Goal: Task Accomplishment & Management: Complete application form

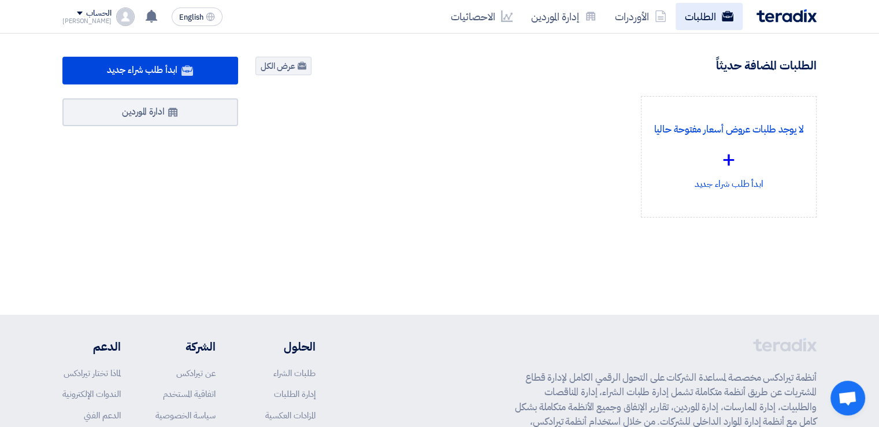
click at [701, 12] on link "الطلبات" at bounding box center [709, 16] width 67 height 27
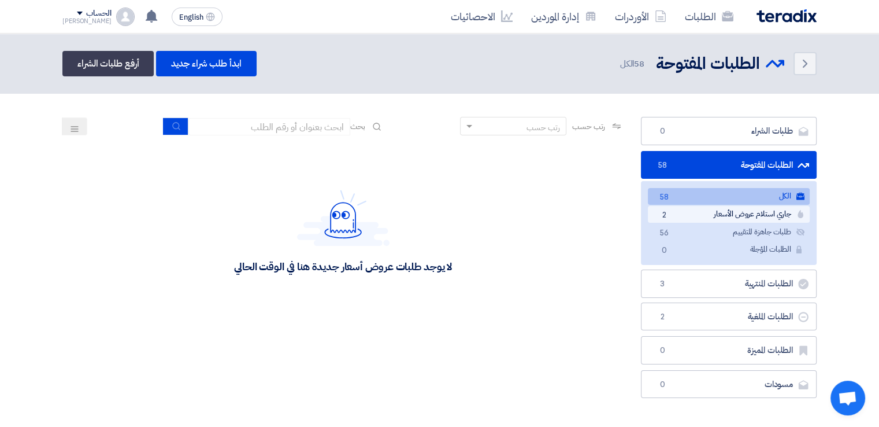
click at [757, 213] on link "جاري استلام عروض الأسعار جاري استلام عروض الأسعار 2" at bounding box center [729, 214] width 162 height 17
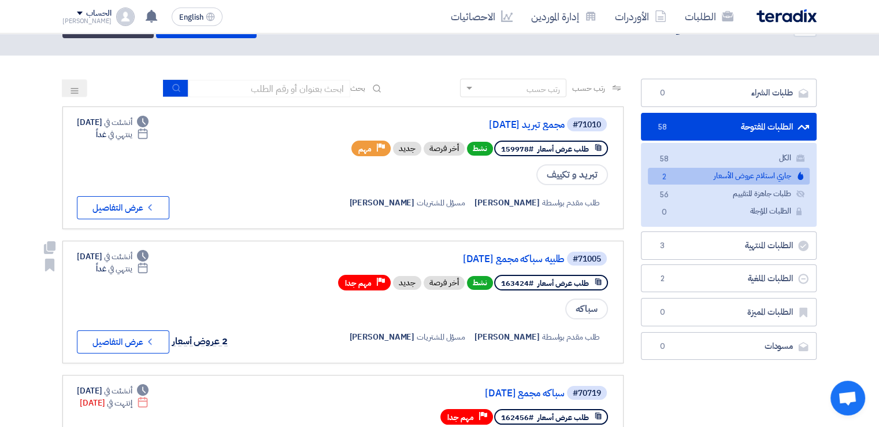
scroll to position [58, 0]
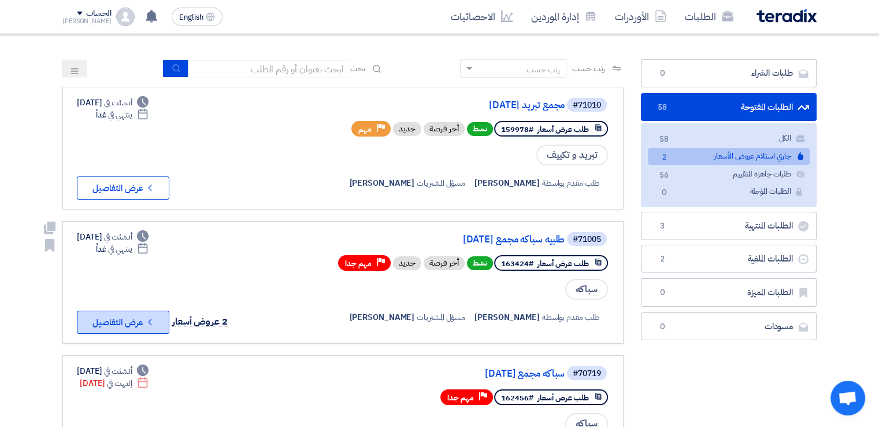
click at [134, 322] on button "Check details عرض التفاصيل" at bounding box center [123, 321] width 92 height 23
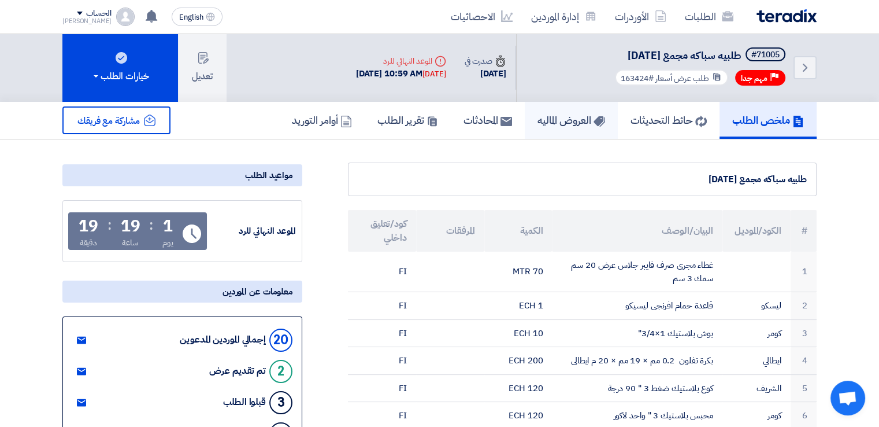
click at [564, 123] on h5 "العروض الماليه" at bounding box center [572, 119] width 68 height 13
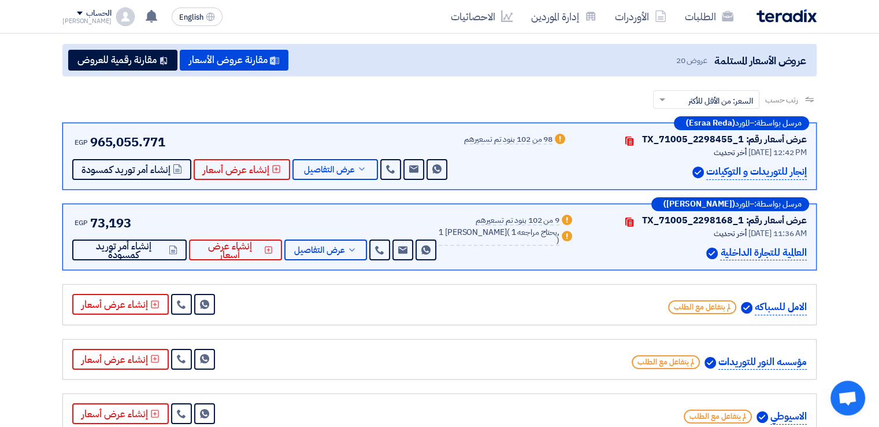
scroll to position [173, 0]
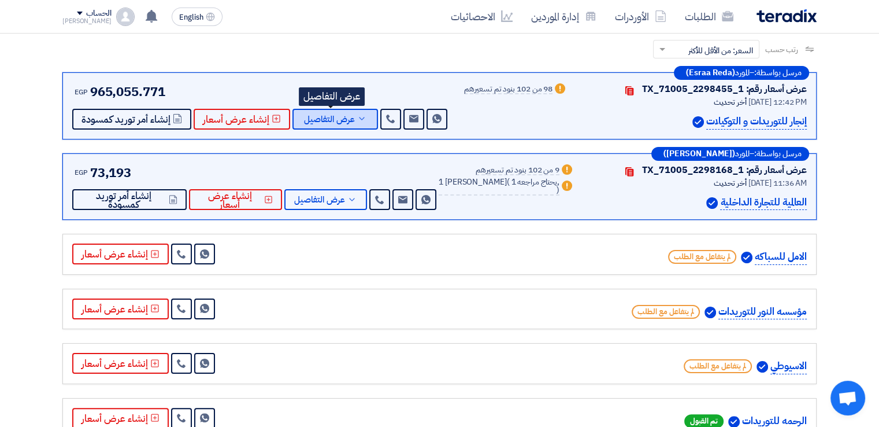
click at [328, 119] on span "عرض التفاصيل" at bounding box center [329, 119] width 51 height 9
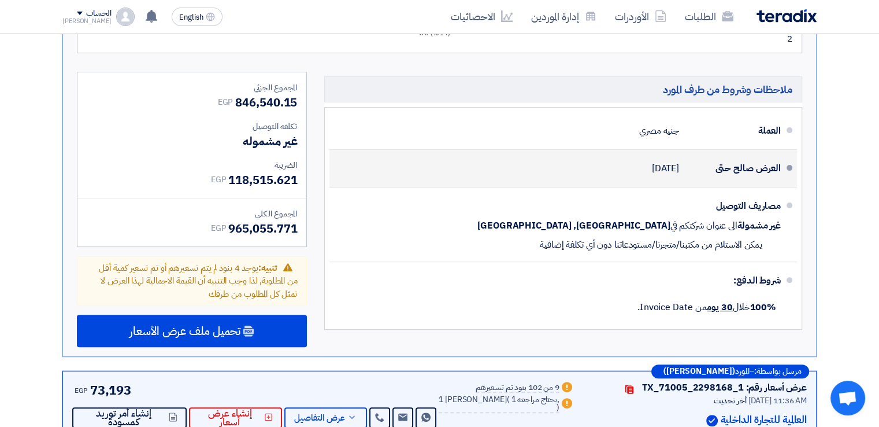
scroll to position [4740, 0]
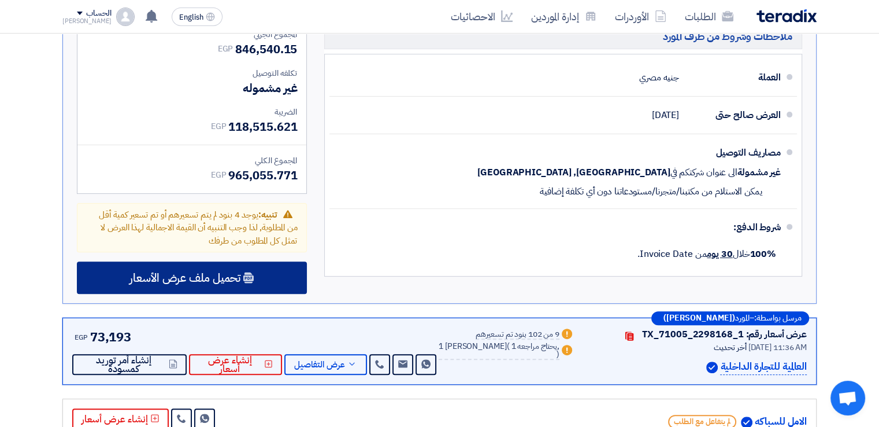
click at [230, 272] on span "تحميل ملف عرض الأسعار" at bounding box center [184, 277] width 111 height 10
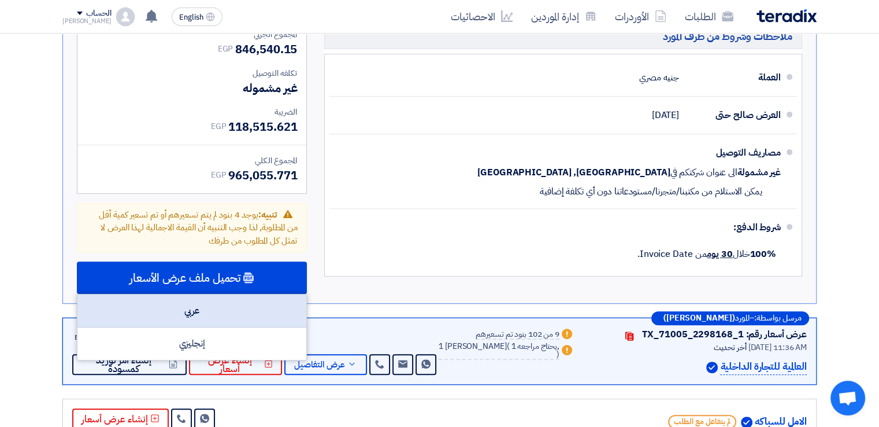
click at [219, 294] on div "عربي" at bounding box center [191, 310] width 229 height 33
click at [208, 294] on div "عربي" at bounding box center [191, 310] width 229 height 33
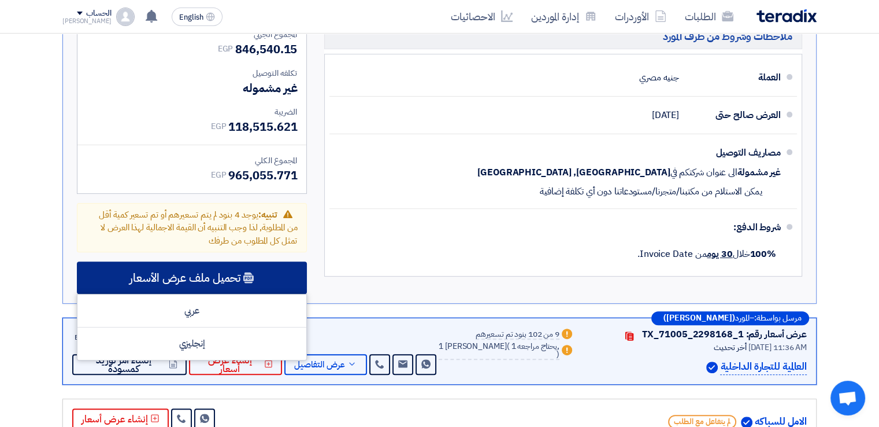
click at [216, 272] on span "تحميل ملف عرض الأسعار" at bounding box center [184, 277] width 111 height 10
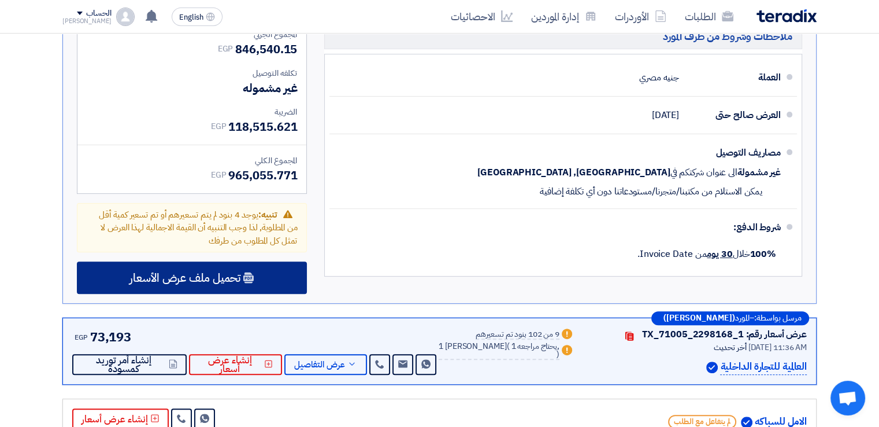
click at [216, 272] on span "تحميل ملف عرض الأسعار" at bounding box center [184, 277] width 111 height 10
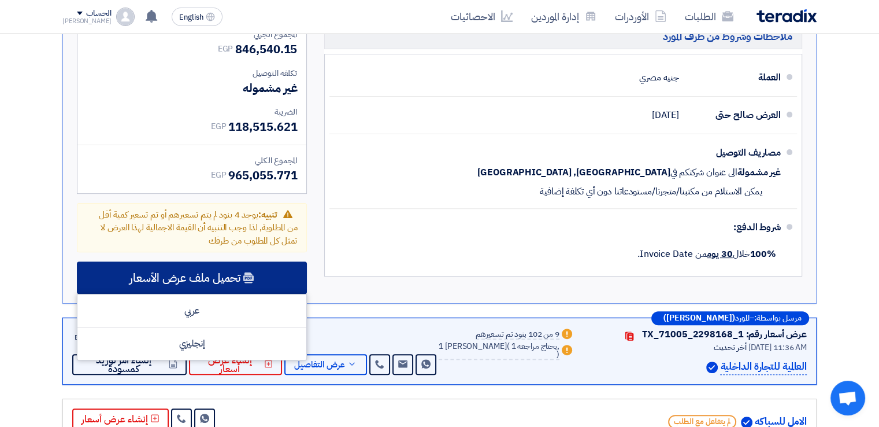
click at [192, 272] on span "تحميل ملف عرض الأسعار" at bounding box center [184, 277] width 111 height 10
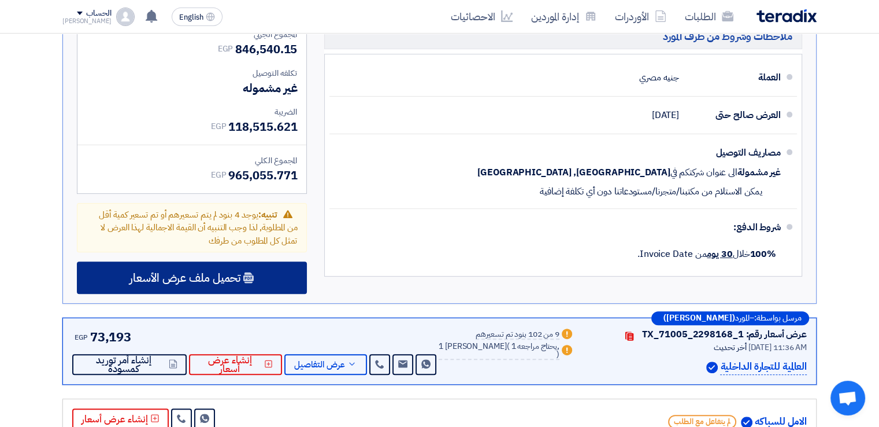
click at [192, 272] on span "تحميل ملف عرض الأسعار" at bounding box center [184, 277] width 111 height 10
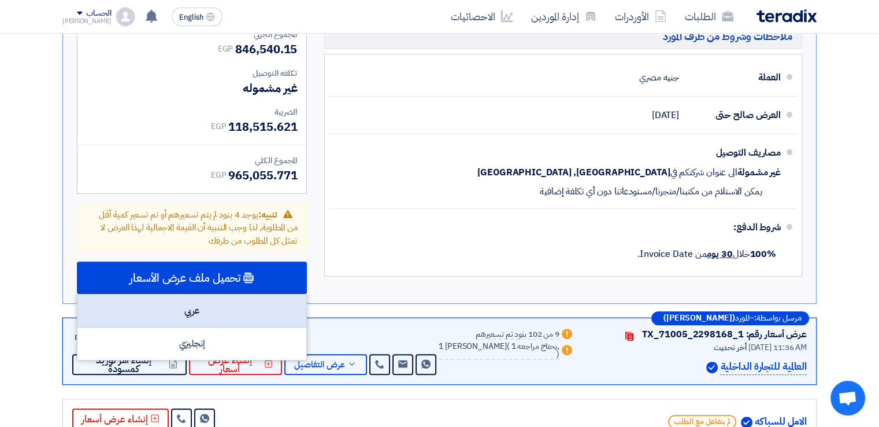
click at [182, 294] on div "عربي" at bounding box center [191, 310] width 229 height 33
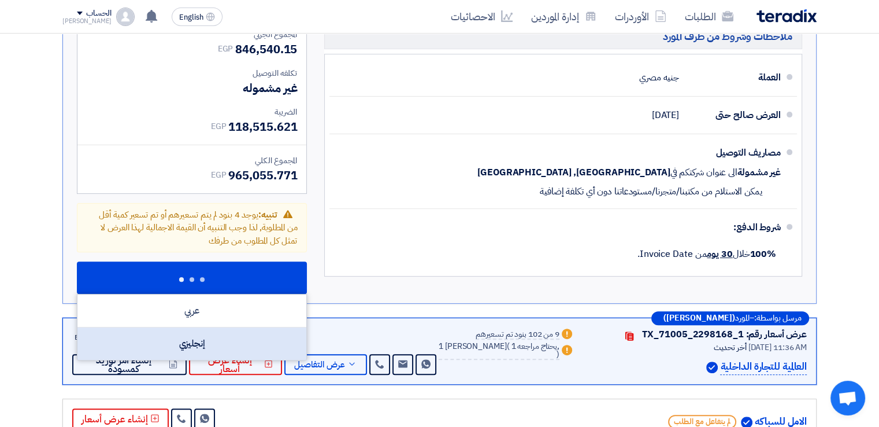
click at [225, 327] on div "إنجليزي" at bounding box center [191, 343] width 229 height 32
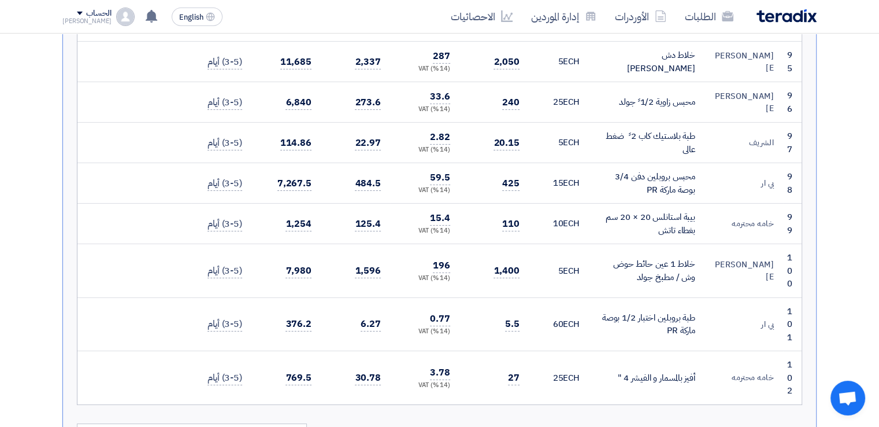
scroll to position [4798, 0]
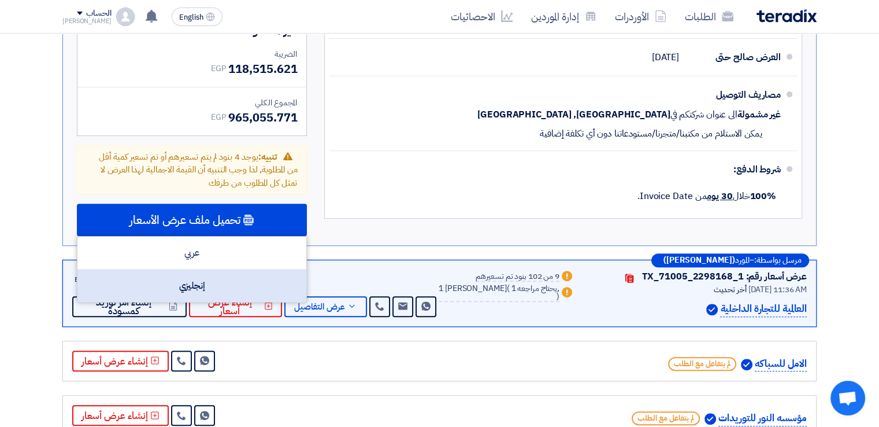
click at [203, 269] on div "إنجليزي" at bounding box center [191, 285] width 229 height 32
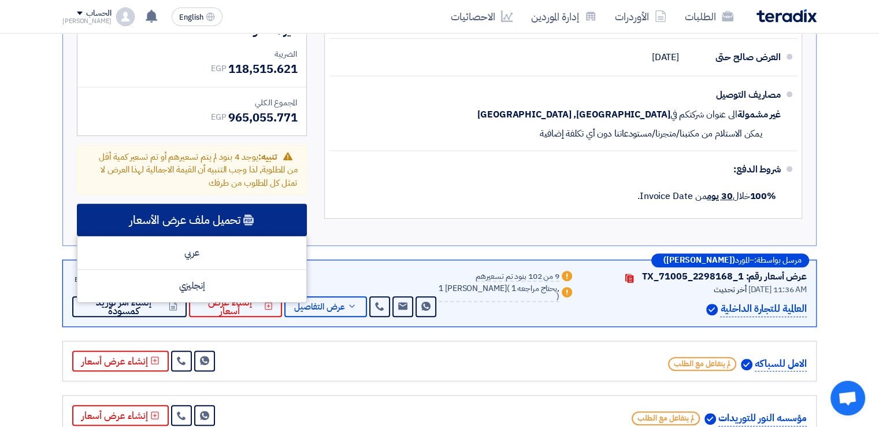
click at [164, 214] on span "تحميل ملف عرض الأسعار" at bounding box center [184, 219] width 111 height 10
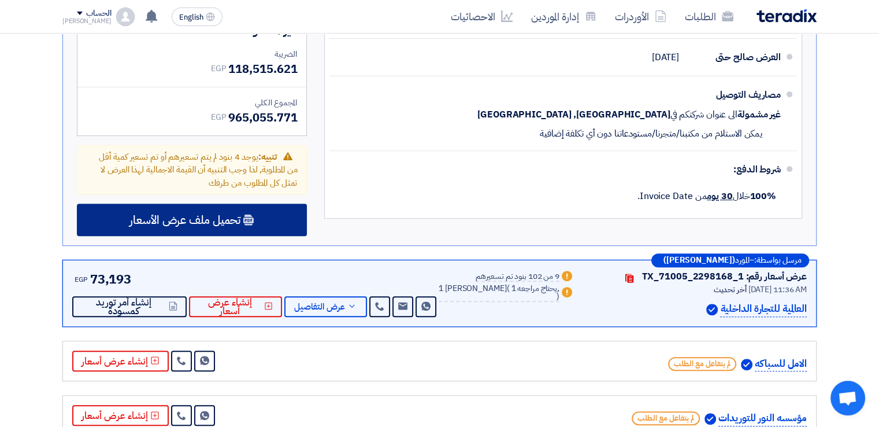
click at [164, 214] on span "تحميل ملف عرض الأسعار" at bounding box center [184, 219] width 111 height 10
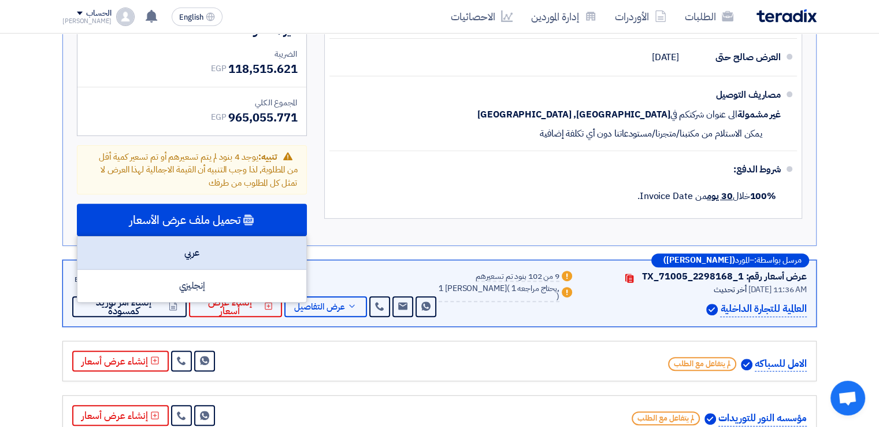
click at [175, 236] on div "عربي" at bounding box center [191, 252] width 229 height 33
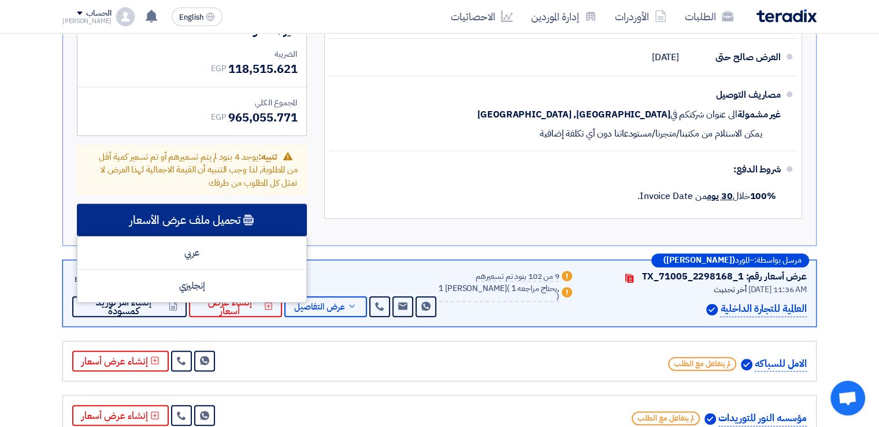
click at [192, 203] on div "تحميل ملف عرض الأسعار" at bounding box center [192, 219] width 230 height 32
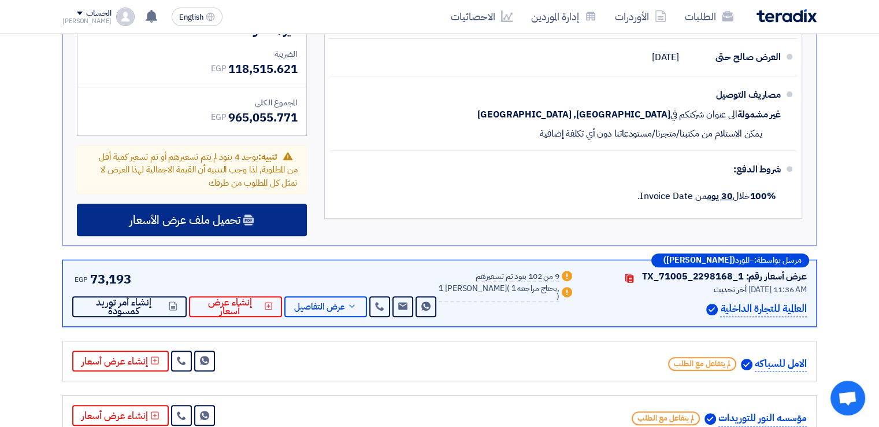
click at [189, 203] on div "تحميل ملف عرض الأسعار" at bounding box center [192, 219] width 230 height 32
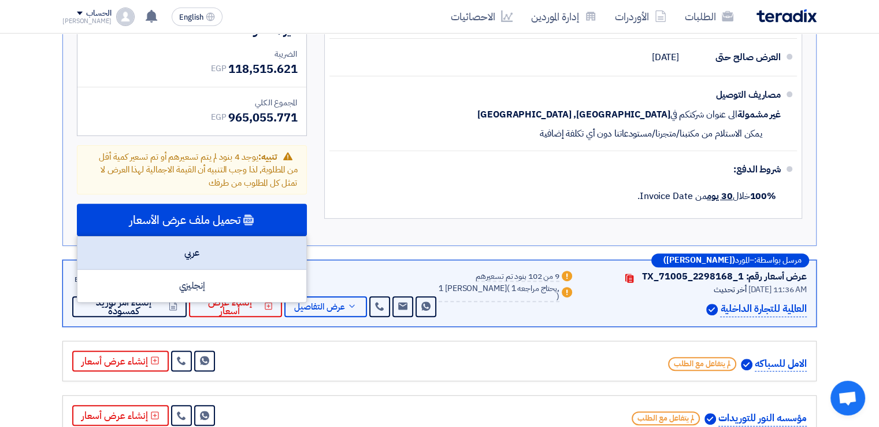
click at [197, 236] on div "عربي" at bounding box center [191, 252] width 229 height 33
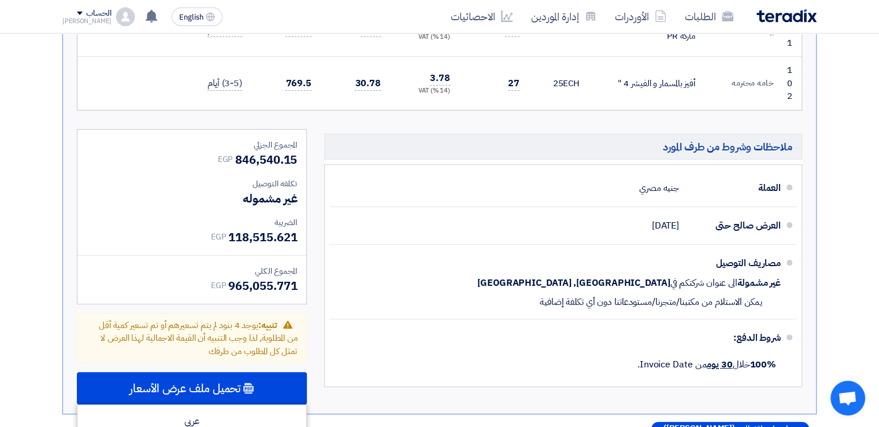
scroll to position [4683, 0]
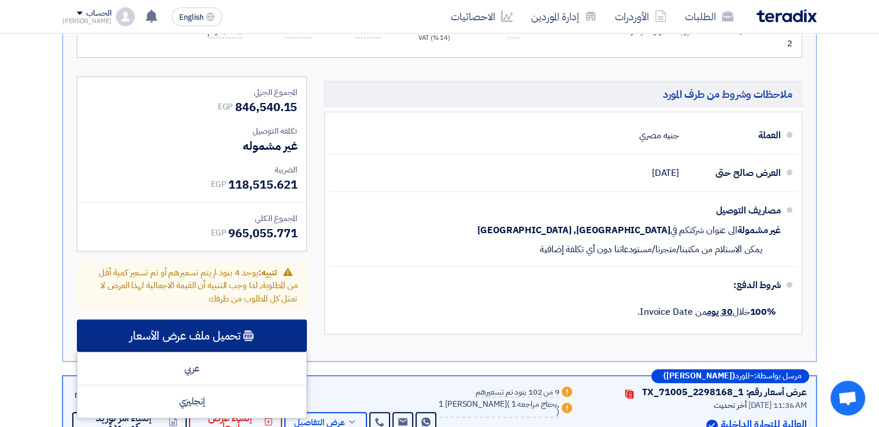
click at [212, 330] on span "تحميل ملف عرض الأسعار" at bounding box center [184, 335] width 111 height 10
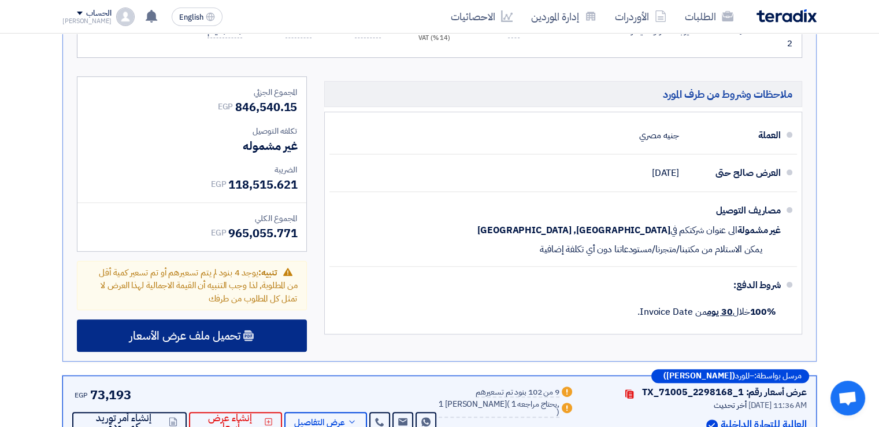
click at [186, 330] on span "تحميل ملف عرض الأسعار" at bounding box center [184, 335] width 111 height 10
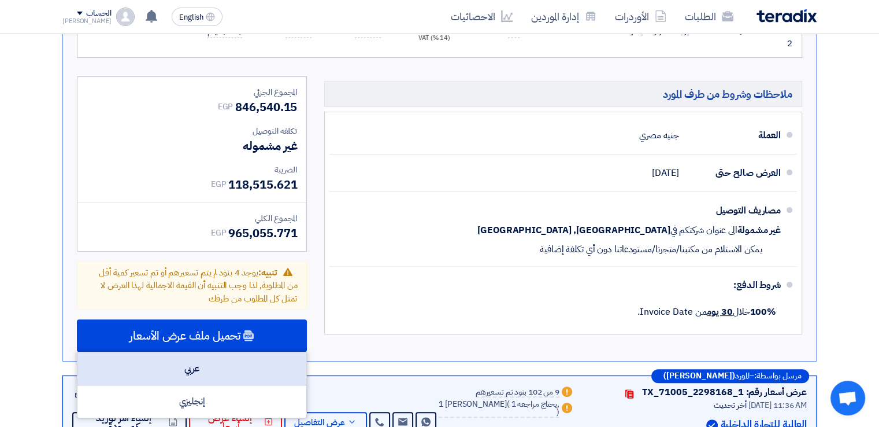
click at [180, 352] on div "عربي" at bounding box center [191, 368] width 229 height 33
click at [188, 352] on div "عربي" at bounding box center [191, 368] width 229 height 33
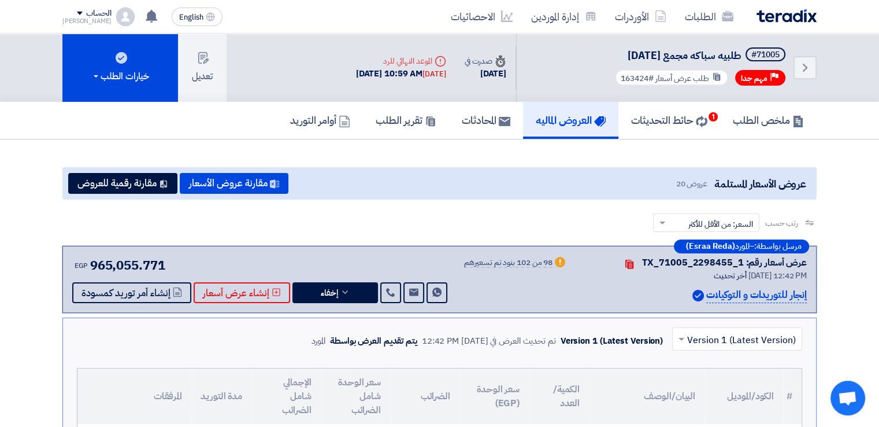
scroll to position [0, 0]
click at [680, 122] on h5 "حائط التحديثات 1" at bounding box center [669, 119] width 76 height 13
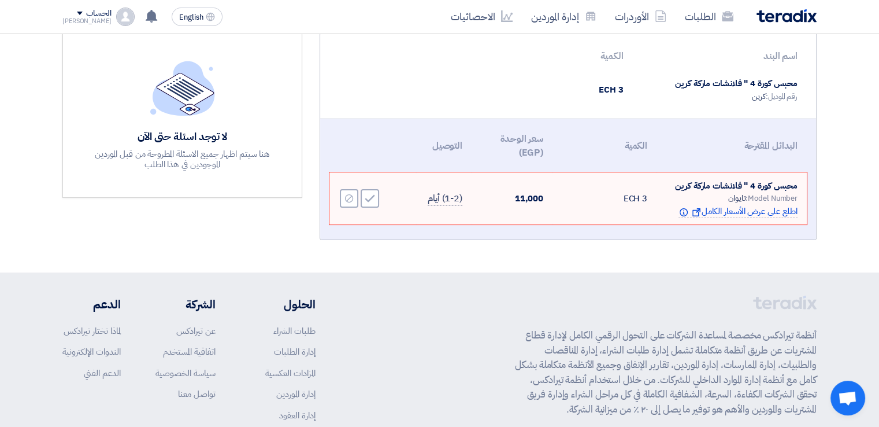
scroll to position [173, 0]
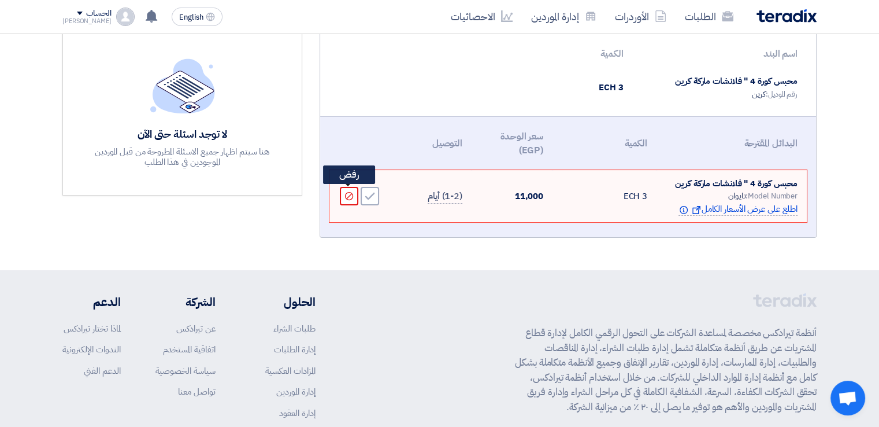
click at [351, 198] on icon "Reject" at bounding box center [349, 196] width 10 height 10
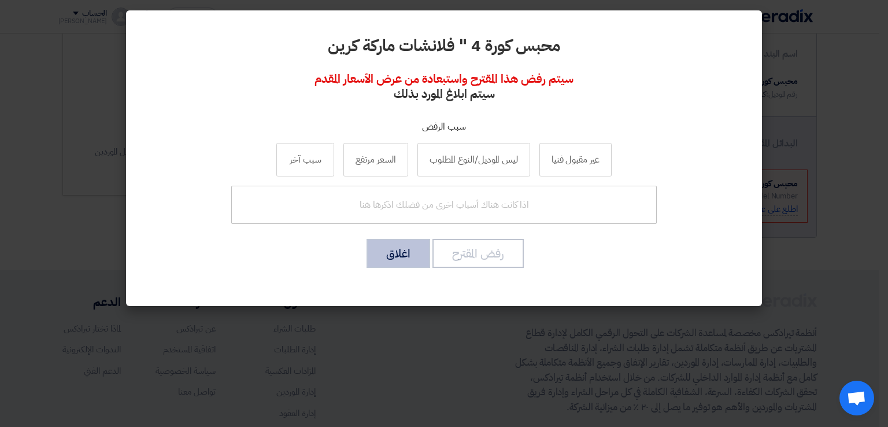
click at [402, 253] on button "اغلاق" at bounding box center [399, 253] width 64 height 29
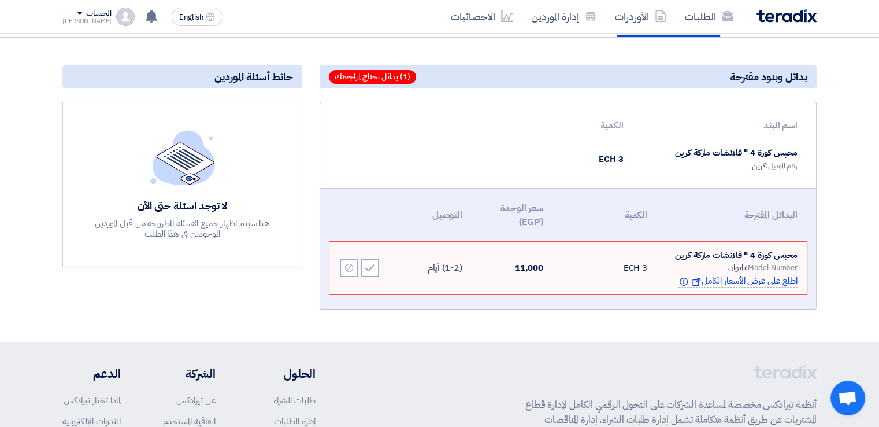
scroll to position [0, 0]
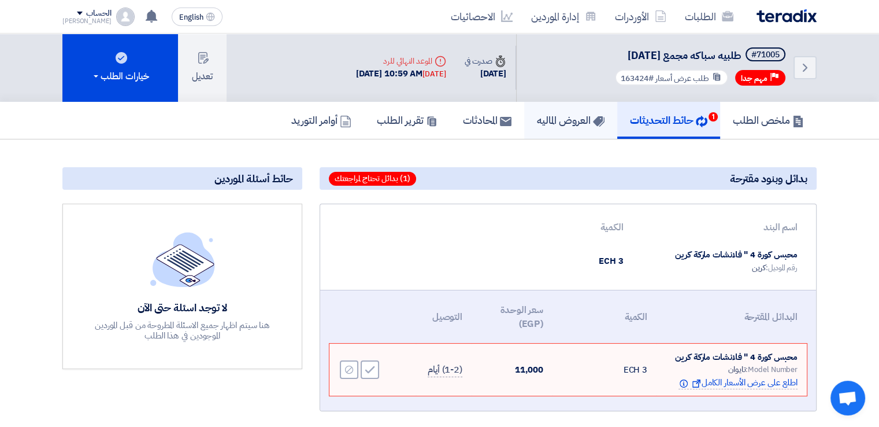
click at [542, 117] on h5 "العروض الماليه" at bounding box center [571, 119] width 68 height 13
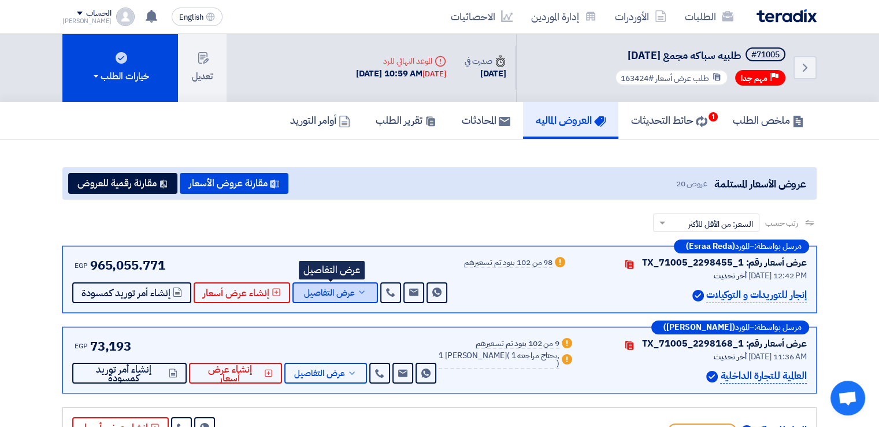
click at [312, 292] on span "عرض التفاصيل" at bounding box center [329, 292] width 51 height 9
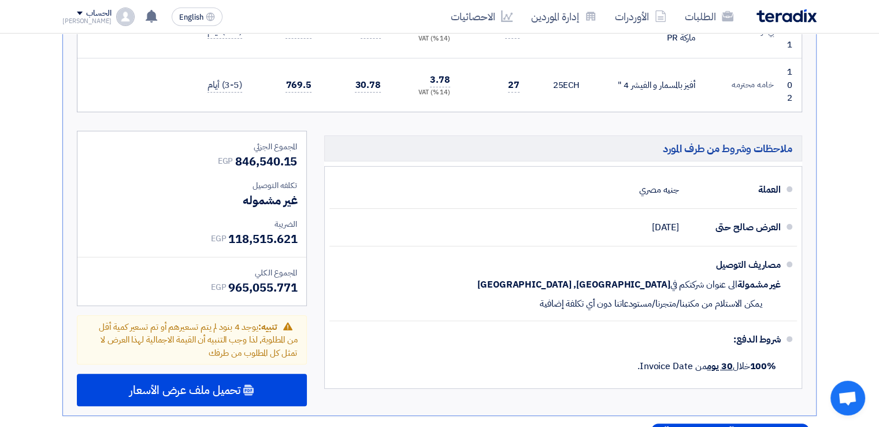
scroll to position [4740, 0]
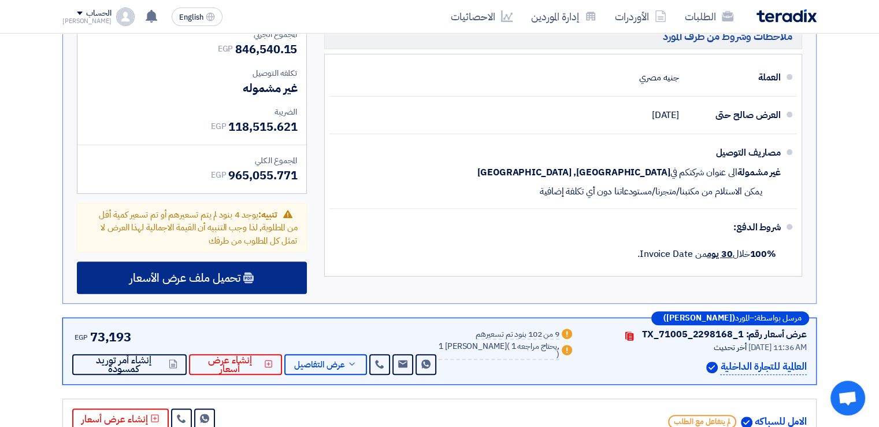
click at [155, 272] on span "تحميل ملف عرض الأسعار" at bounding box center [184, 277] width 111 height 10
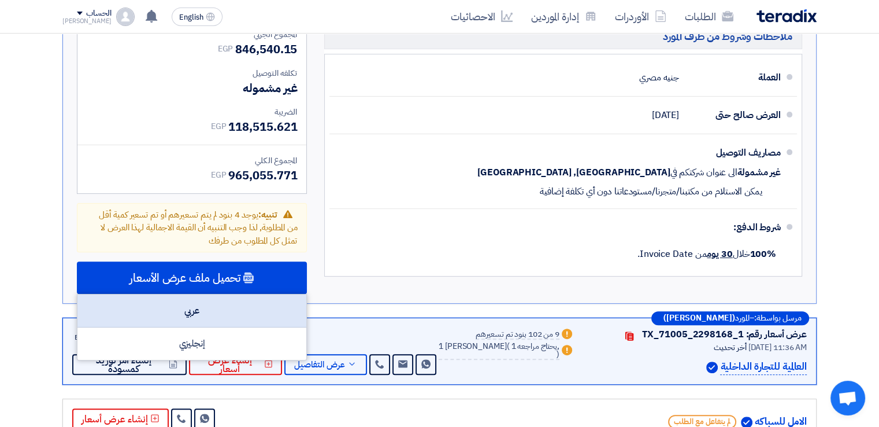
click at [183, 294] on div "عربي" at bounding box center [191, 310] width 229 height 33
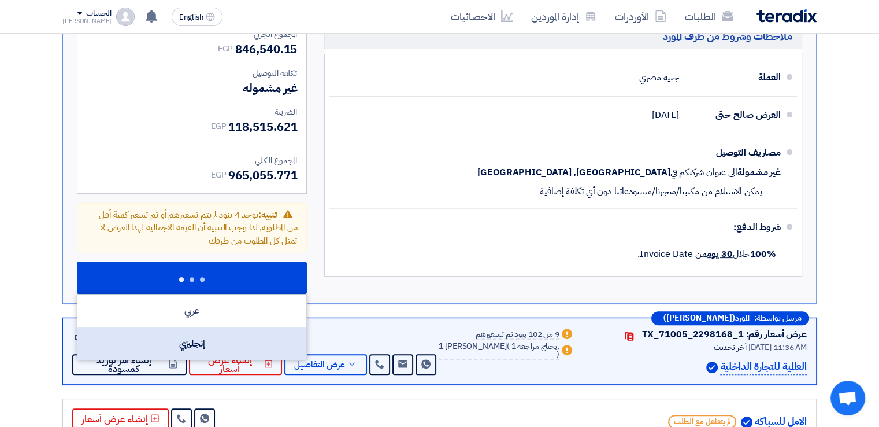
click at [218, 327] on div "إنجليزي" at bounding box center [191, 343] width 229 height 32
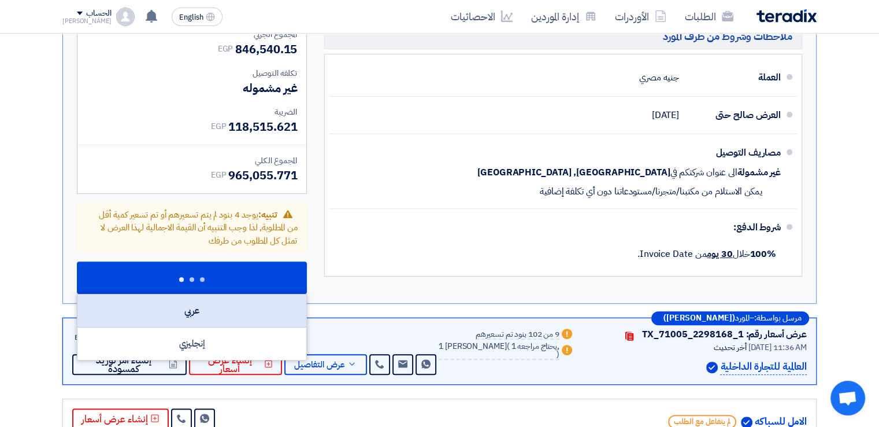
click at [224, 294] on div "عربي" at bounding box center [191, 310] width 229 height 33
click at [225, 294] on div "عربي" at bounding box center [191, 310] width 229 height 33
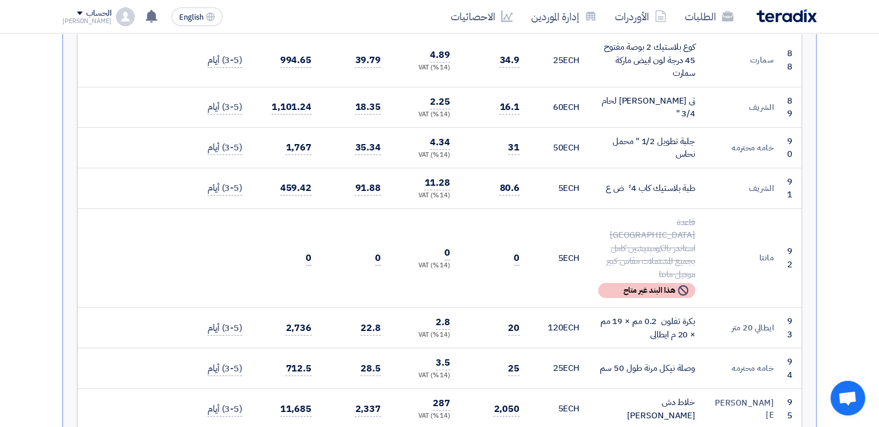
scroll to position [3642, 0]
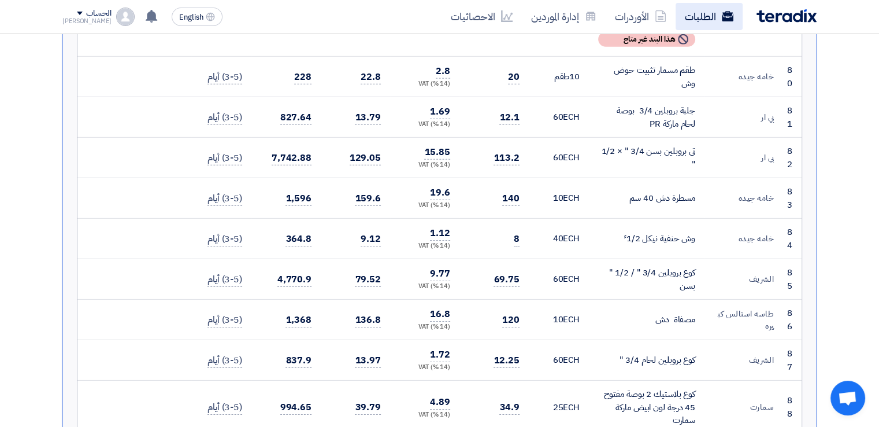
click at [718, 18] on link "الطلبات" at bounding box center [709, 16] width 67 height 27
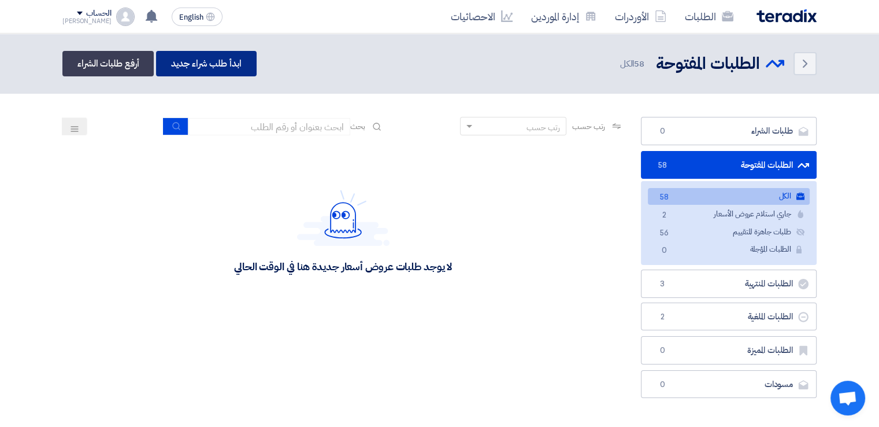
click at [242, 67] on link "ابدأ طلب شراء جديد" at bounding box center [206, 63] width 100 height 25
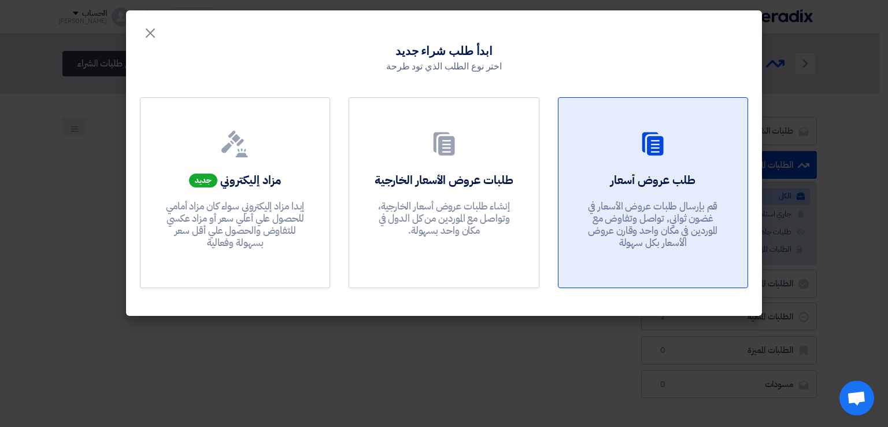
click at [638, 167] on link "طلب عروض أسعار قم بإرسال طلبات عروض الأسعار في غضون ثواني, تواصل وتفاوض مع المو…" at bounding box center [653, 192] width 190 height 191
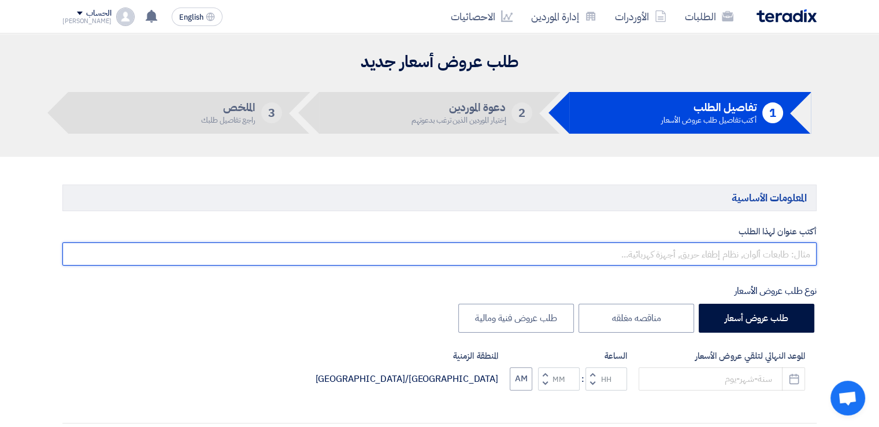
click at [786, 257] on input "text" at bounding box center [439, 253] width 754 height 23
type input "ش"
type input "سباكه معمل الجدود [DATE]"
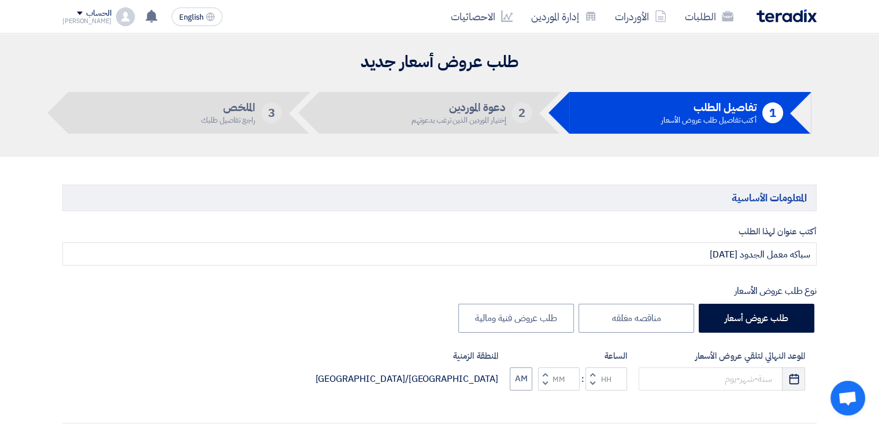
click at [795, 377] on use "button" at bounding box center [794, 378] width 10 height 10
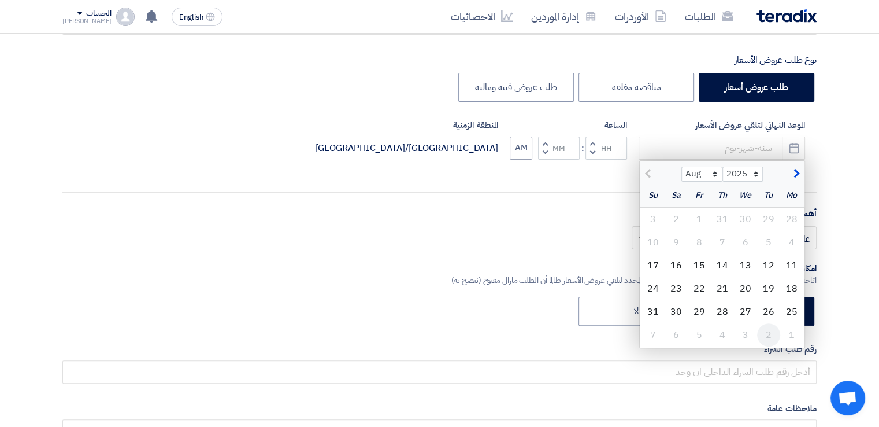
scroll to position [231, 0]
click at [726, 266] on div "14" at bounding box center [722, 264] width 23 height 23
type input "[DATE]"
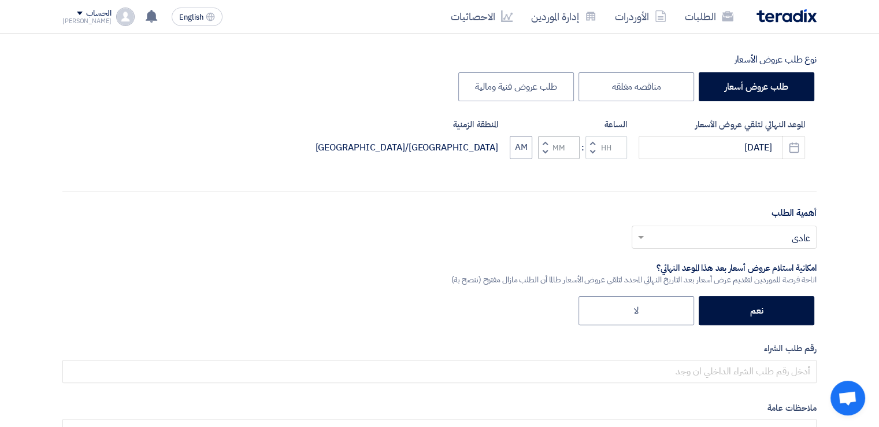
drag, startPoint x: 594, startPoint y: 153, endPoint x: 578, endPoint y: 151, distance: 16.8
click at [594, 153] on button "Decrement hours" at bounding box center [593, 152] width 14 height 14
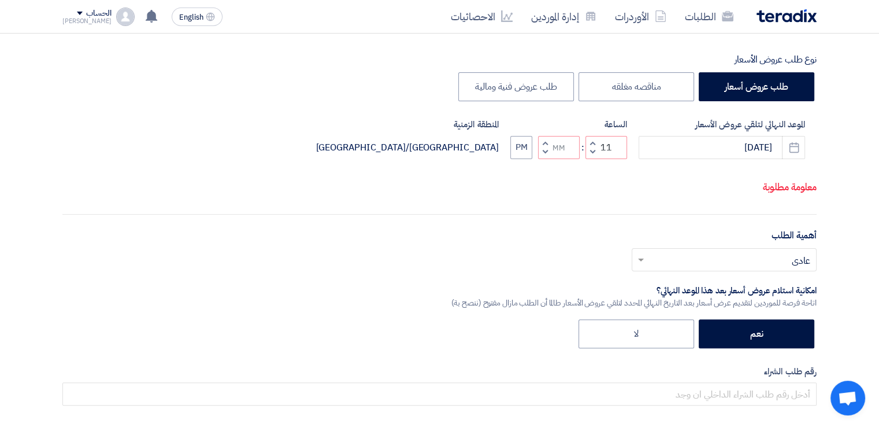
click at [543, 151] on span "button" at bounding box center [545, 151] width 4 height 9
type input "10"
type input "59"
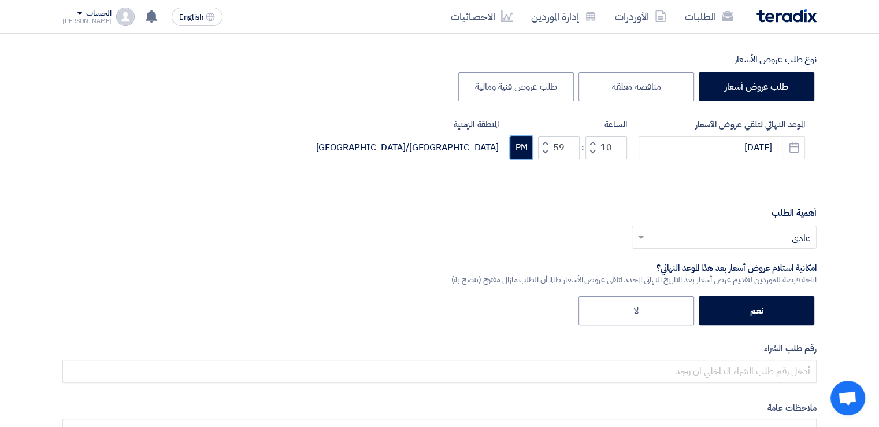
click at [518, 153] on button "PM" at bounding box center [521, 147] width 22 height 23
click at [723, 243] on input "text" at bounding box center [731, 237] width 162 height 19
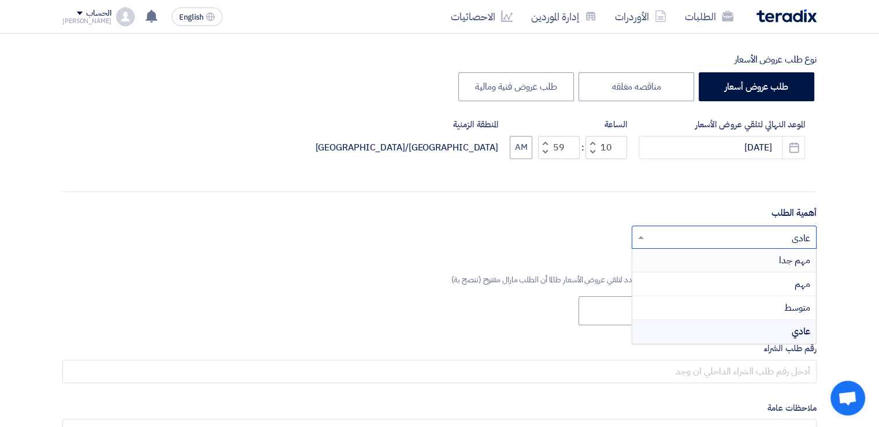
click at [738, 261] on div "مهم جدا" at bounding box center [724, 261] width 184 height 24
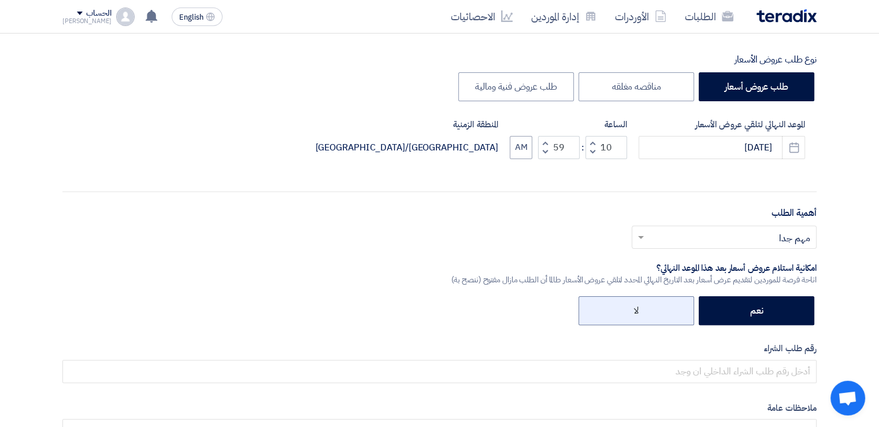
click at [668, 298] on label "لا" at bounding box center [637, 310] width 116 height 29
click at [639, 306] on input "لا" at bounding box center [635, 310] width 8 height 8
radio input "true"
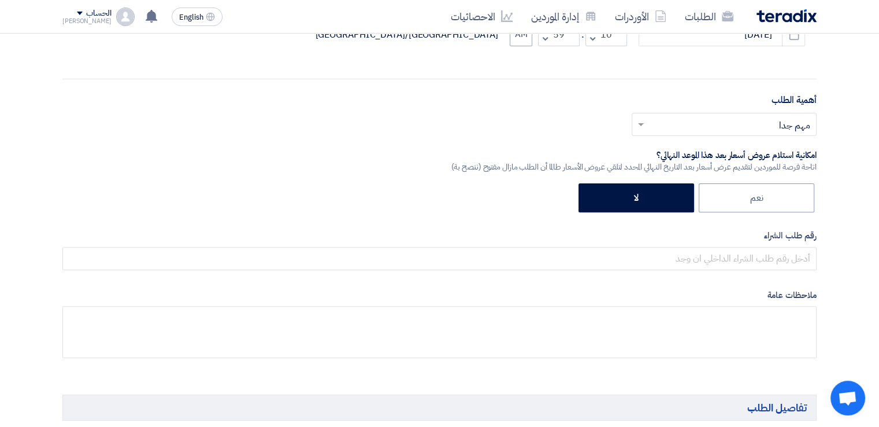
scroll to position [347, 0]
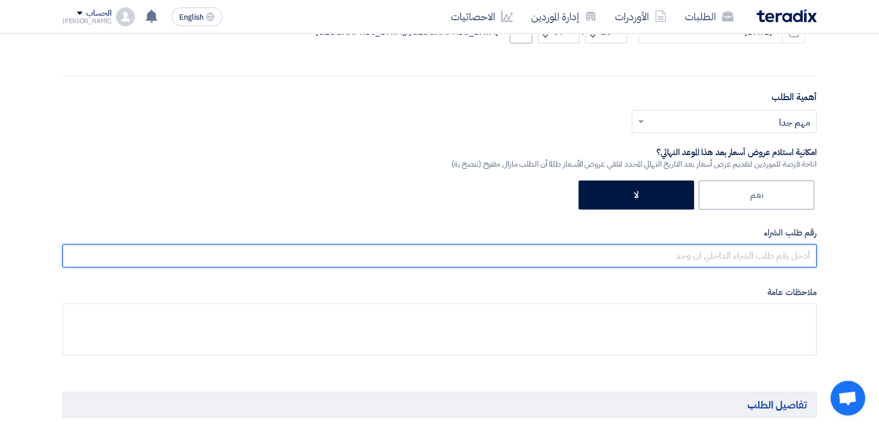
click at [724, 249] on input "text" at bounding box center [439, 255] width 754 height 23
paste input "163955"
type input "163955"
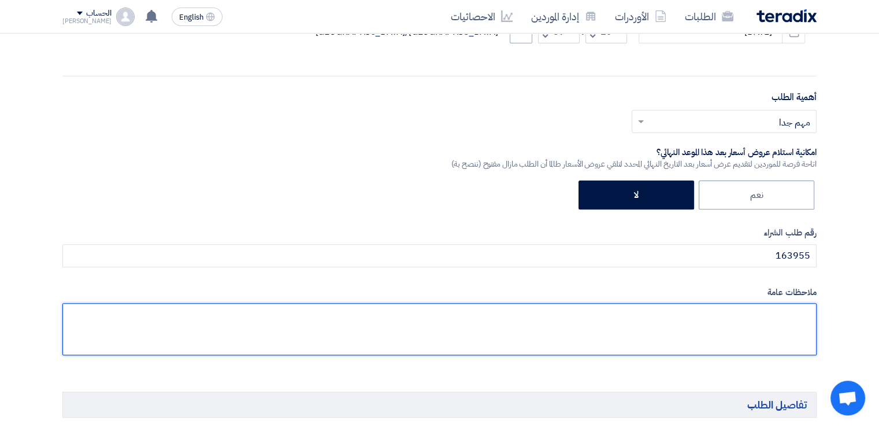
click at [743, 329] on textarea at bounding box center [439, 329] width 754 height 52
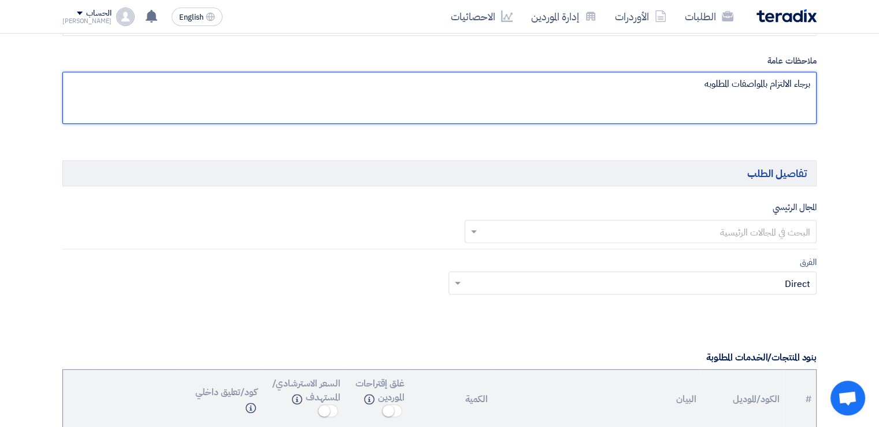
scroll to position [578, 0]
type textarea "برجاء الالتزام بالمواصفات المطلوبه"
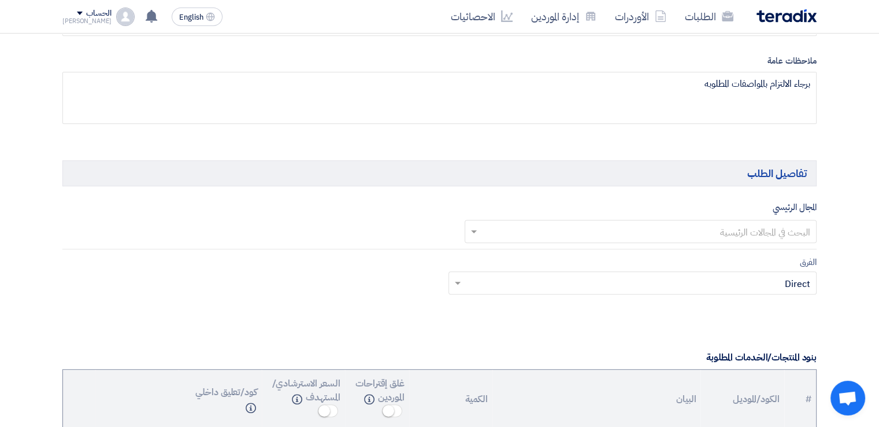
click at [750, 227] on input "text" at bounding box center [648, 232] width 330 height 19
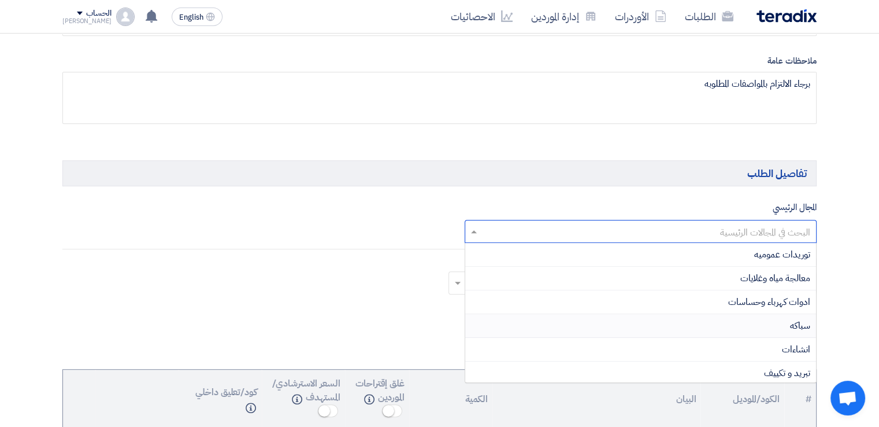
click at [756, 323] on div "سباكه" at bounding box center [640, 326] width 351 height 24
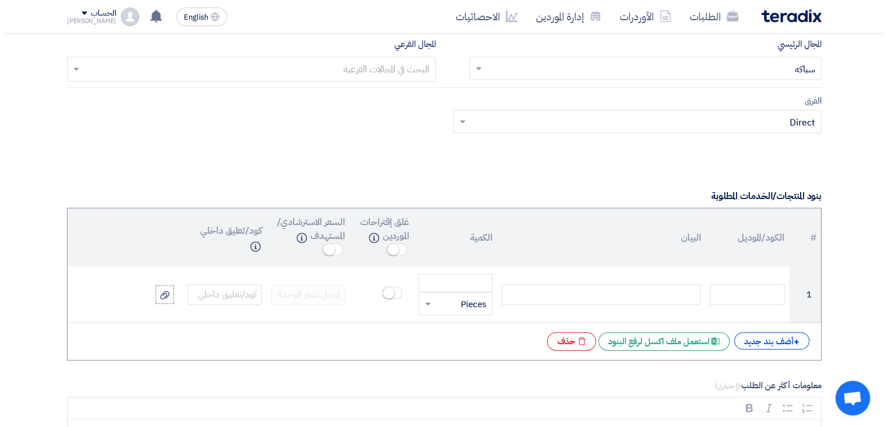
scroll to position [752, 0]
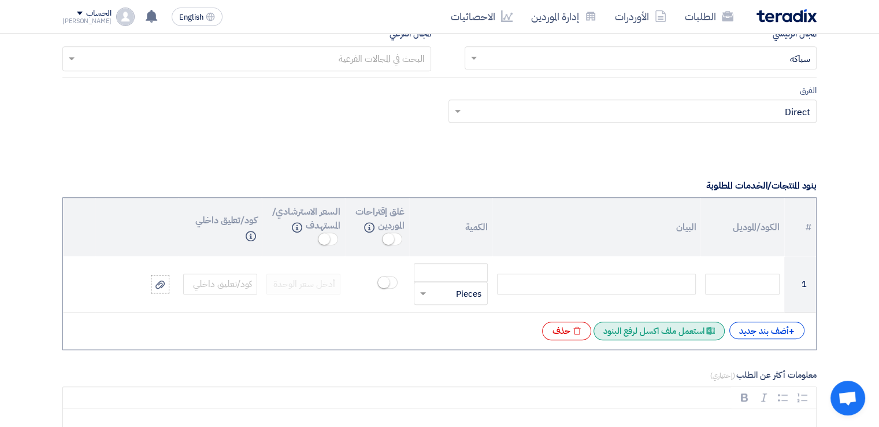
click at [680, 328] on div "Excel file استعمل ملف اكسل لرفع البنود" at bounding box center [659, 330] width 131 height 18
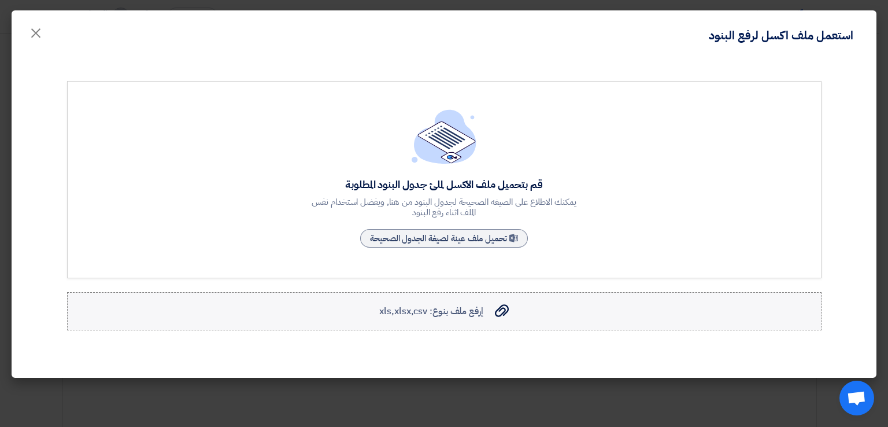
click at [467, 319] on label "إرفع ملف بنوع: xls,xlsx,csv إرفع ملف بنوع: xls,xlsx,csv" at bounding box center [444, 311] width 754 height 38
click at [0, 0] on input "إرفع ملف بنوع: xls,xlsx,csv إرفع ملف بنوع: xls,xlsx,csv" at bounding box center [0, 0] width 0 height 0
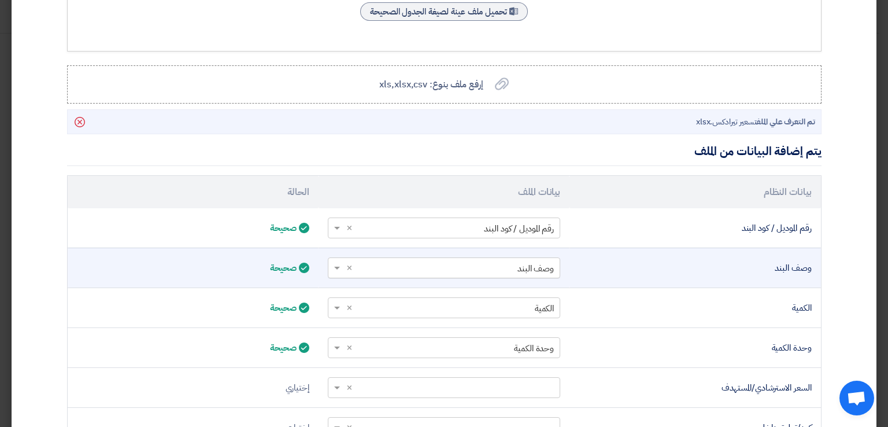
scroll to position [289, 0]
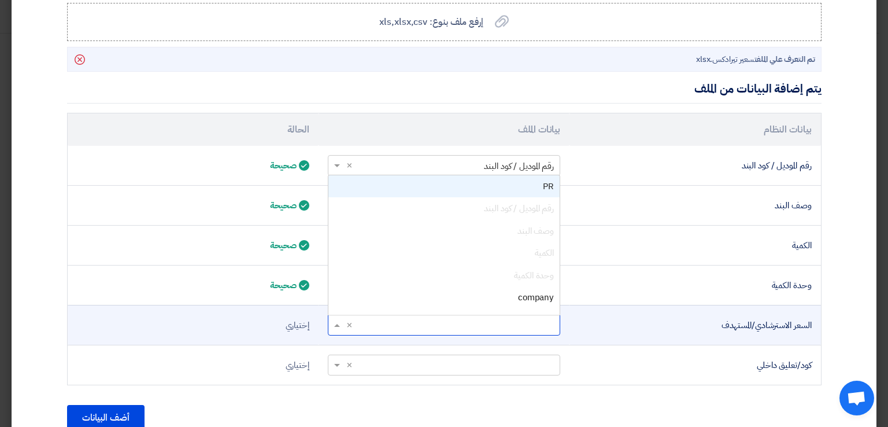
drag, startPoint x: 388, startPoint y: 329, endPoint x: 380, endPoint y: 329, distance: 8.1
click at [388, 329] on input "text" at bounding box center [450, 324] width 209 height 19
click at [472, 186] on div "PR" at bounding box center [443, 186] width 231 height 23
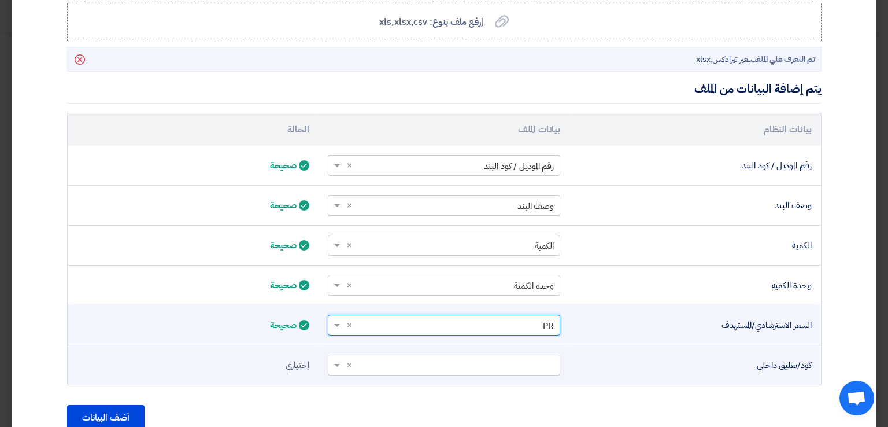
click at [469, 364] on input "text" at bounding box center [450, 364] width 209 height 19
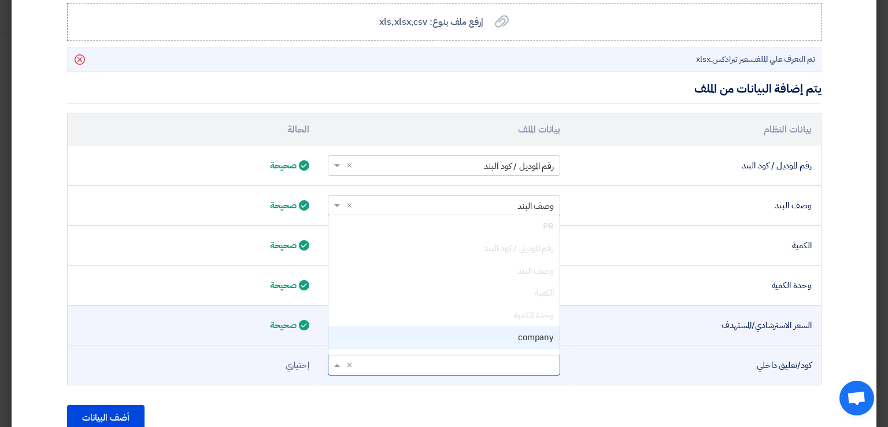
click at [481, 331] on div "company" at bounding box center [443, 337] width 231 height 23
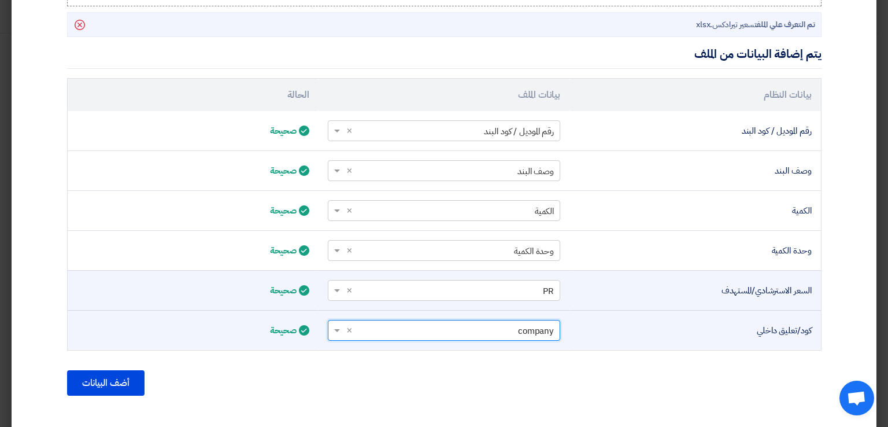
scroll to position [342, 0]
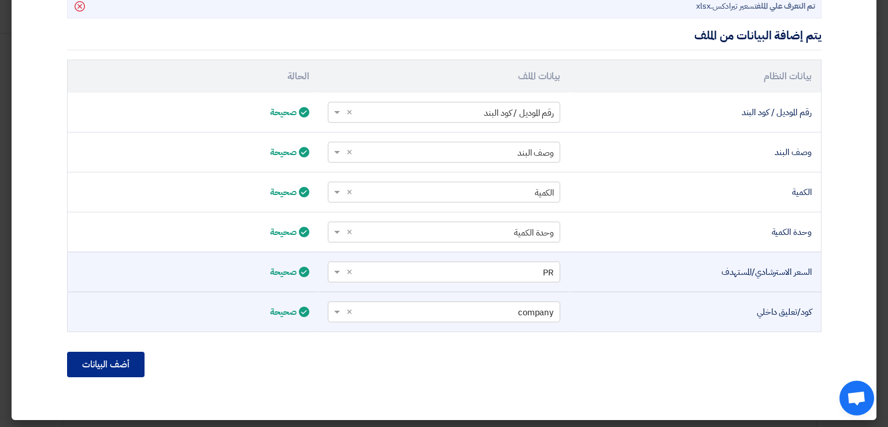
click at [139, 360] on button "أضف البيانات" at bounding box center [105, 363] width 77 height 25
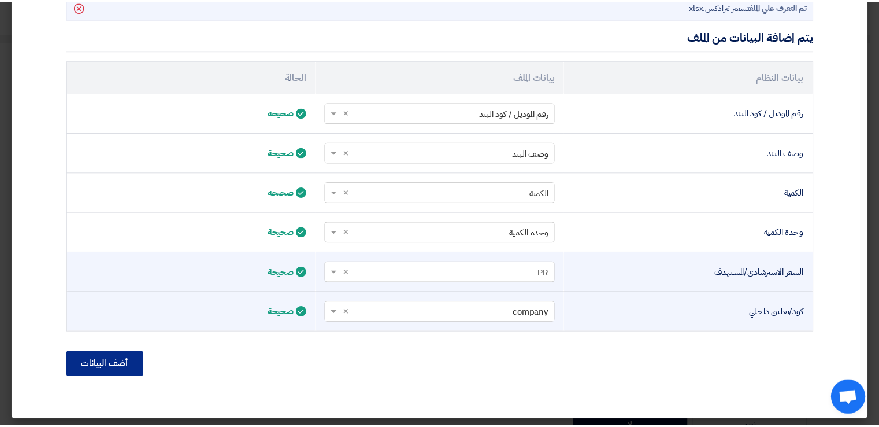
scroll to position [221, 0]
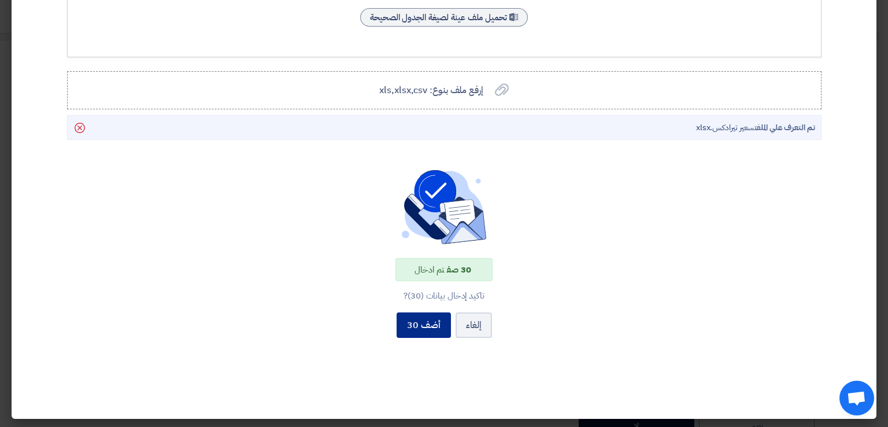
click at [443, 323] on button "أضف 30" at bounding box center [424, 324] width 54 height 25
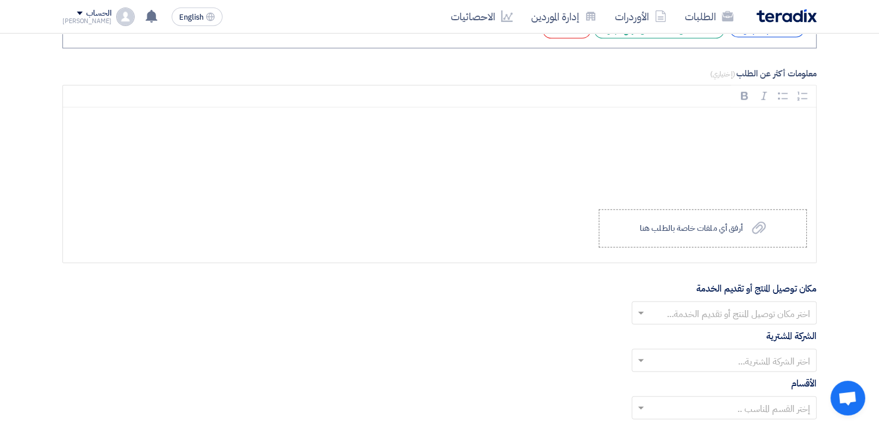
scroll to position [2833, 0]
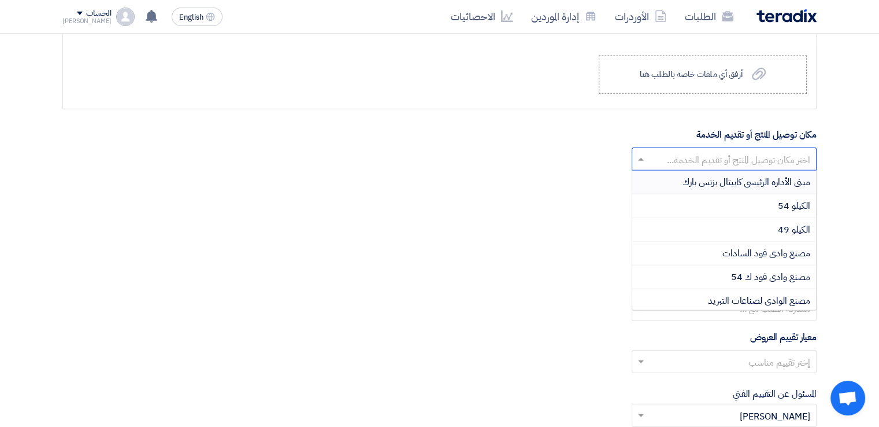
click at [749, 154] on input "text" at bounding box center [731, 160] width 162 height 19
click at [762, 194] on div "الكيلو 54" at bounding box center [724, 206] width 184 height 24
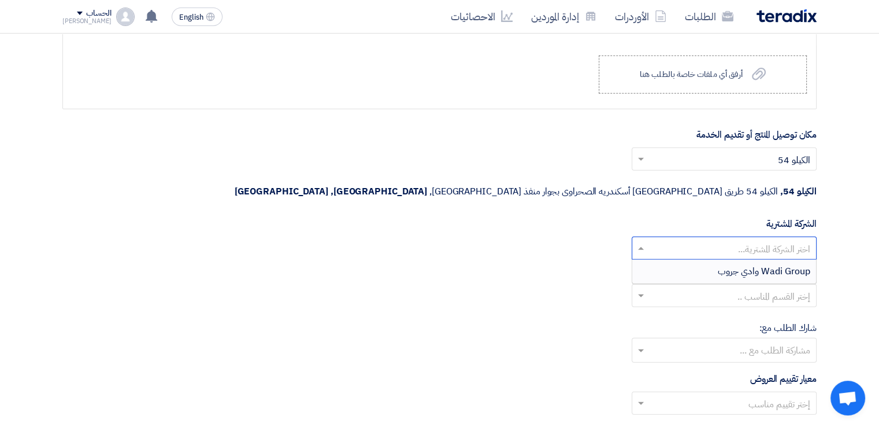
click at [763, 240] on input "text" at bounding box center [731, 249] width 162 height 19
click at [761, 264] on span "Wadi Group وادي جروب" at bounding box center [764, 271] width 92 height 14
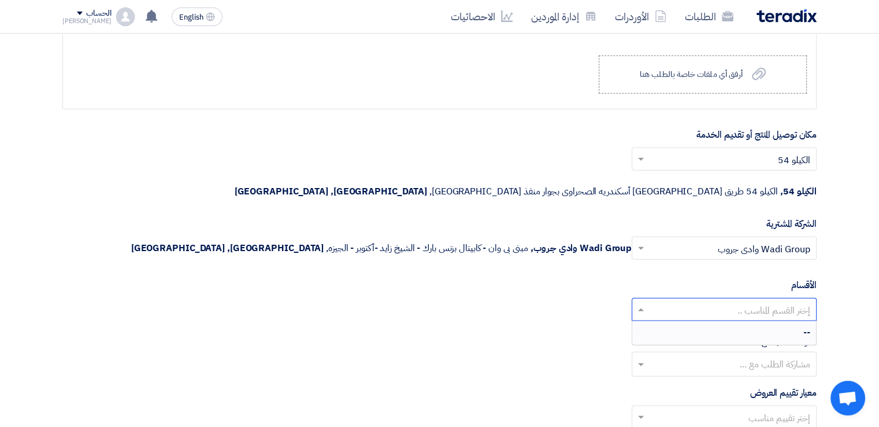
click at [756, 298] on div "إختر القسم المناسب .." at bounding box center [724, 309] width 185 height 23
click at [757, 356] on input "text" at bounding box center [723, 365] width 173 height 19
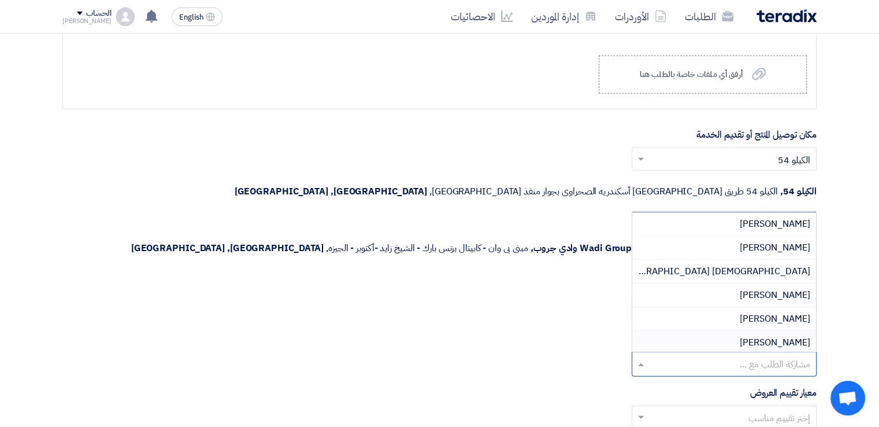
click at [752, 409] on input "text" at bounding box center [731, 418] width 162 height 19
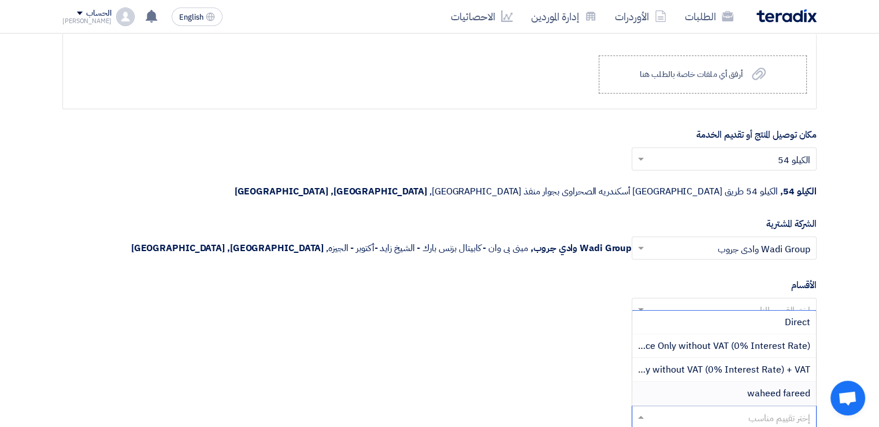
click at [756, 386] on span "waheed fareed" at bounding box center [778, 393] width 63 height 14
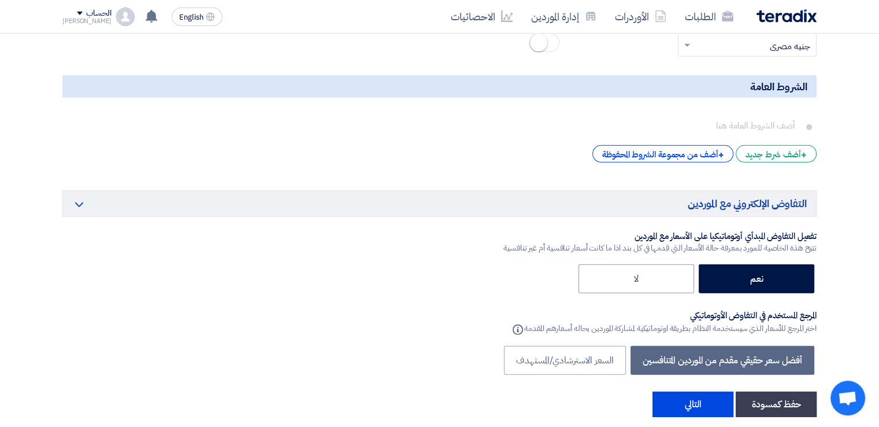
scroll to position [3469, 0]
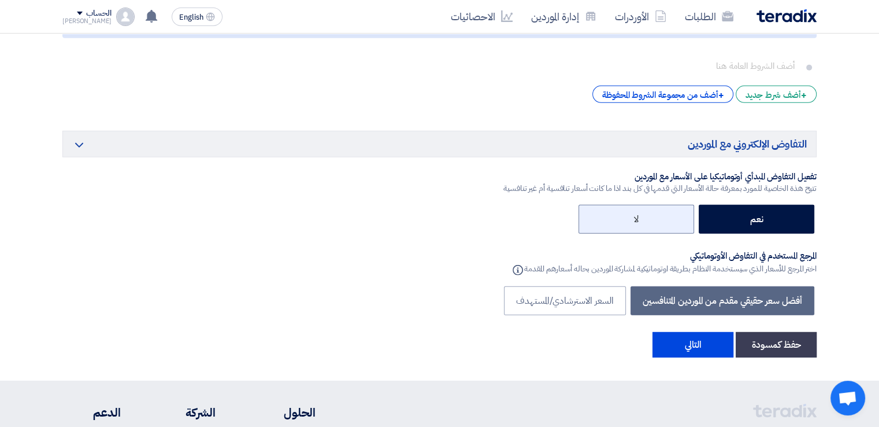
click at [650, 205] on label "لا" at bounding box center [637, 219] width 116 height 29
click at [639, 214] on input "لا" at bounding box center [635, 218] width 8 height 8
radio input "true"
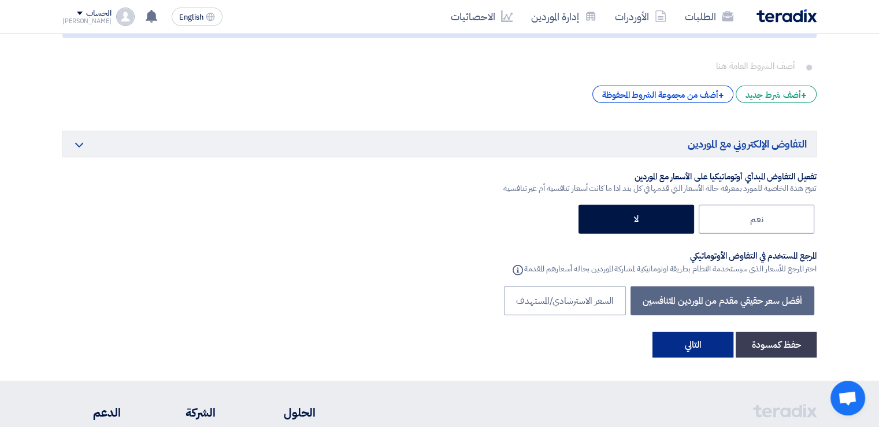
click at [689, 332] on button "التالي" at bounding box center [693, 344] width 81 height 25
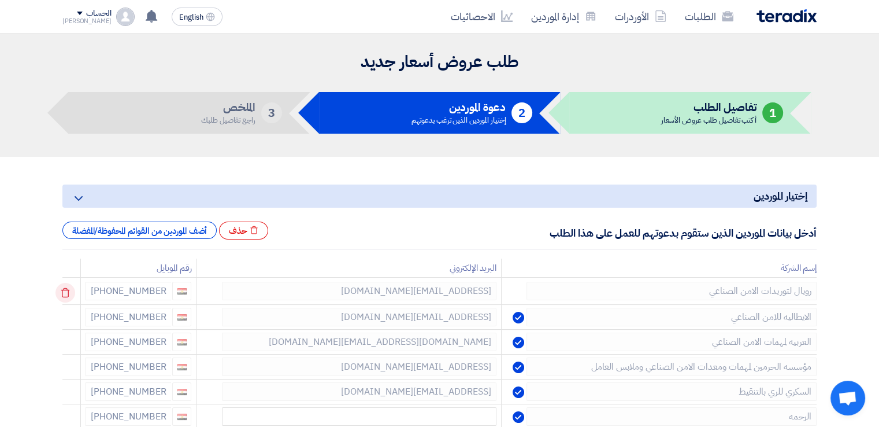
click at [66, 290] on use at bounding box center [65, 293] width 9 height 10
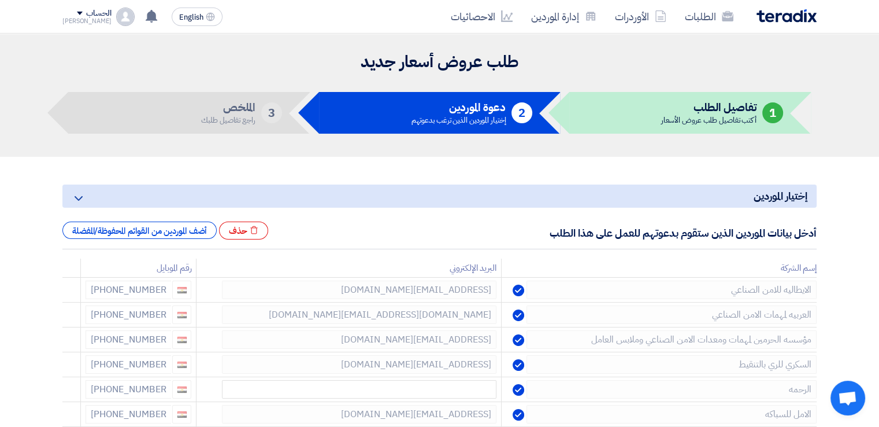
click at [0, 0] on use at bounding box center [0, 0] width 0 height 0
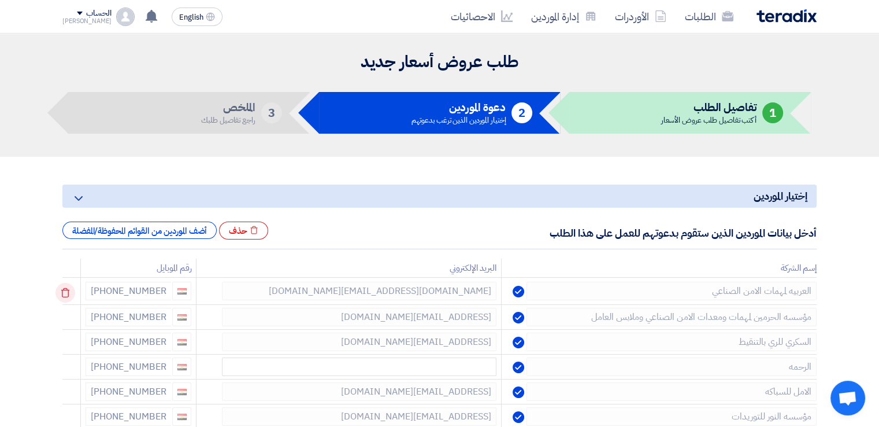
click at [65, 290] on use at bounding box center [65, 293] width 9 height 10
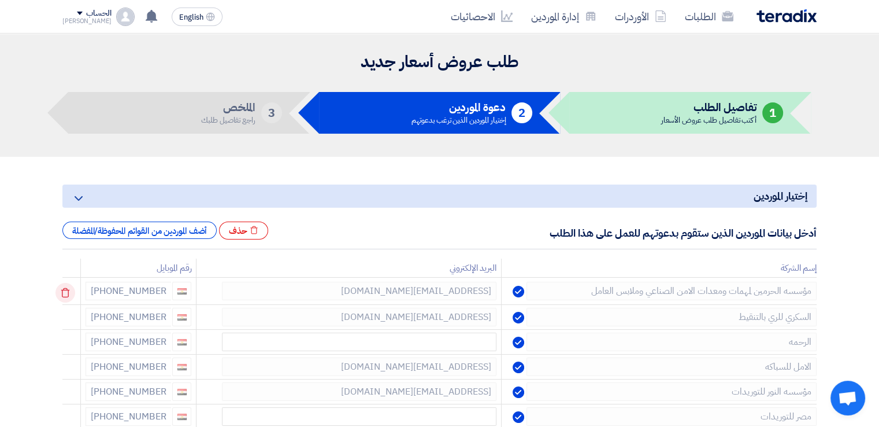
click at [58, 290] on icon at bounding box center [65, 293] width 20 height 20
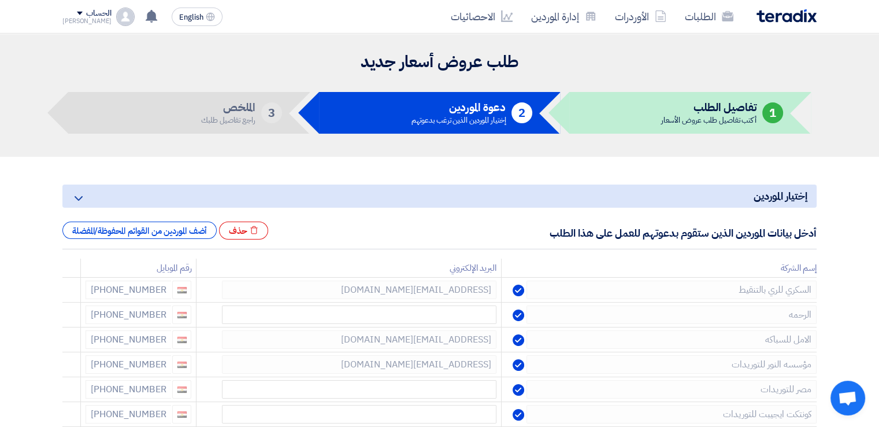
click at [65, 291] on icon at bounding box center [65, 293] width 20 height 20
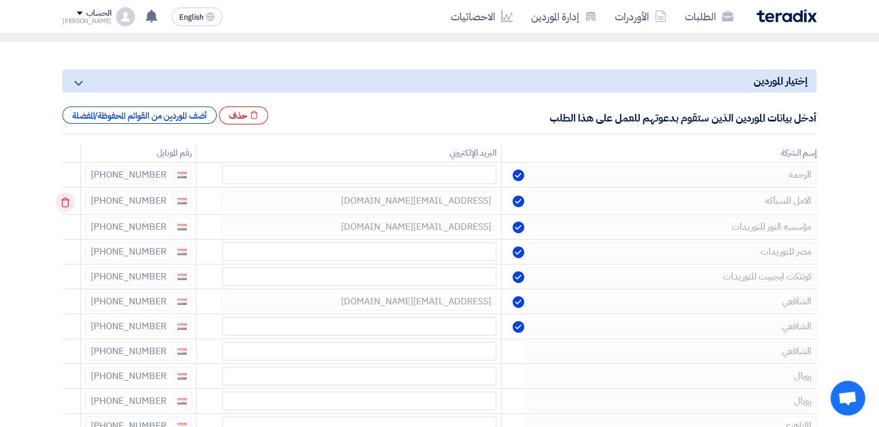
scroll to position [116, 0]
click at [69, 227] on icon at bounding box center [65, 227] width 20 height 20
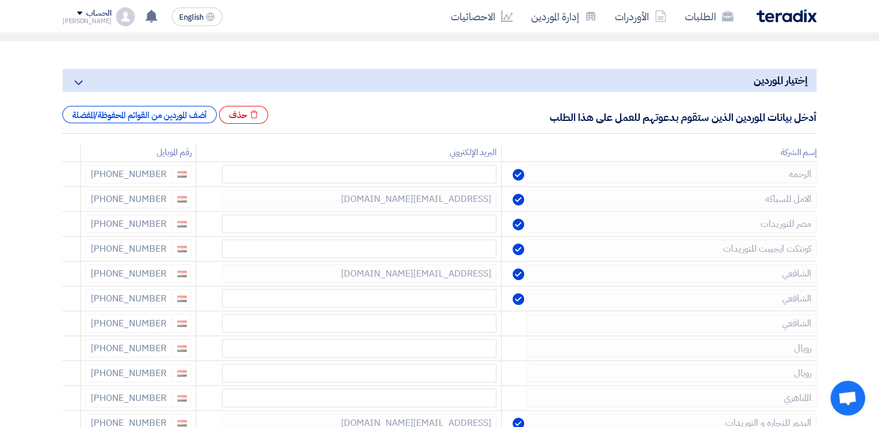
click at [0, 0] on icon at bounding box center [0, 0] width 0 height 0
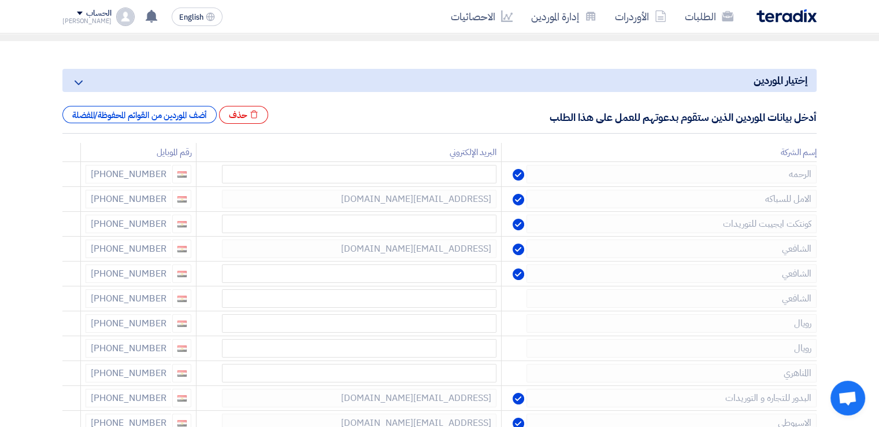
click at [0, 0] on icon at bounding box center [0, 0] width 0 height 0
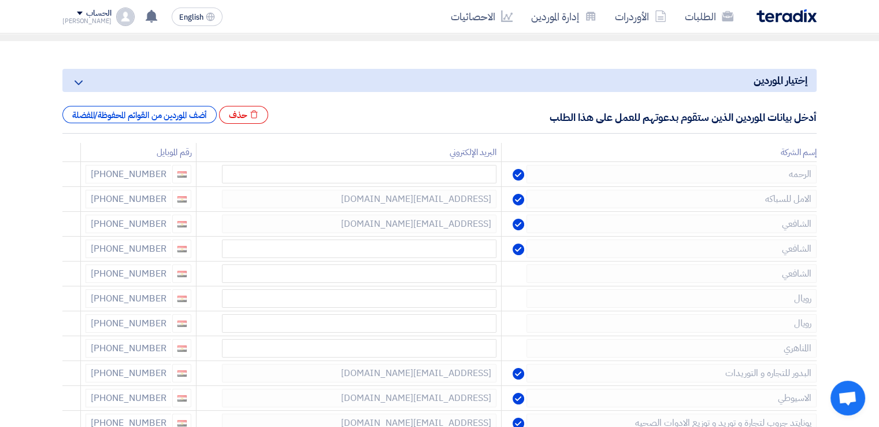
click at [0, 0] on icon at bounding box center [0, 0] width 0 height 0
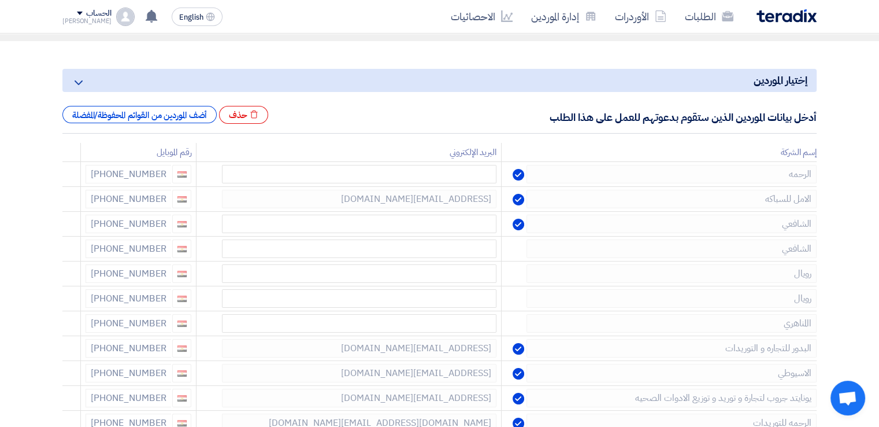
click at [0, 0] on icon at bounding box center [0, 0] width 0 height 0
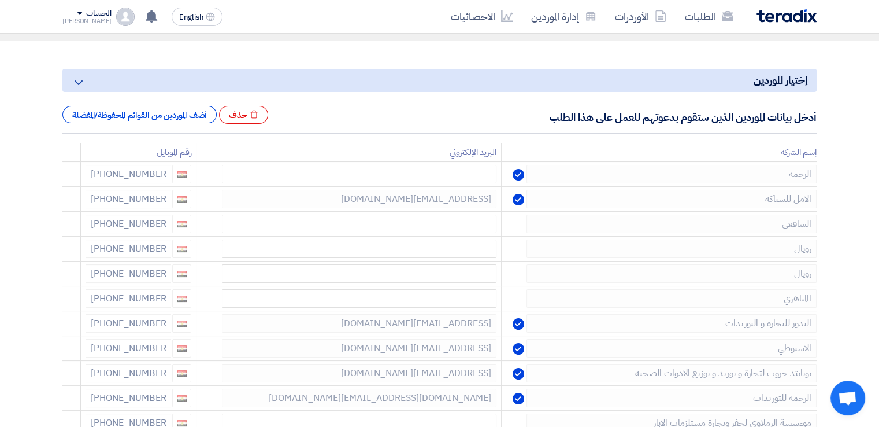
click at [0, 0] on icon at bounding box center [0, 0] width 0 height 0
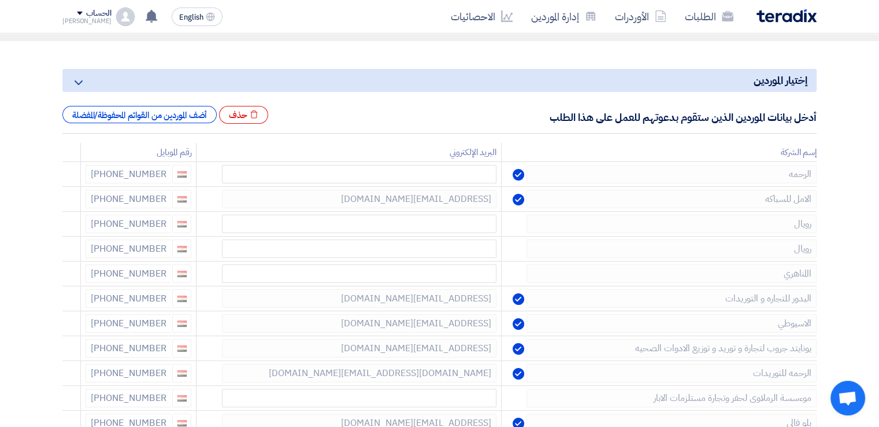
click at [0, 0] on icon at bounding box center [0, 0] width 0 height 0
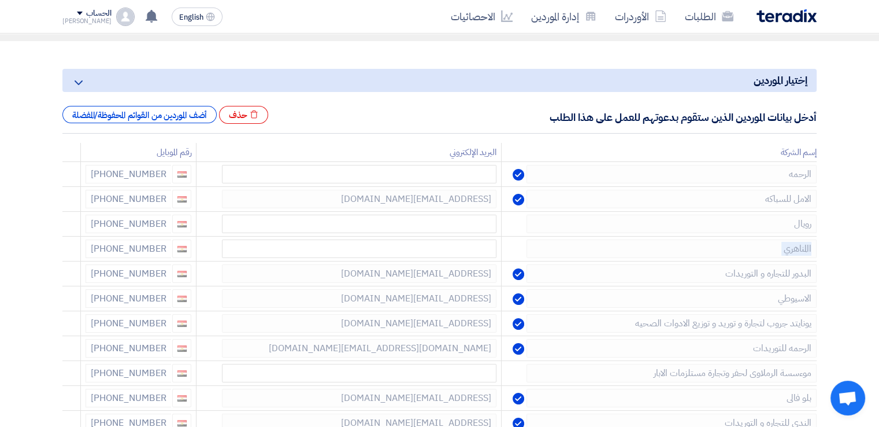
click at [0, 0] on icon at bounding box center [0, 0] width 0 height 0
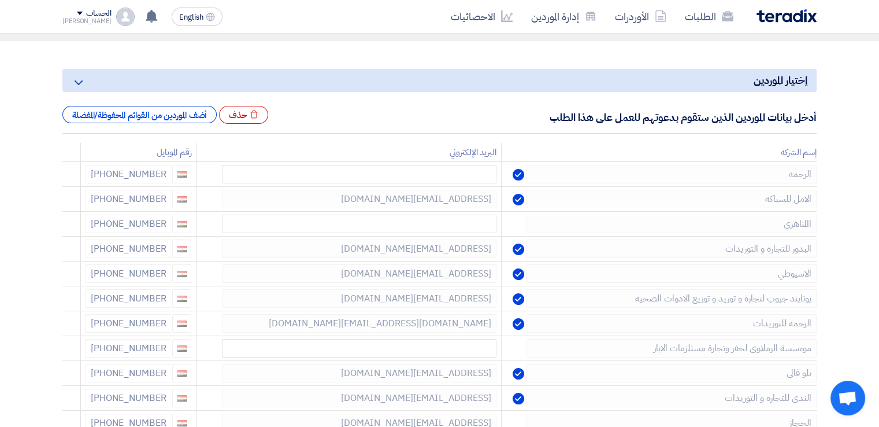
click at [0, 0] on icon at bounding box center [0, 0] width 0 height 0
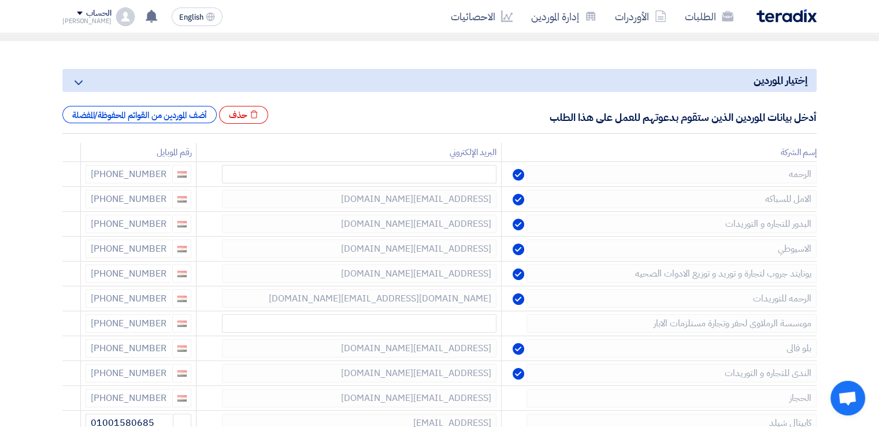
click at [0, 0] on icon at bounding box center [0, 0] width 0 height 0
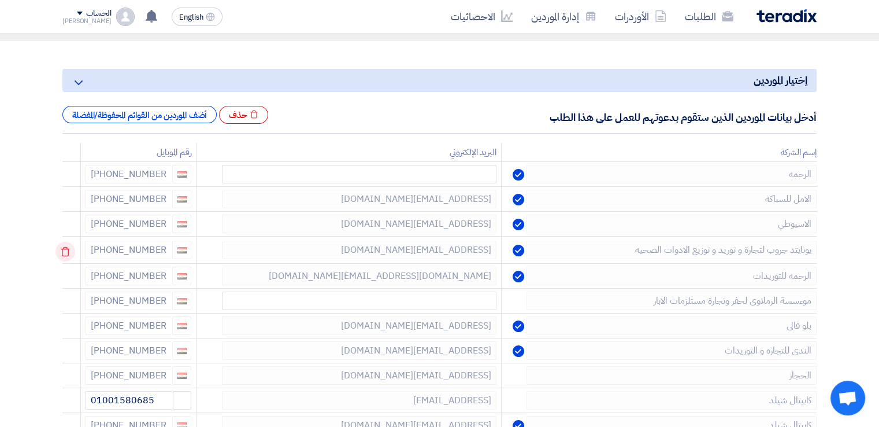
click at [67, 248] on use at bounding box center [65, 252] width 9 height 10
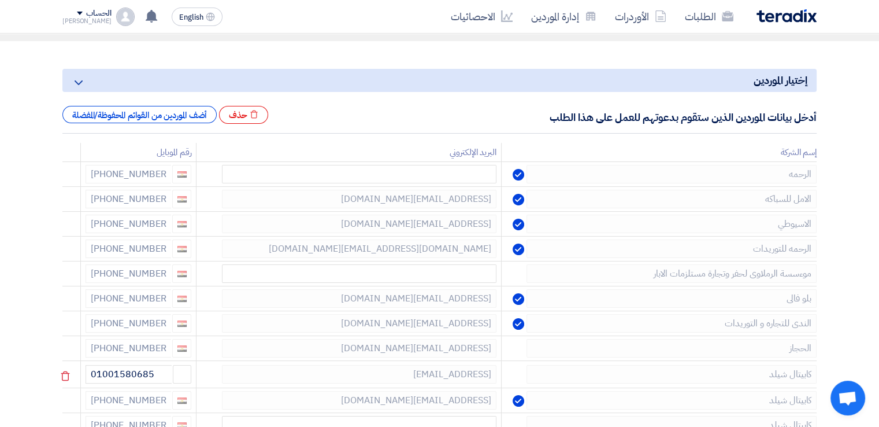
click at [77, 377] on div at bounding box center [72, 375] width 9 height 18
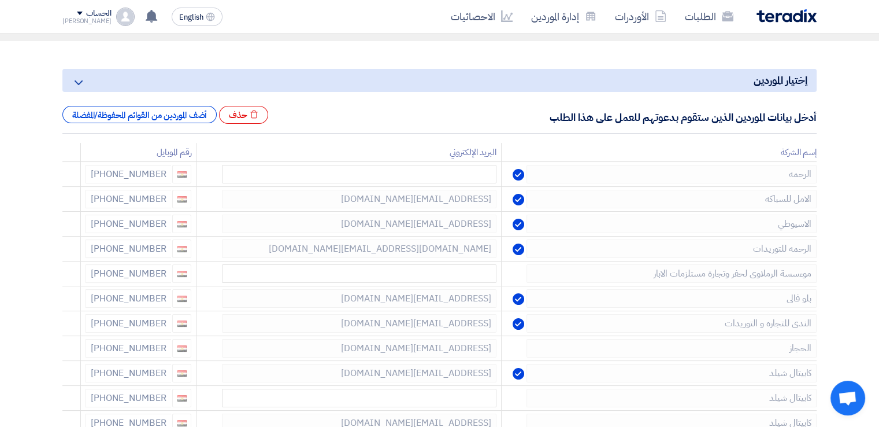
click at [77, 377] on div at bounding box center [72, 373] width 9 height 18
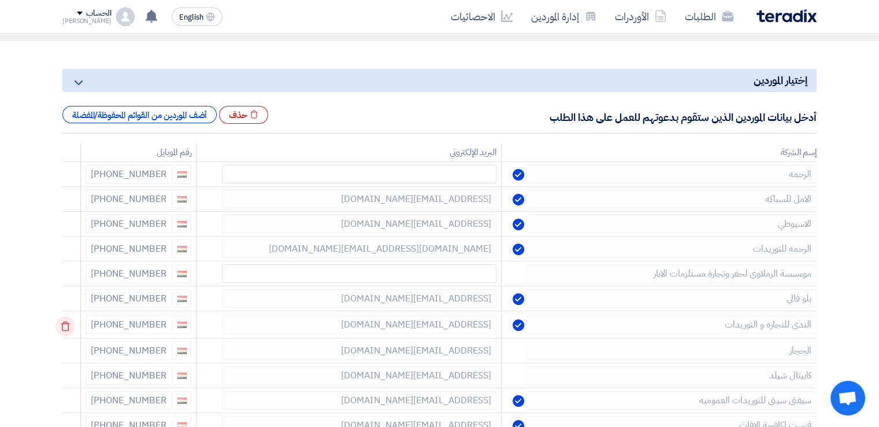
click at [72, 323] on icon at bounding box center [65, 326] width 20 height 20
click at [68, 299] on icon at bounding box center [65, 301] width 20 height 20
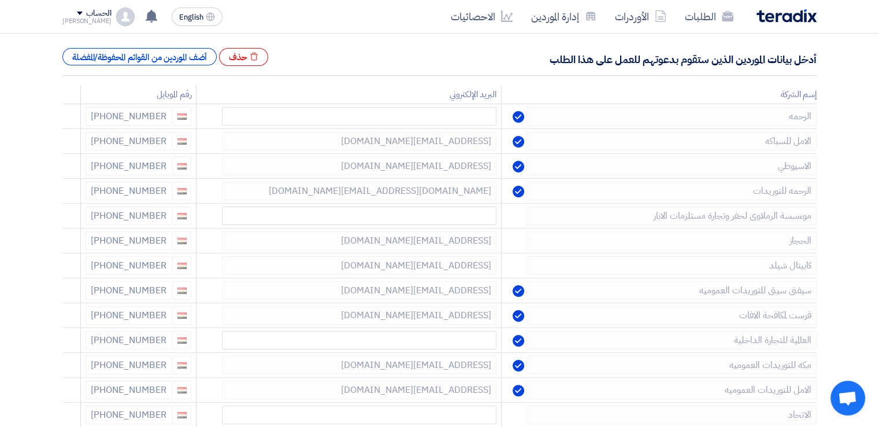
scroll to position [231, 0]
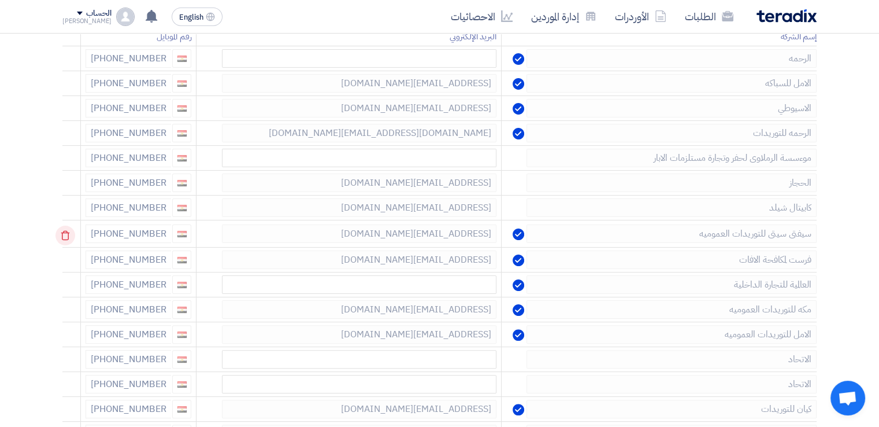
click at [68, 231] on use at bounding box center [65, 236] width 9 height 10
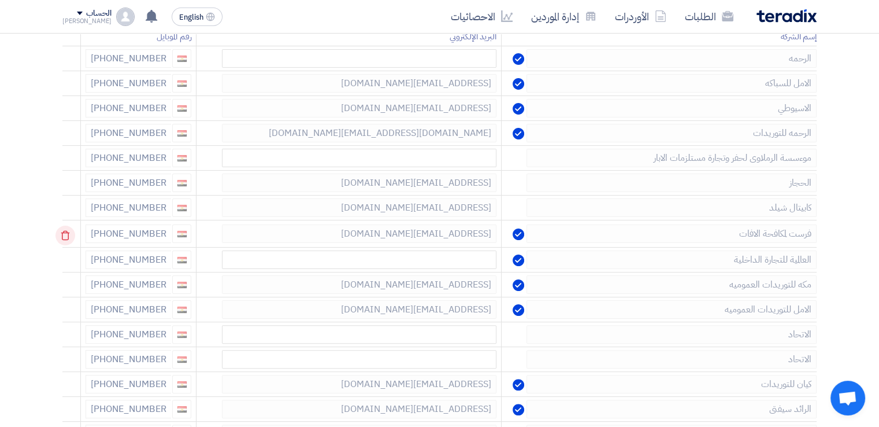
click at [68, 231] on use at bounding box center [65, 236] width 9 height 10
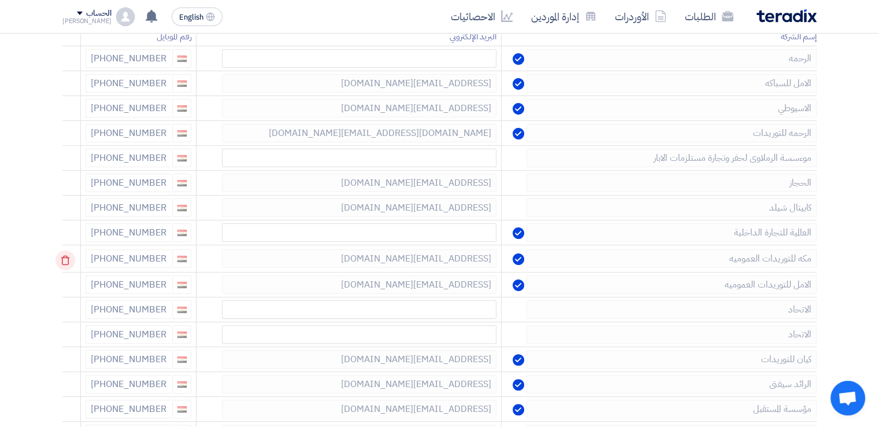
click at [67, 261] on icon at bounding box center [65, 260] width 20 height 20
click at [66, 256] on use at bounding box center [65, 261] width 9 height 10
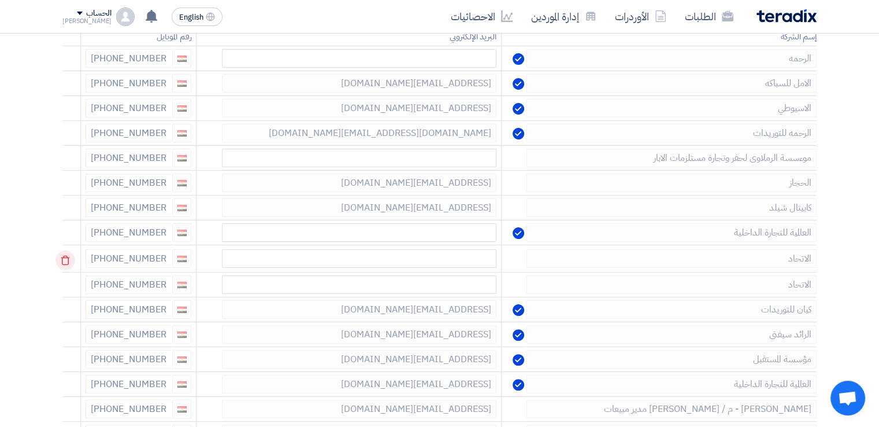
click at [68, 267] on icon at bounding box center [65, 260] width 20 height 20
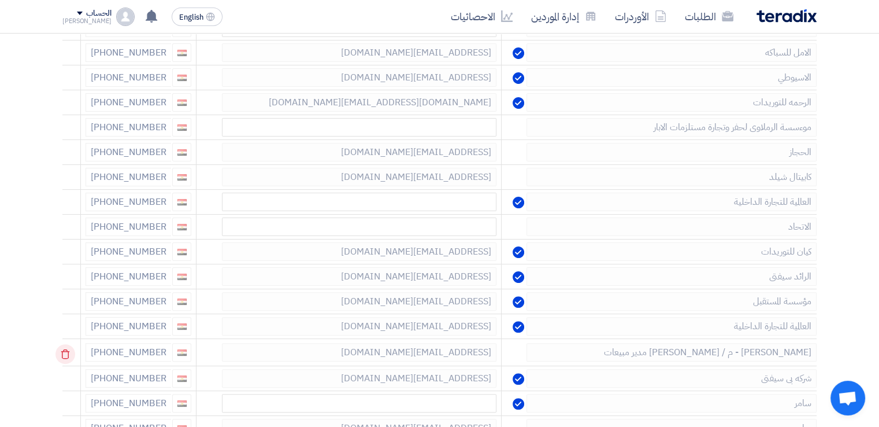
scroll to position [289, 0]
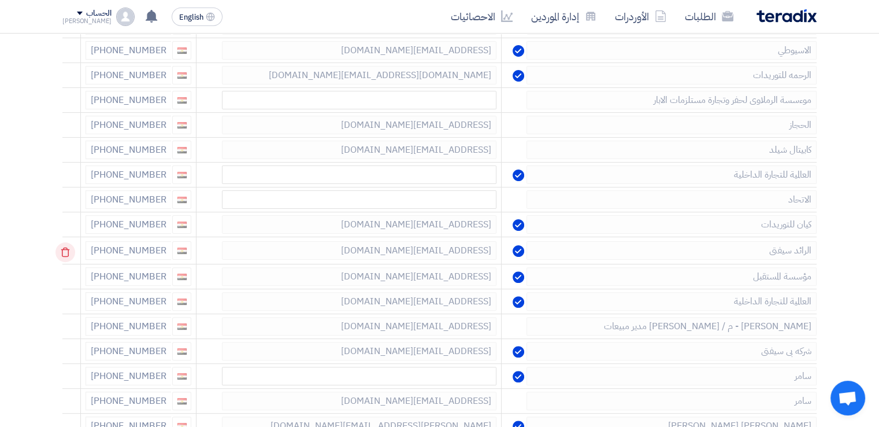
click at [72, 253] on icon at bounding box center [65, 252] width 20 height 20
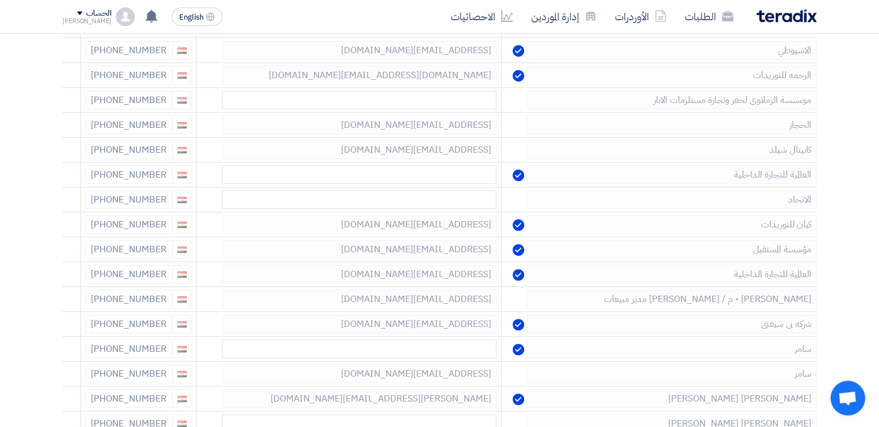
click at [0, 0] on icon at bounding box center [0, 0] width 0 height 0
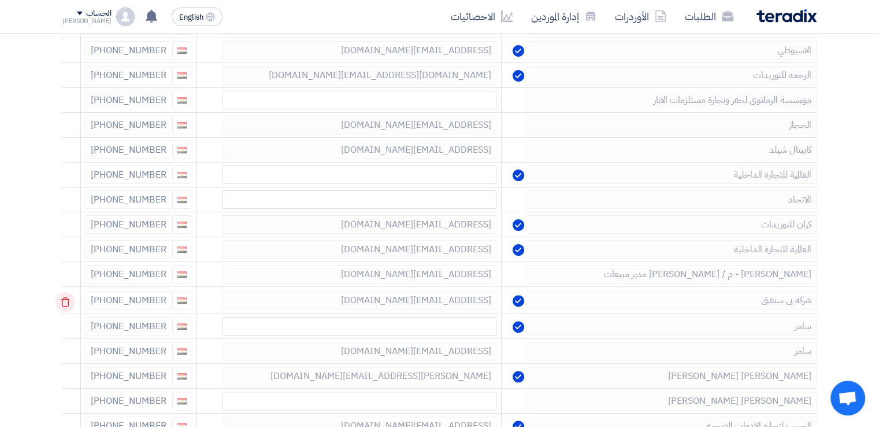
click at [68, 292] on icon at bounding box center [65, 302] width 20 height 20
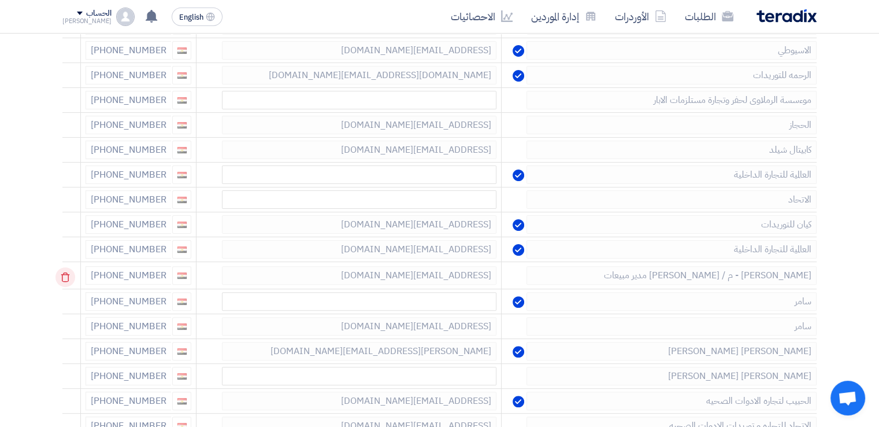
click at [69, 277] on icon at bounding box center [65, 277] width 20 height 20
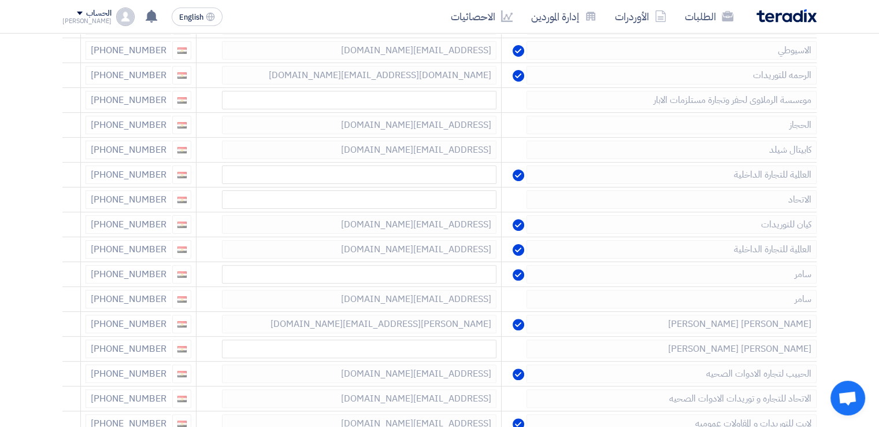
click at [0, 0] on icon at bounding box center [0, 0] width 0 height 0
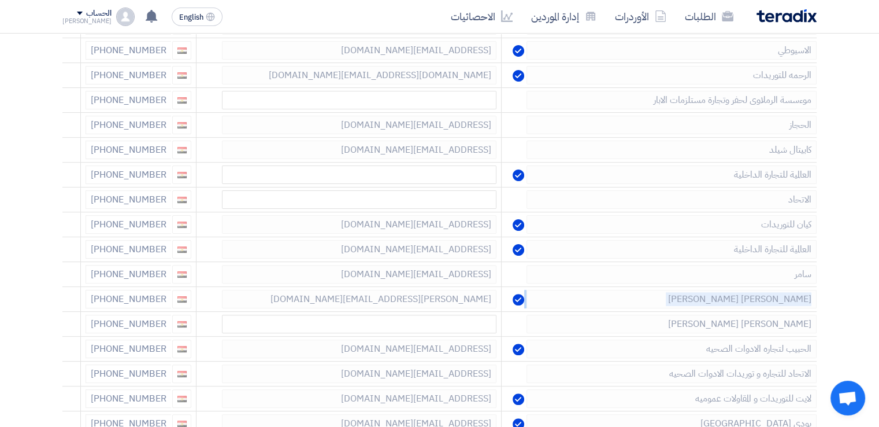
click at [0, 0] on icon at bounding box center [0, 0] width 0 height 0
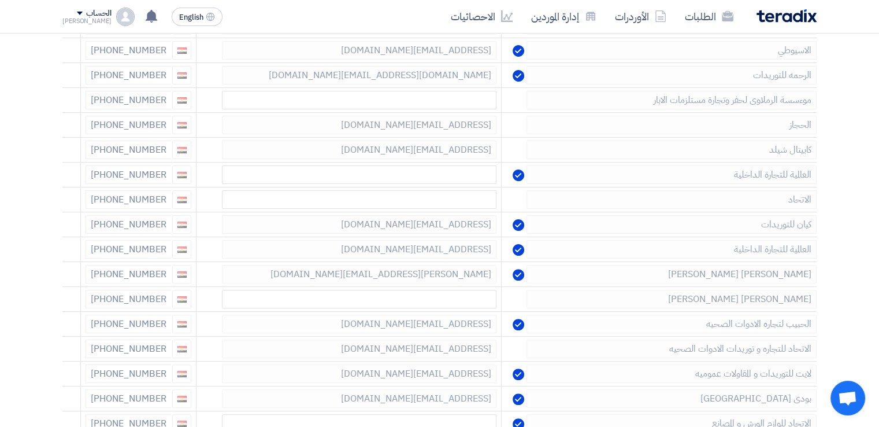
click at [0, 0] on icon at bounding box center [0, 0] width 0 height 0
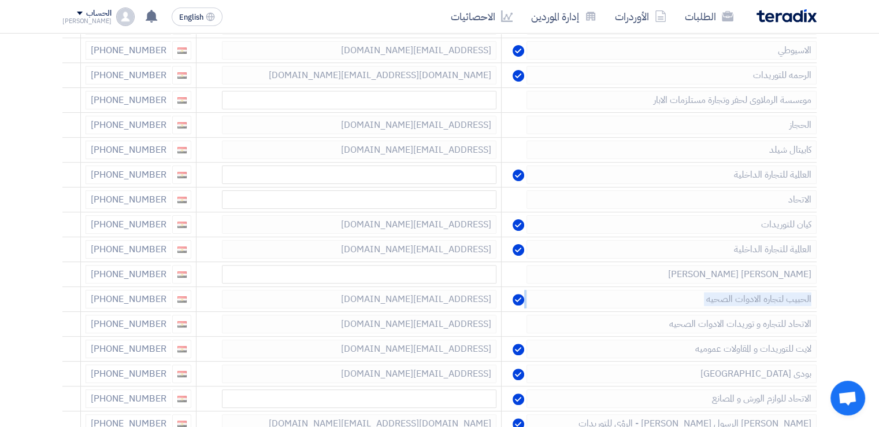
click at [0, 0] on icon at bounding box center [0, 0] width 0 height 0
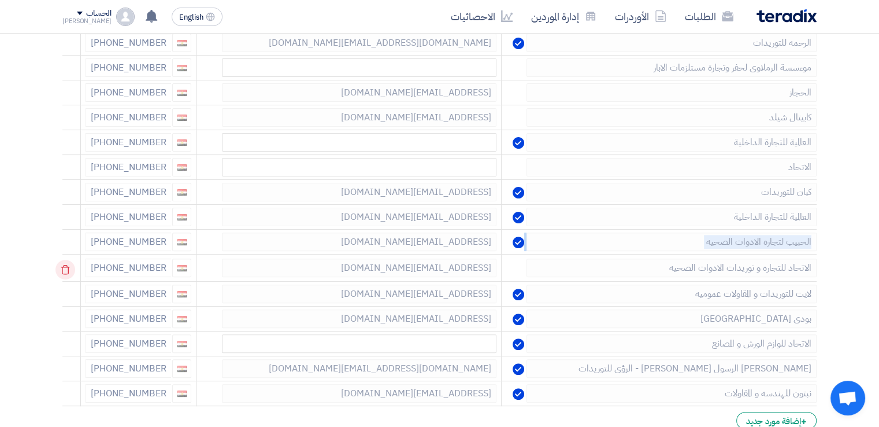
scroll to position [347, 0]
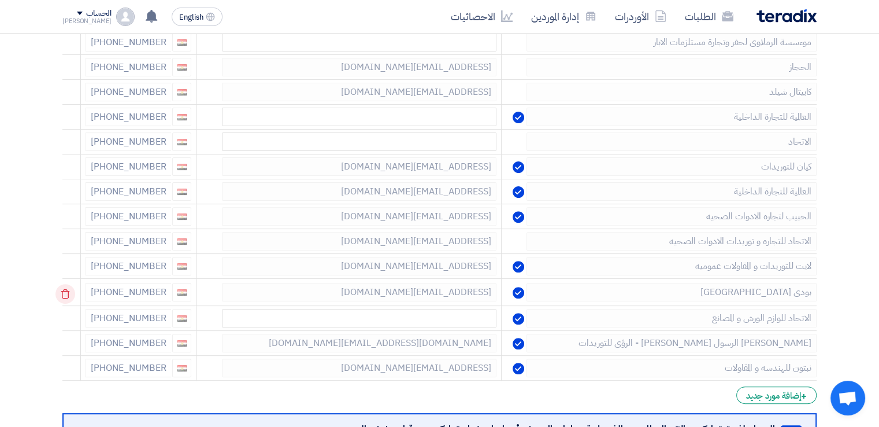
click at [69, 289] on use at bounding box center [65, 294] width 9 height 10
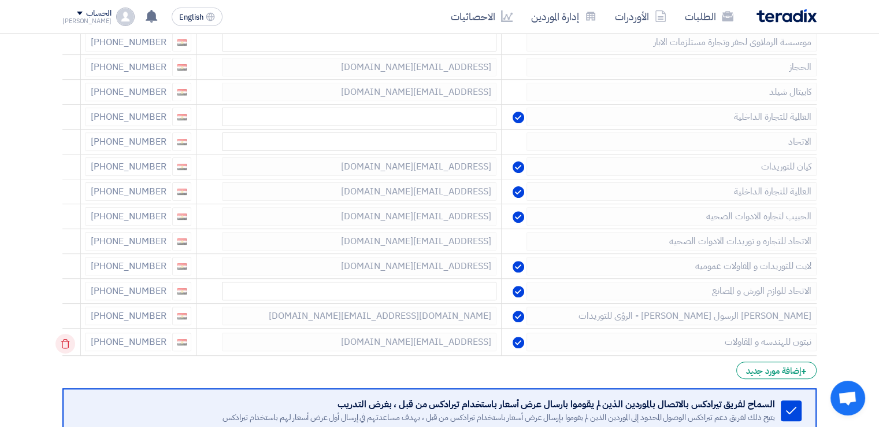
click at [70, 339] on use at bounding box center [65, 344] width 9 height 10
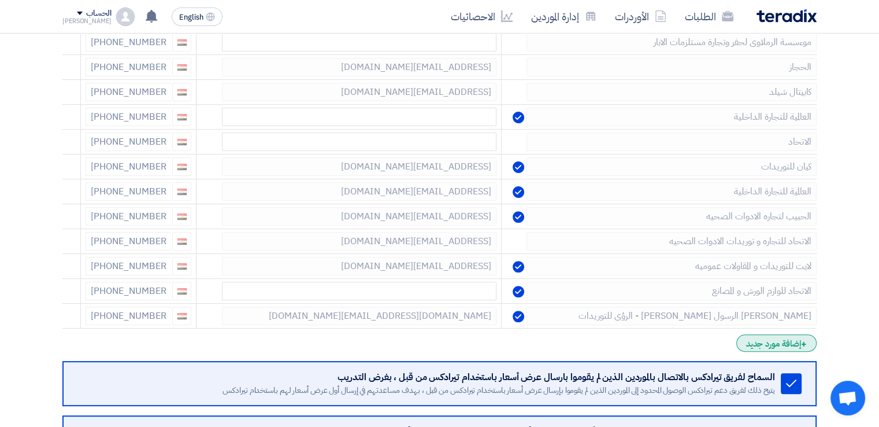
click at [773, 343] on div "+ إضافة مورد جديد" at bounding box center [776, 342] width 80 height 17
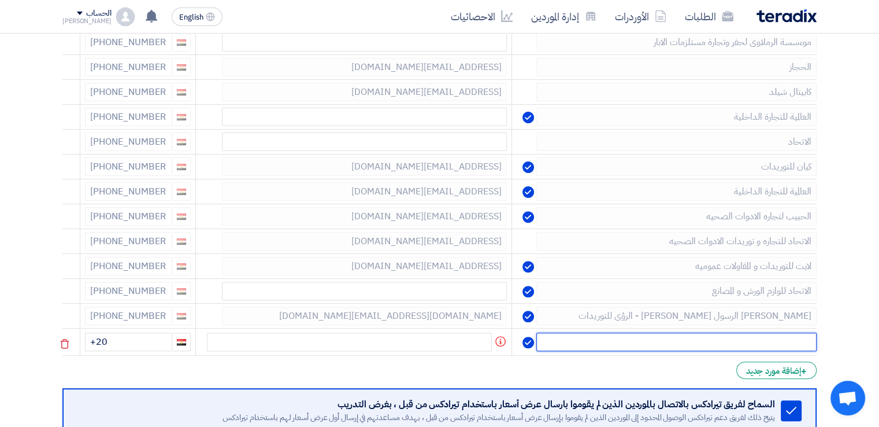
click at [758, 342] on input "text" at bounding box center [676, 341] width 280 height 18
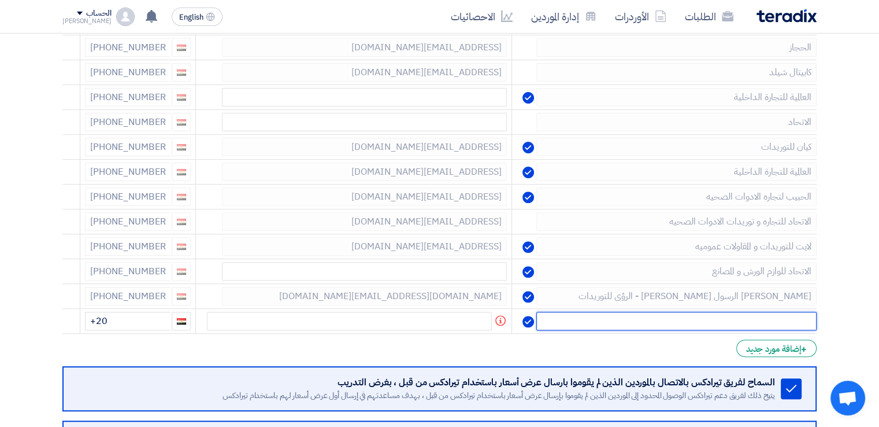
scroll to position [405, 0]
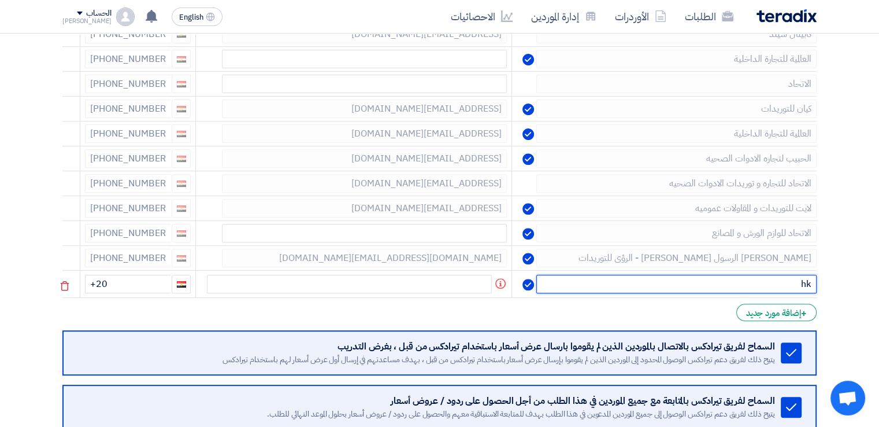
type input "h"
type input "انجاز"
click at [154, 281] on input "+20" at bounding box center [128, 284] width 86 height 18
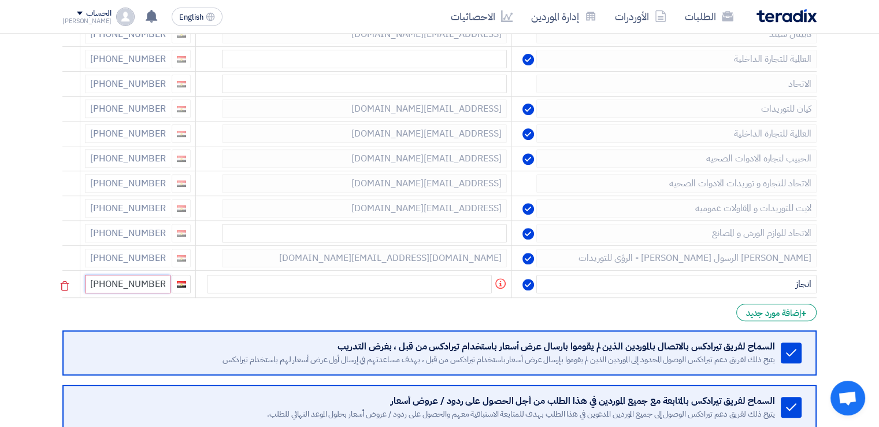
type input "[PHONE_NUMBER]"
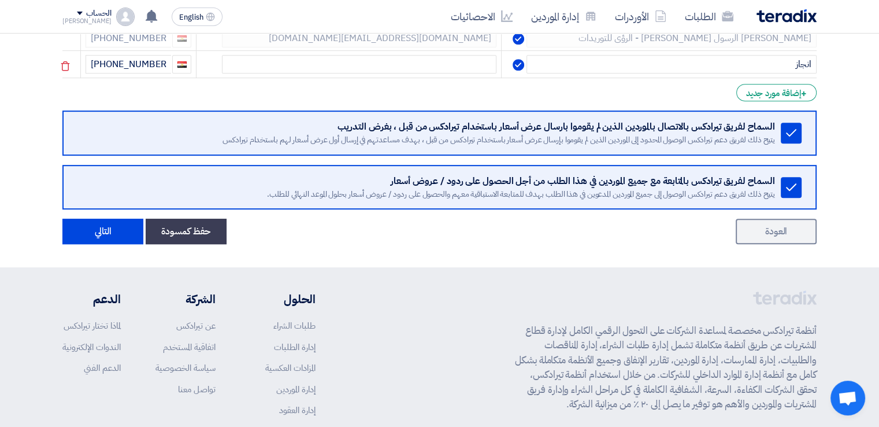
scroll to position [636, 0]
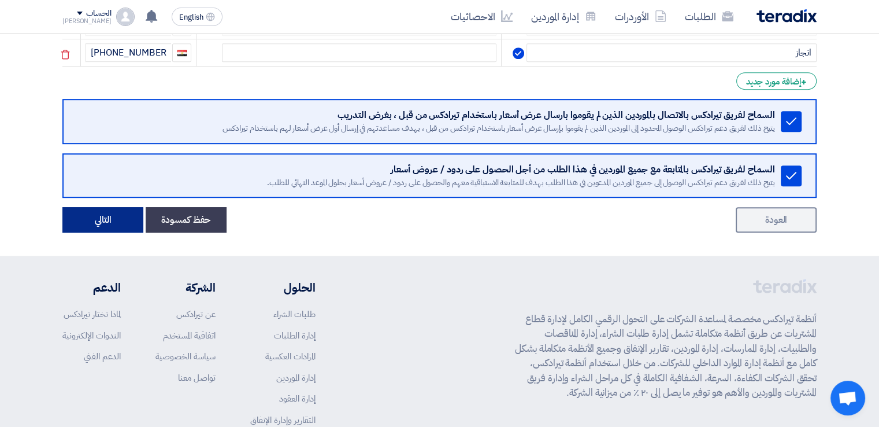
click at [121, 213] on button "التالي" at bounding box center [102, 219] width 81 height 25
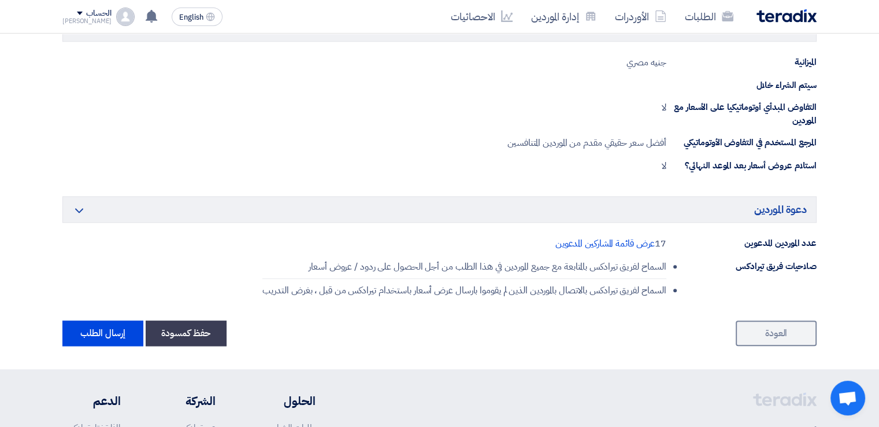
scroll to position [1214, 0]
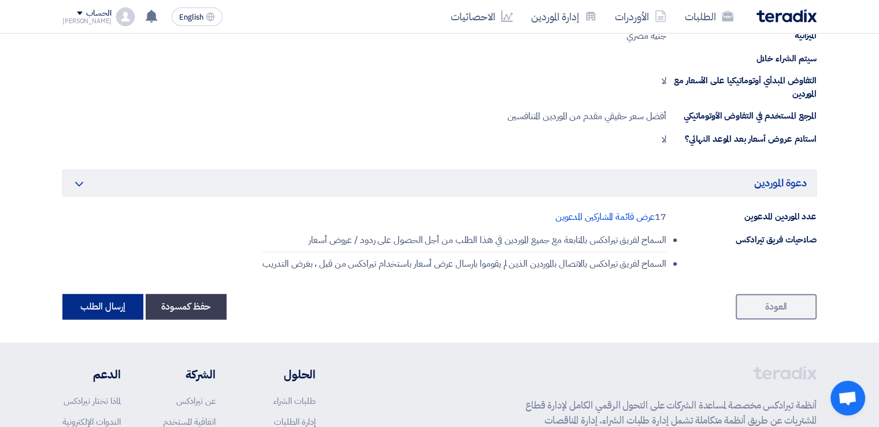
click at [115, 311] on button "إرسال الطلب" at bounding box center [102, 306] width 81 height 25
click at [113, 306] on button "إرسال الطلب" at bounding box center [102, 306] width 81 height 25
click at [113, 302] on button "إرسال الطلب" at bounding box center [102, 306] width 81 height 25
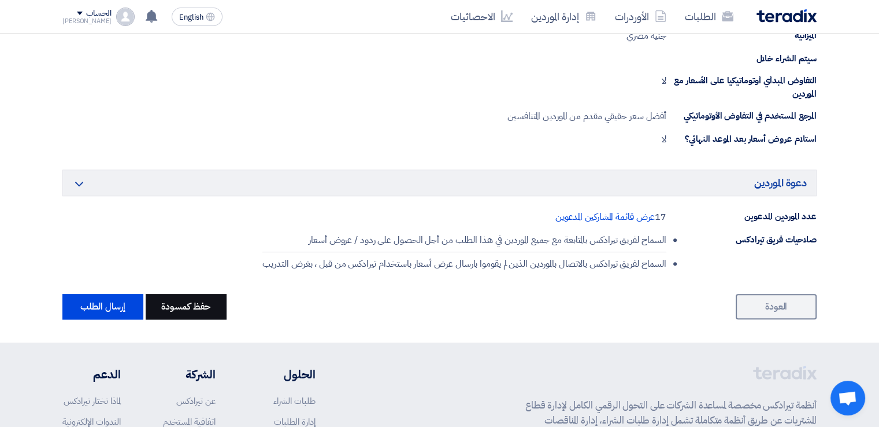
click at [182, 304] on button "حفظ كمسودة" at bounding box center [186, 306] width 81 height 25
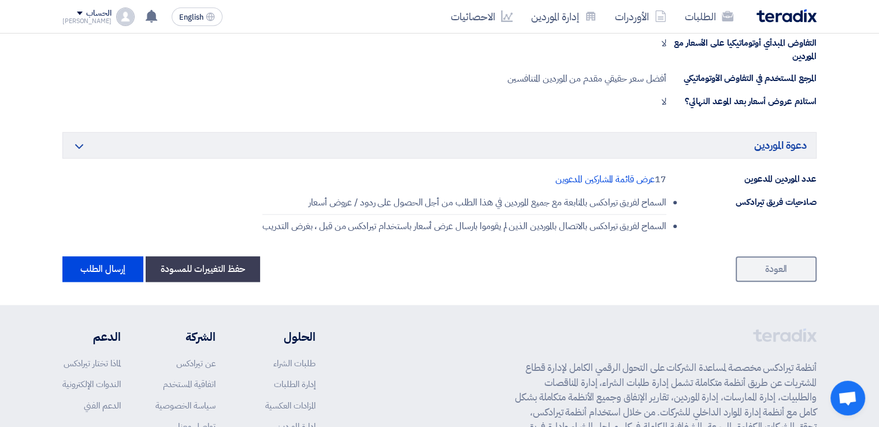
scroll to position [1272, 0]
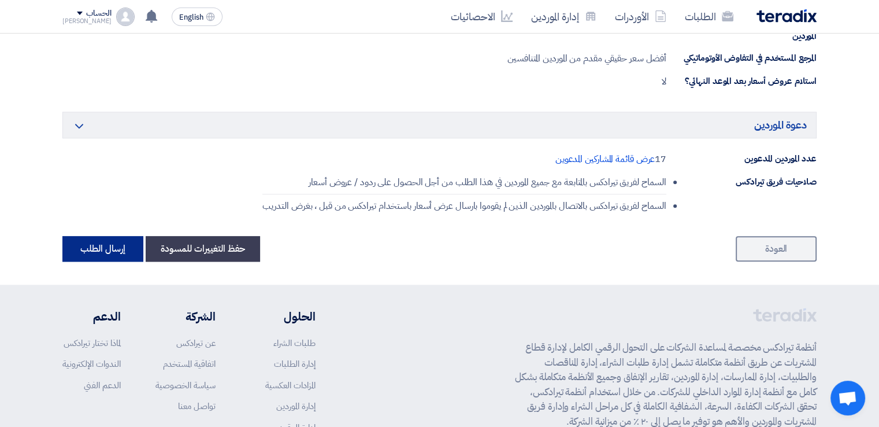
click at [97, 248] on button "إرسال الطلب" at bounding box center [102, 248] width 81 height 25
click at [106, 240] on button "إرسال الطلب" at bounding box center [102, 248] width 81 height 25
click at [763, 237] on link "العودة" at bounding box center [776, 248] width 81 height 25
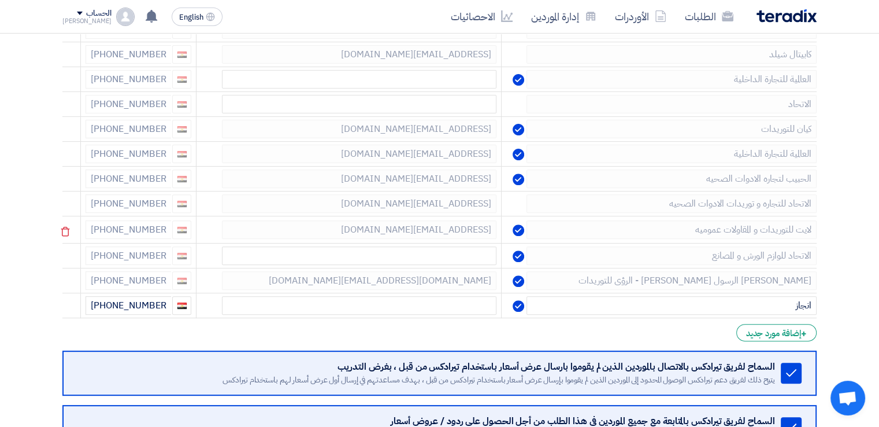
scroll to position [405, 0]
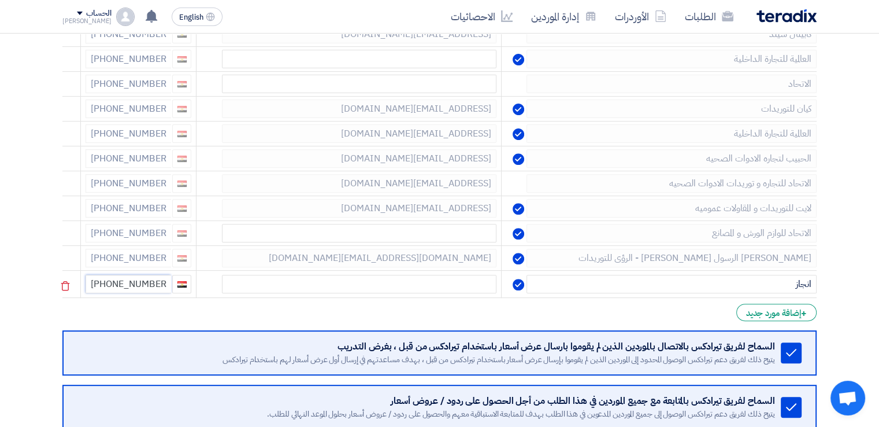
click at [127, 280] on input "[PHONE_NUMBER]" at bounding box center [129, 284] width 86 height 18
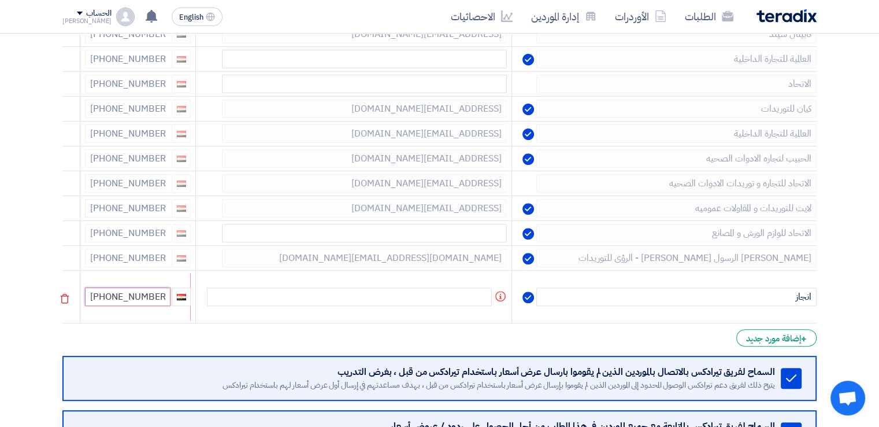
click at [114, 295] on input "[PHONE_NUMBER]" at bounding box center [128, 296] width 86 height 18
click at [128, 294] on input "[PHONE_NUMBER]" at bounding box center [128, 296] width 86 height 18
click at [134, 295] on input "[PHONE_NUMBER]" at bounding box center [128, 296] width 86 height 18
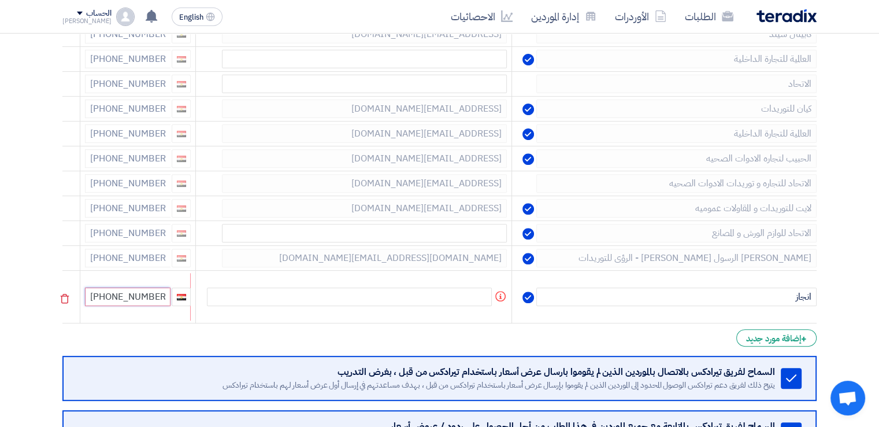
click at [159, 292] on input "[PHONE_NUMBER]" at bounding box center [128, 296] width 86 height 18
drag, startPoint x: 160, startPoint y: 292, endPoint x: 129, endPoint y: 294, distance: 30.7
click at [129, 294] on input "[PHONE_NUMBER]" at bounding box center [128, 296] width 86 height 18
type input "[PHONE_NUMBER]"
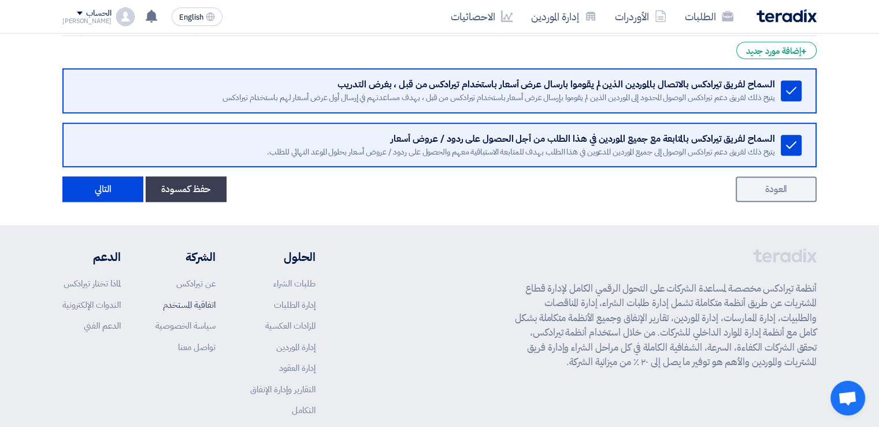
scroll to position [724, 0]
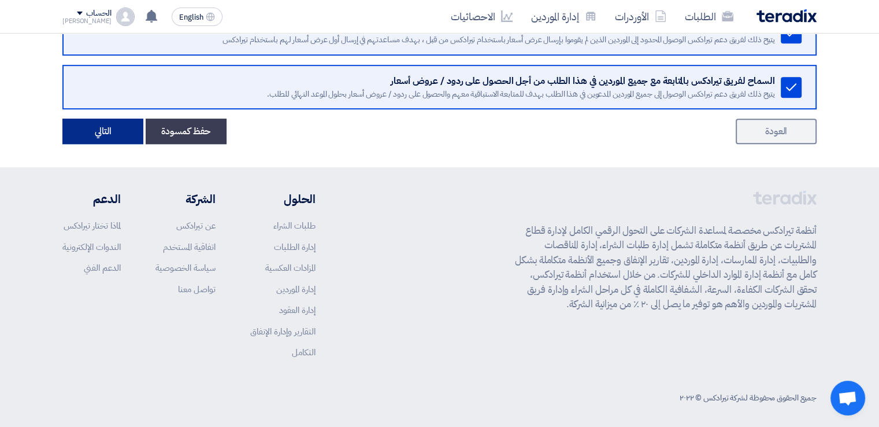
click at [94, 123] on button "التالي" at bounding box center [102, 131] width 81 height 25
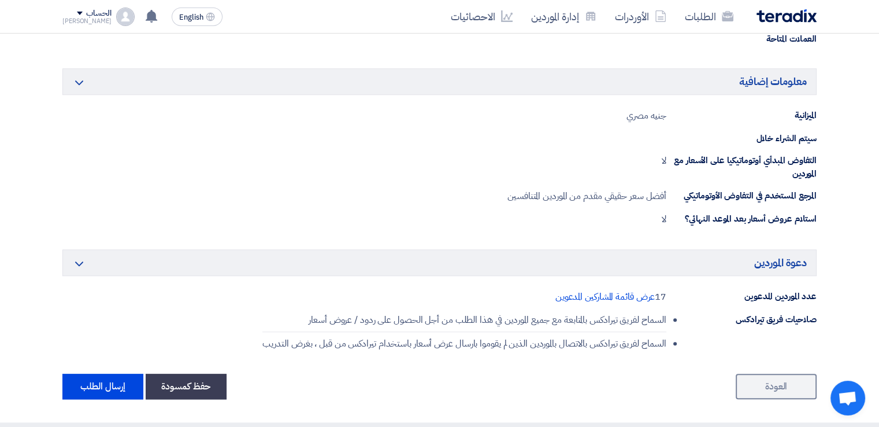
scroll to position [1330, 0]
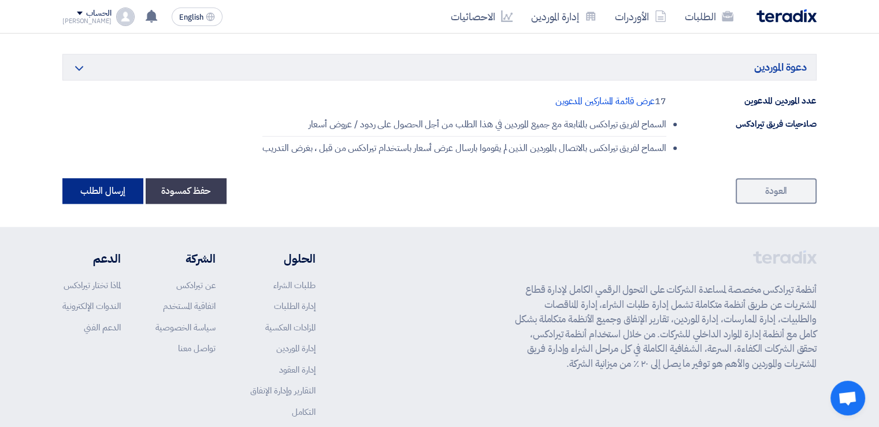
click at [86, 191] on button "إرسال الطلب" at bounding box center [102, 190] width 81 height 25
click at [95, 189] on button "إرسال الطلب" at bounding box center [102, 190] width 81 height 25
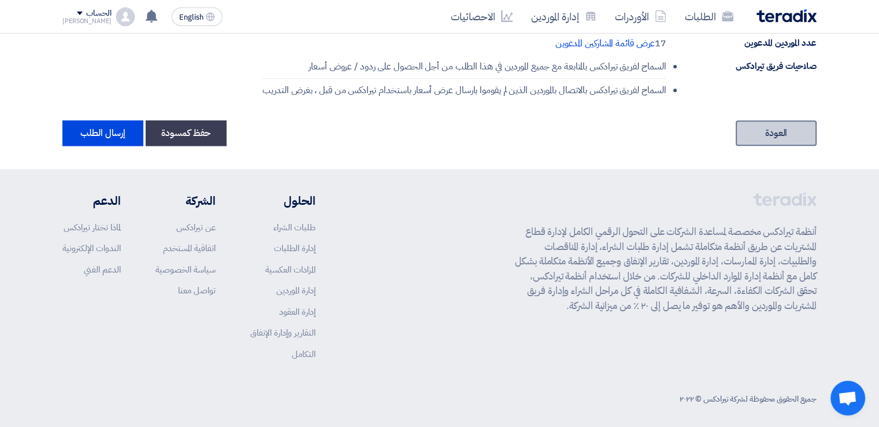
click at [779, 120] on link "العودة" at bounding box center [776, 132] width 81 height 25
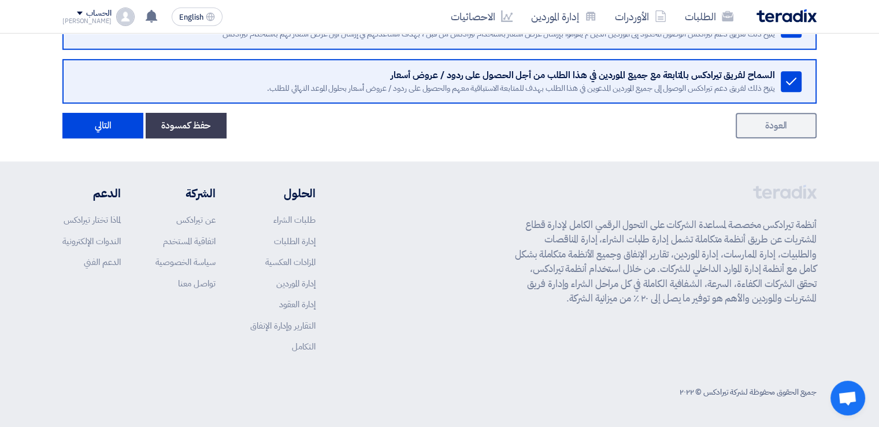
scroll to position [724, 0]
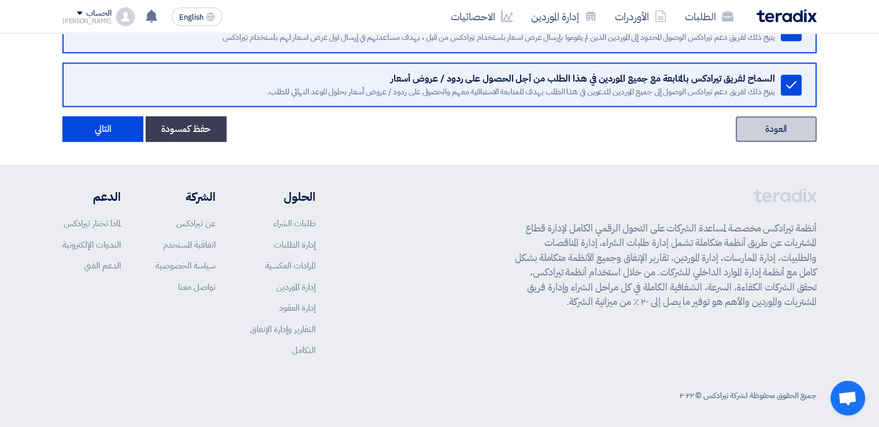
click at [775, 126] on link "العودة" at bounding box center [776, 128] width 81 height 25
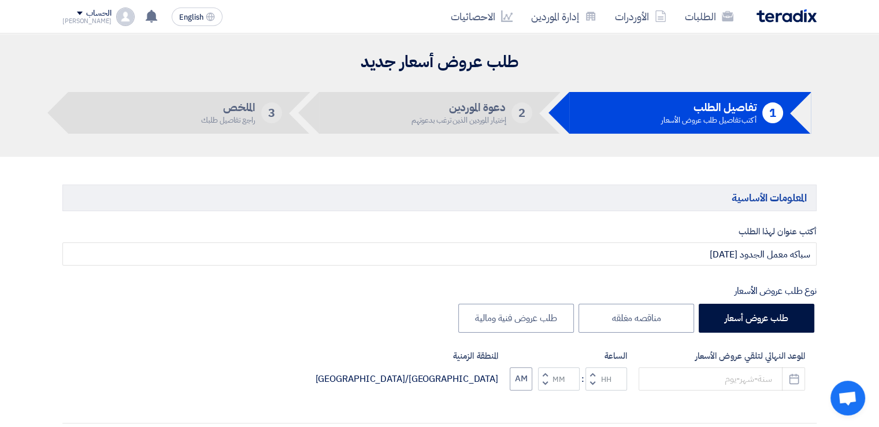
type input "[DATE]"
type input "10"
type input "59"
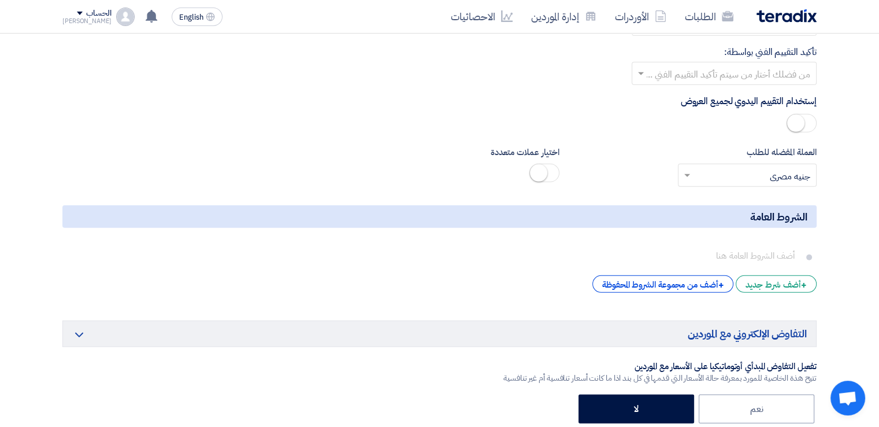
scroll to position [3585, 0]
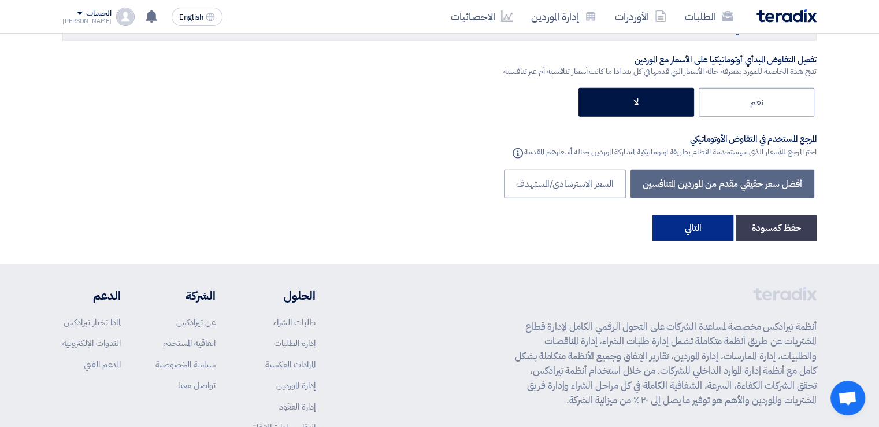
click at [677, 215] on button "التالي" at bounding box center [693, 227] width 81 height 25
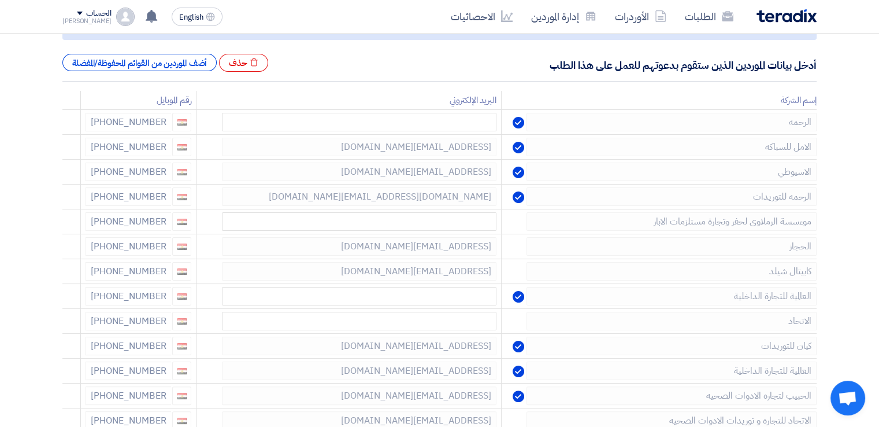
scroll to position [462, 0]
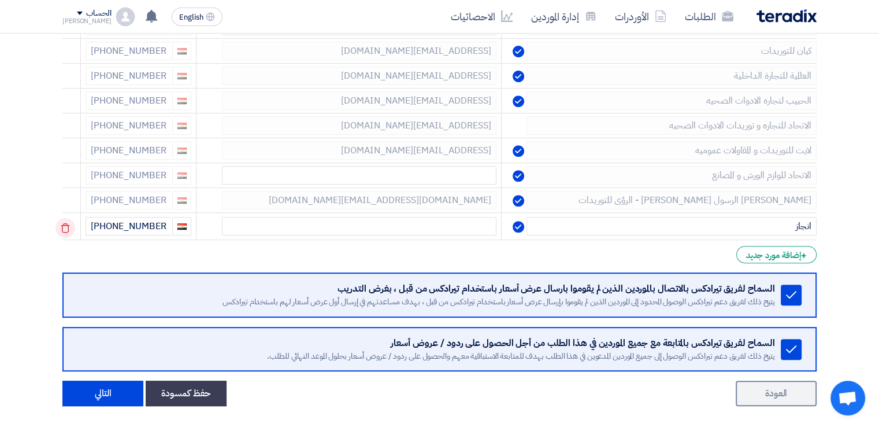
click at [64, 221] on icon at bounding box center [65, 228] width 20 height 20
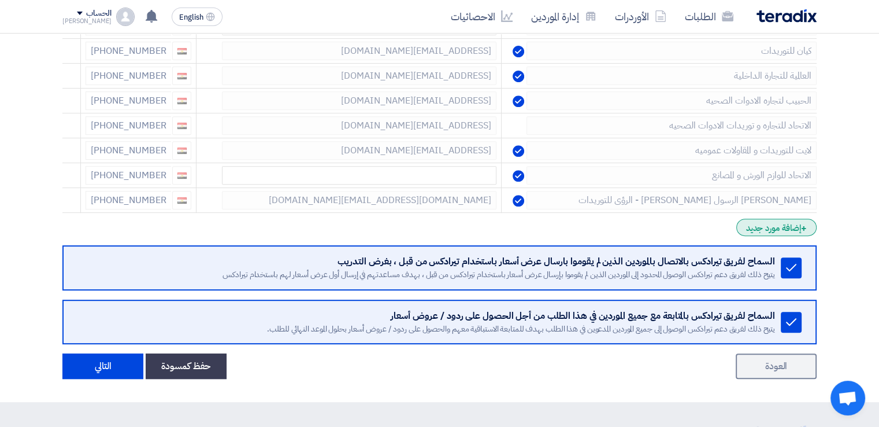
click at [775, 227] on div "+ إضافة مورد جديد" at bounding box center [776, 227] width 80 height 17
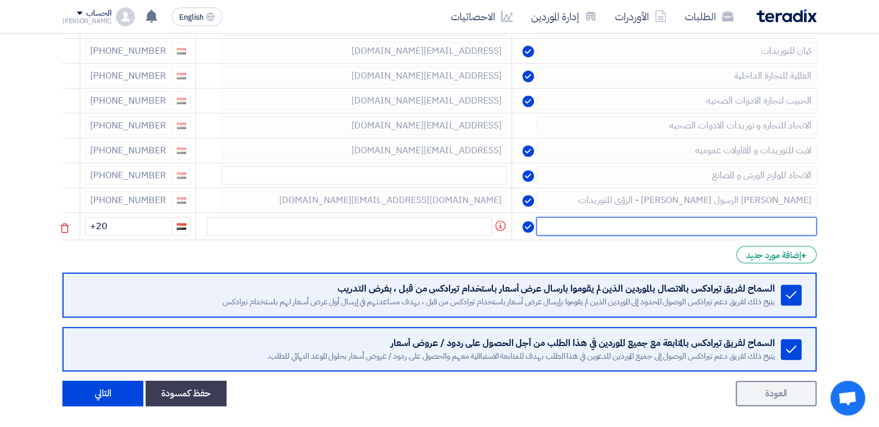
click at [761, 225] on input "text" at bounding box center [676, 226] width 280 height 18
type input "انجاز"
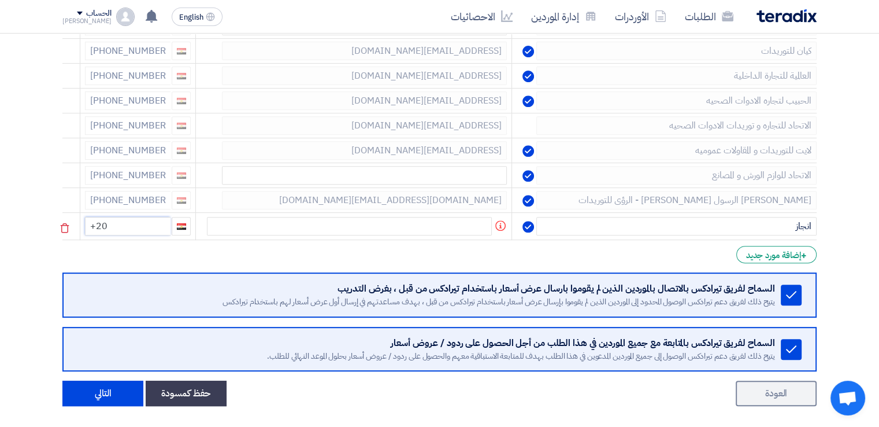
click at [145, 225] on input "+20" at bounding box center [128, 226] width 86 height 18
type input "[PHONE_NUMBER]"
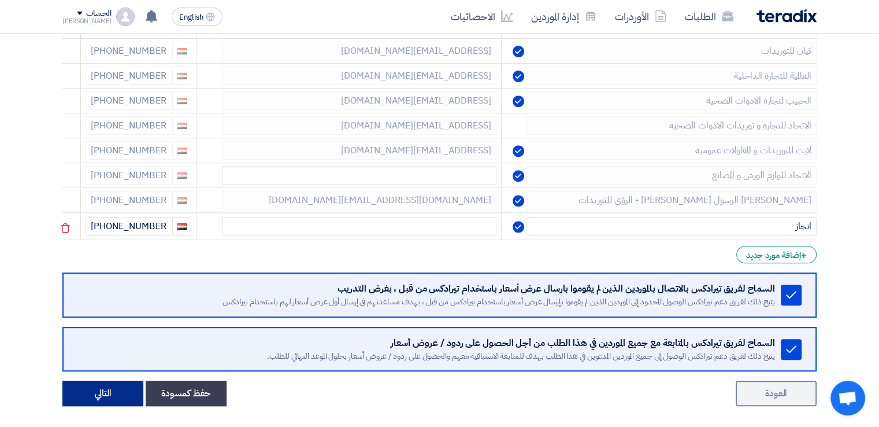
click at [125, 388] on button "التالي" at bounding box center [102, 392] width 81 height 25
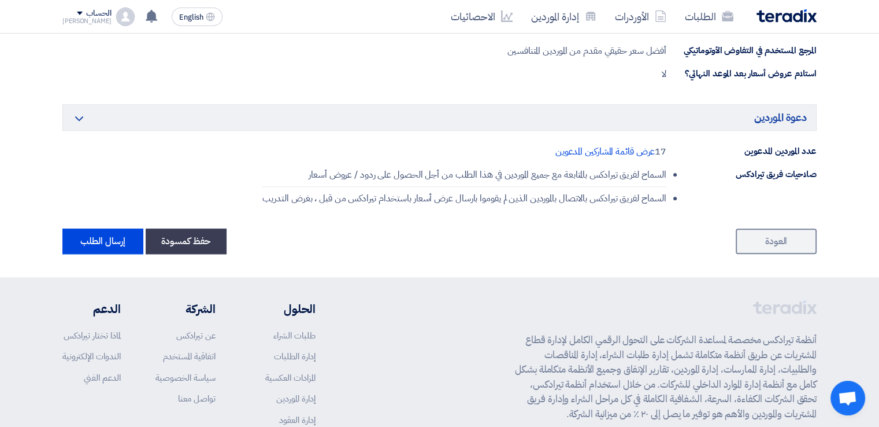
scroll to position [1390, 0]
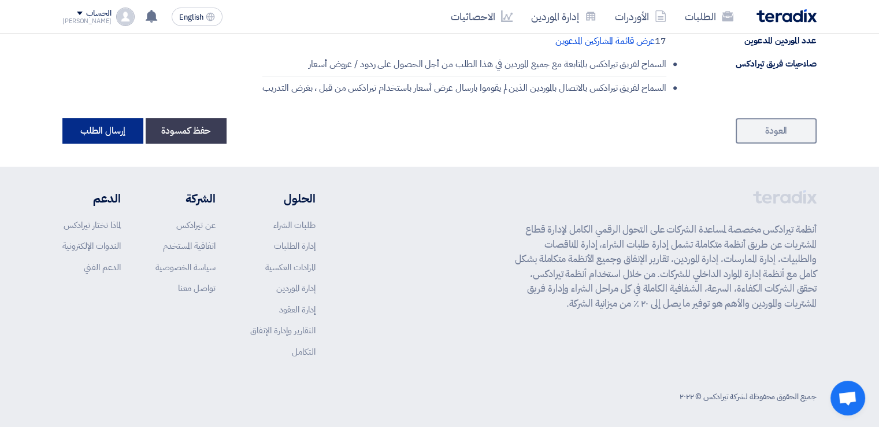
click at [105, 135] on button "إرسال الطلب" at bounding box center [102, 130] width 81 height 25
click at [104, 119] on button "إرسال الطلب" at bounding box center [102, 130] width 81 height 25
click at [104, 124] on button "إرسال الطلب" at bounding box center [102, 130] width 81 height 25
click at [749, 120] on link "العودة" at bounding box center [776, 130] width 81 height 25
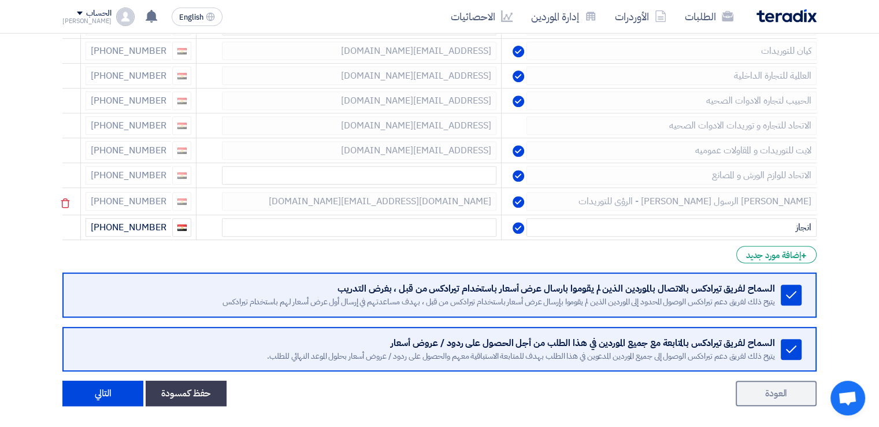
scroll to position [460, 0]
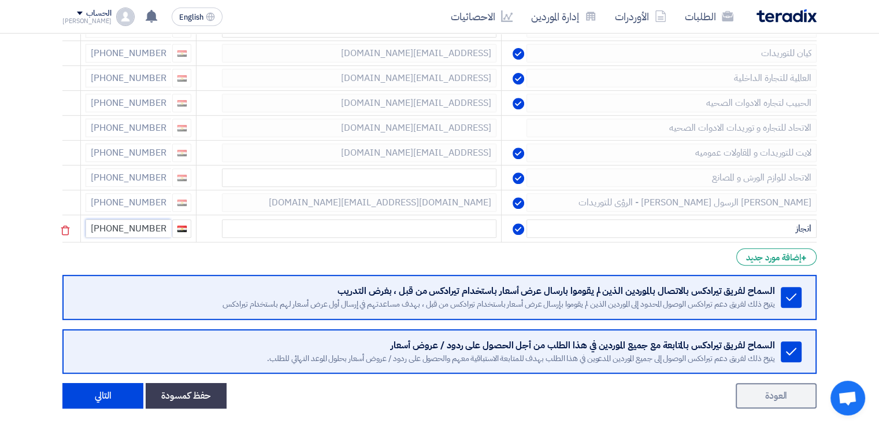
click at [116, 227] on input "[PHONE_NUMBER]" at bounding box center [129, 228] width 86 height 18
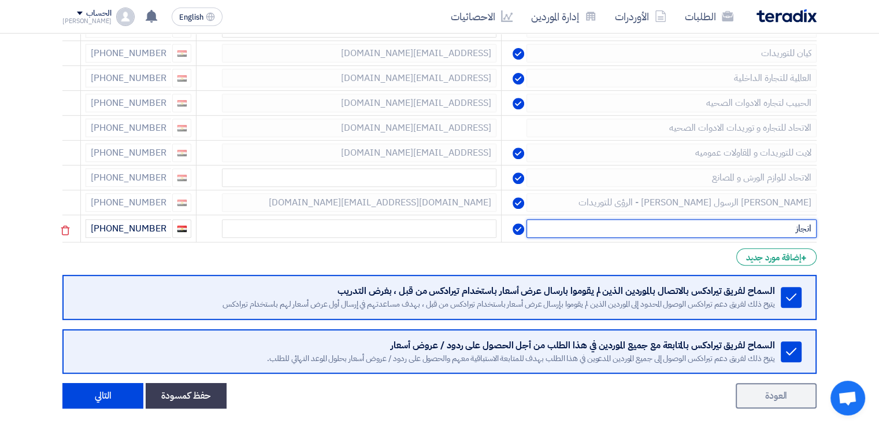
click at [810, 225] on input "انجاز" at bounding box center [672, 228] width 290 height 18
click at [809, 225] on input "انجاز" at bounding box center [672, 228] width 290 height 18
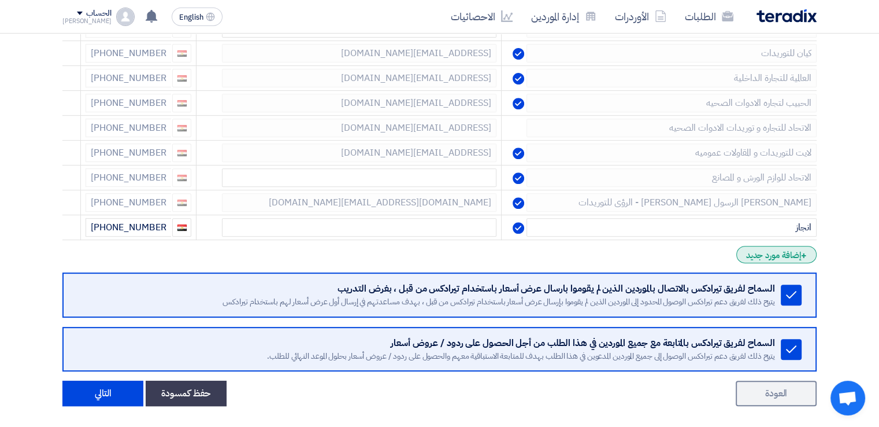
click at [795, 254] on div "+ إضافة مورد جديد" at bounding box center [776, 254] width 80 height 17
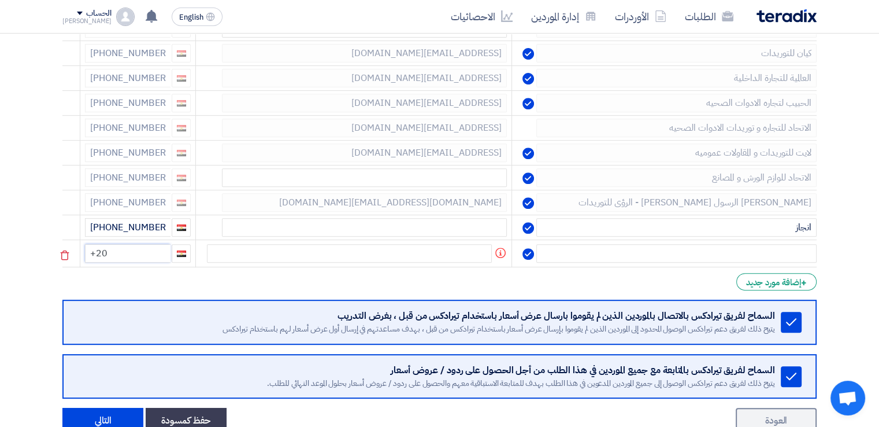
click at [139, 251] on input "+20" at bounding box center [128, 253] width 86 height 18
click at [69, 251] on icon at bounding box center [65, 255] width 20 height 20
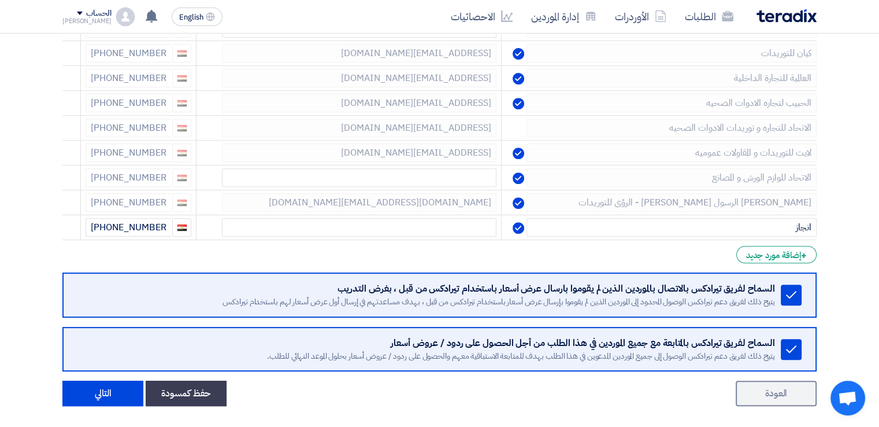
scroll to position [518, 0]
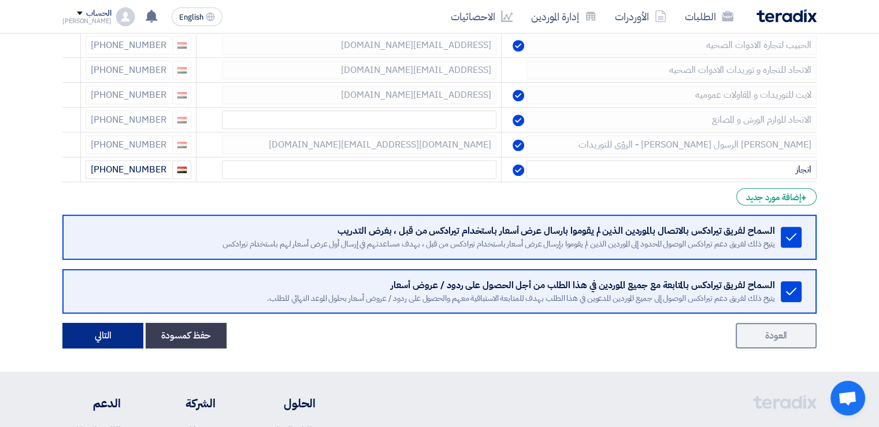
click at [95, 336] on button "التالي" at bounding box center [102, 335] width 81 height 25
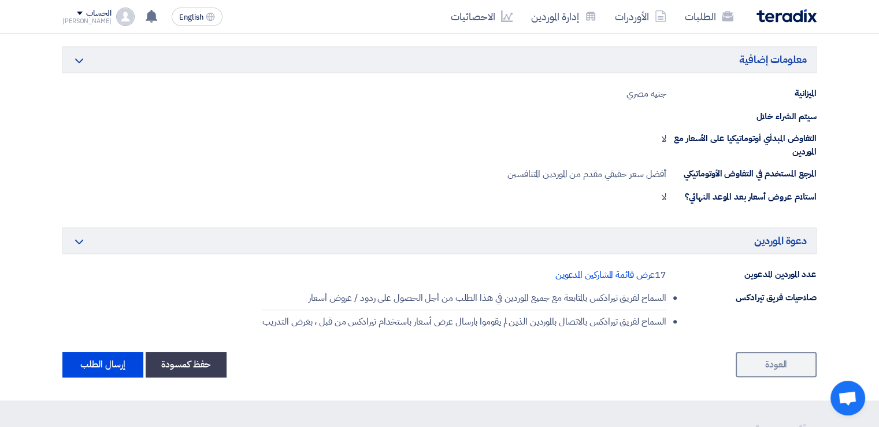
scroll to position [1390, 0]
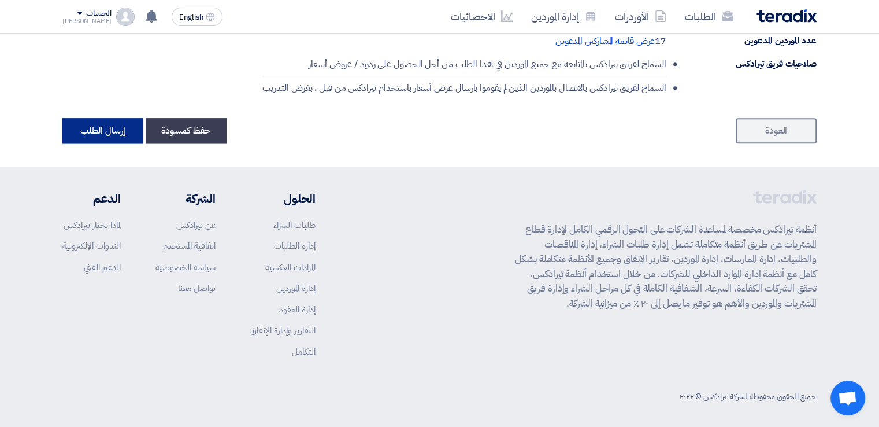
click at [99, 127] on button "إرسال الطلب" at bounding box center [102, 130] width 81 height 25
click at [99, 126] on button "إرسال الطلب" at bounding box center [102, 130] width 81 height 25
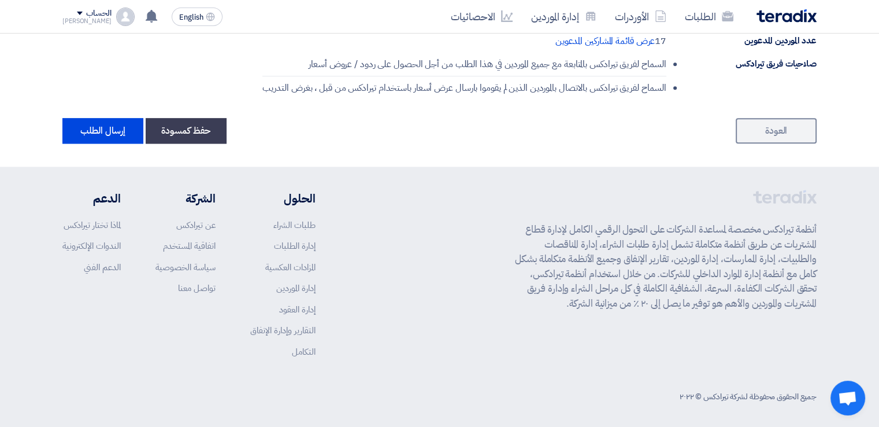
click at [772, 121] on link "العودة" at bounding box center [776, 130] width 81 height 25
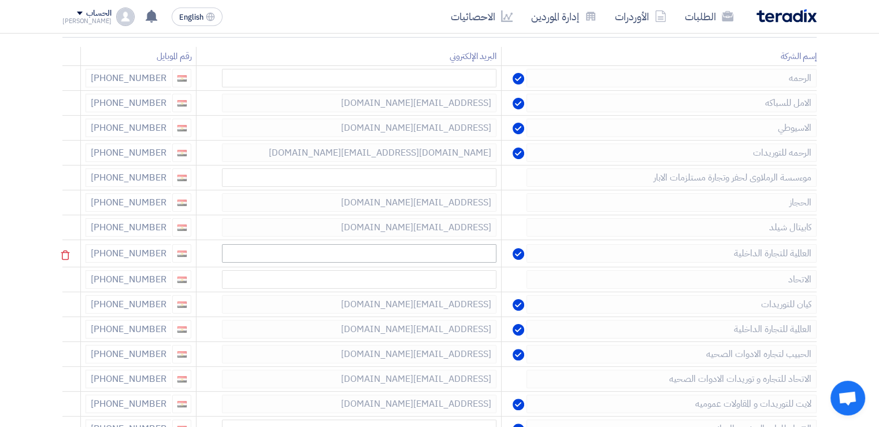
scroll to position [289, 0]
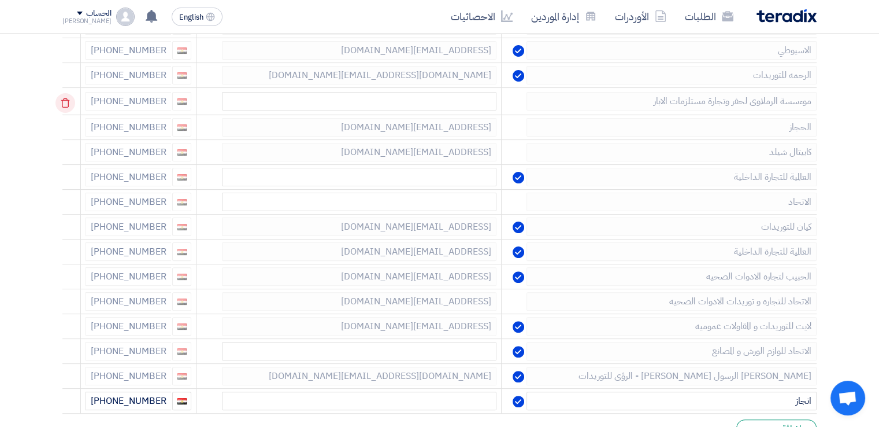
click at [75, 102] on icon at bounding box center [65, 103] width 20 height 20
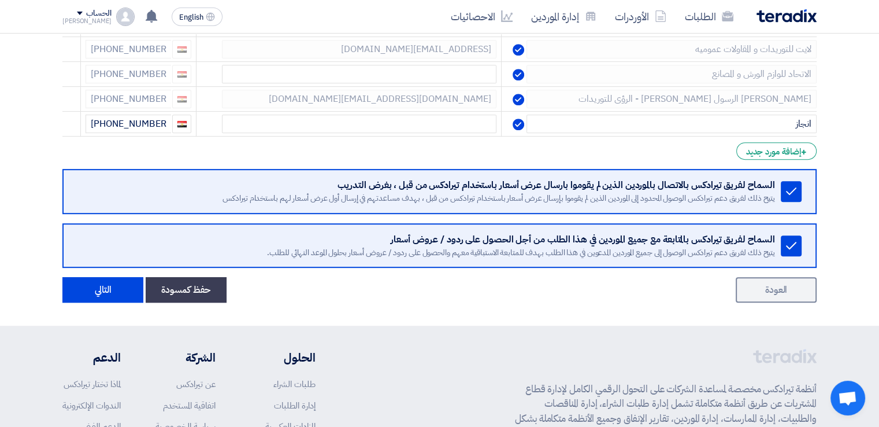
scroll to position [694, 0]
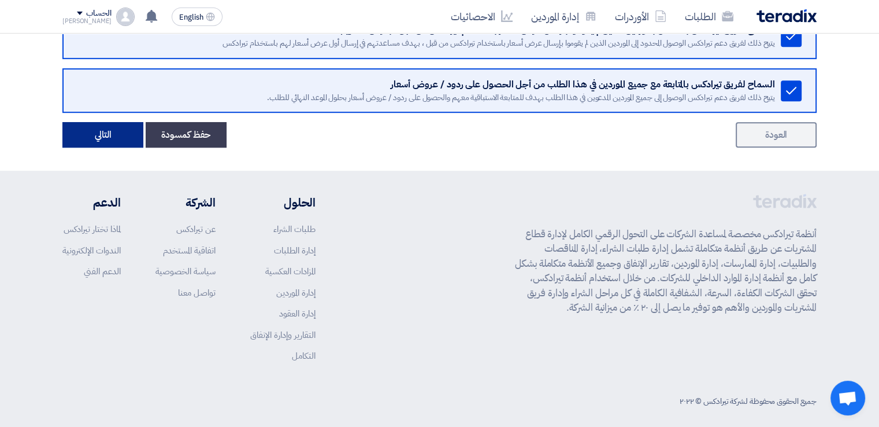
click at [129, 131] on button "التالي" at bounding box center [102, 134] width 81 height 25
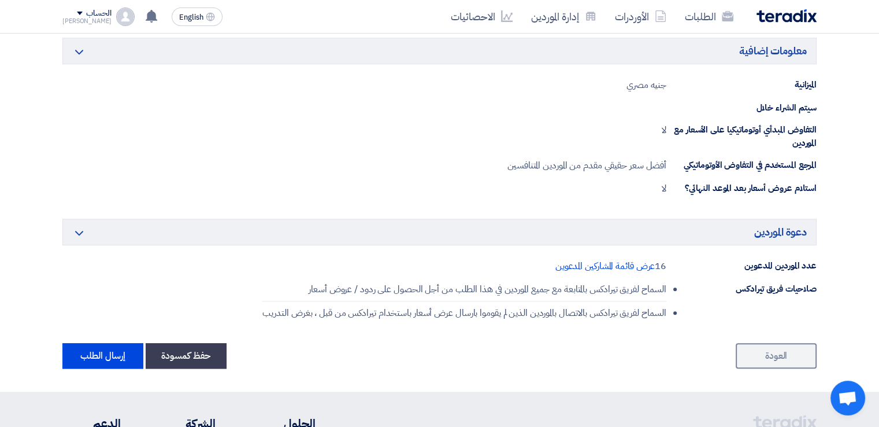
scroll to position [1272, 0]
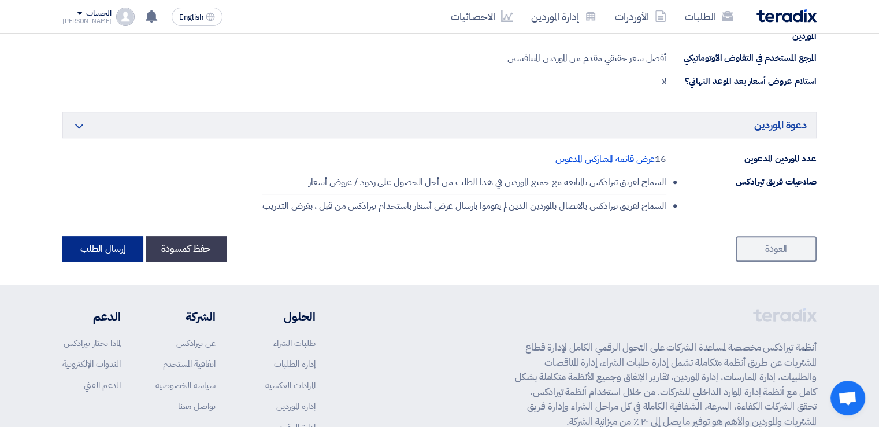
click at [113, 236] on button "إرسال الطلب" at bounding box center [102, 248] width 81 height 25
click at [779, 244] on link "العودة" at bounding box center [776, 248] width 81 height 25
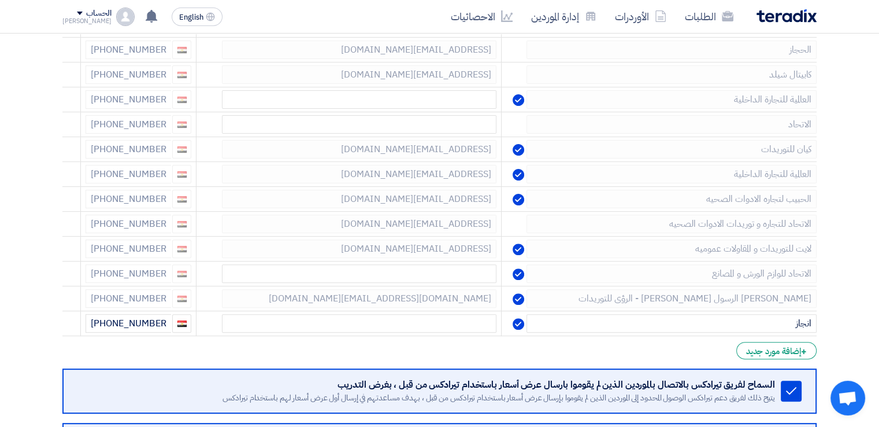
scroll to position [347, 0]
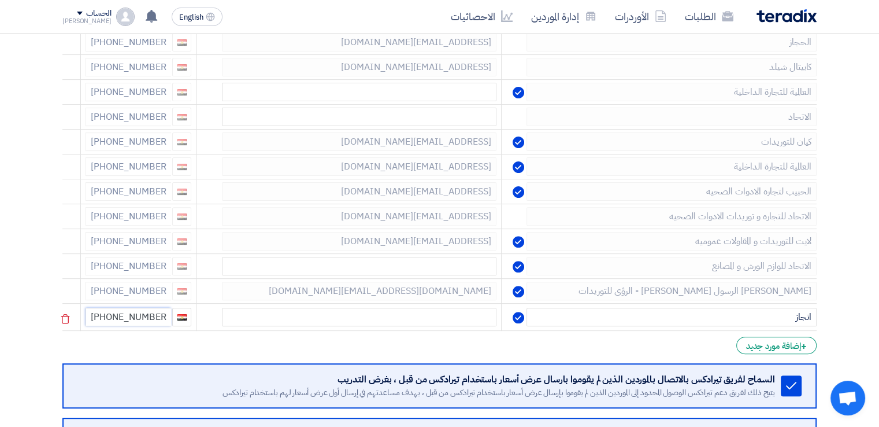
click at [126, 315] on input "[PHONE_NUMBER]" at bounding box center [129, 317] width 86 height 18
click at [127, 315] on input "[PHONE_NUMBER]" at bounding box center [129, 317] width 86 height 18
drag, startPoint x: 113, startPoint y: 317, endPoint x: 169, endPoint y: 313, distance: 55.6
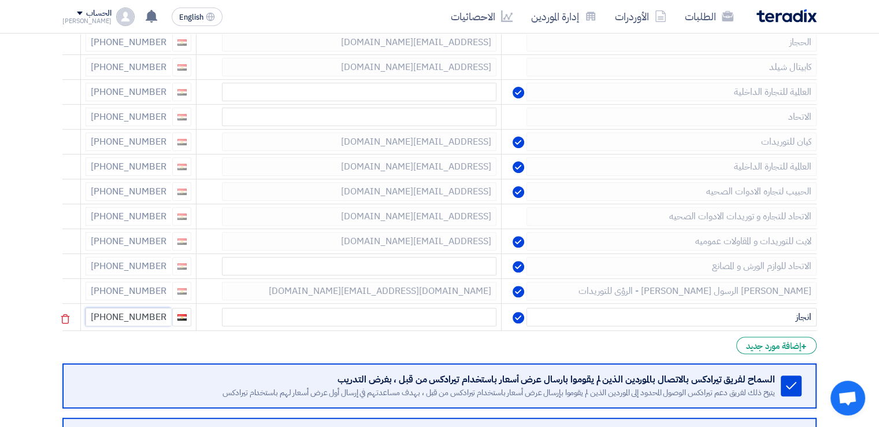
click at [170, 313] on input "[PHONE_NUMBER]" at bounding box center [129, 317] width 86 height 18
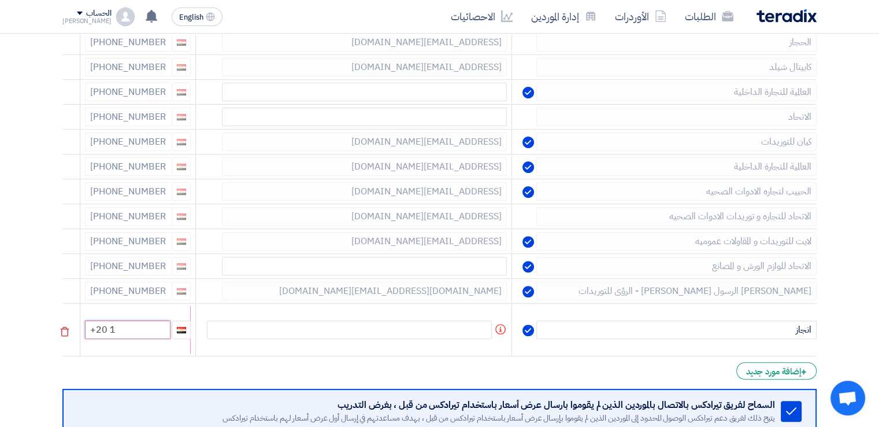
click at [142, 332] on input "+20 1" at bounding box center [128, 329] width 86 height 18
type input "[PHONE_NUMBER]"
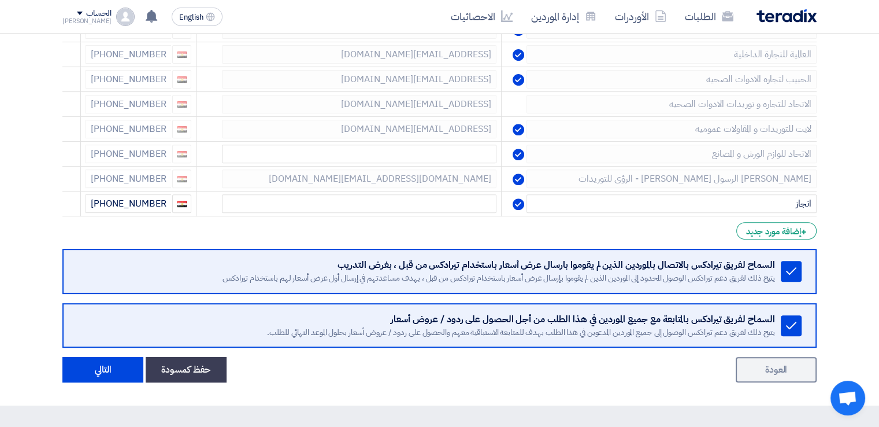
scroll to position [578, 0]
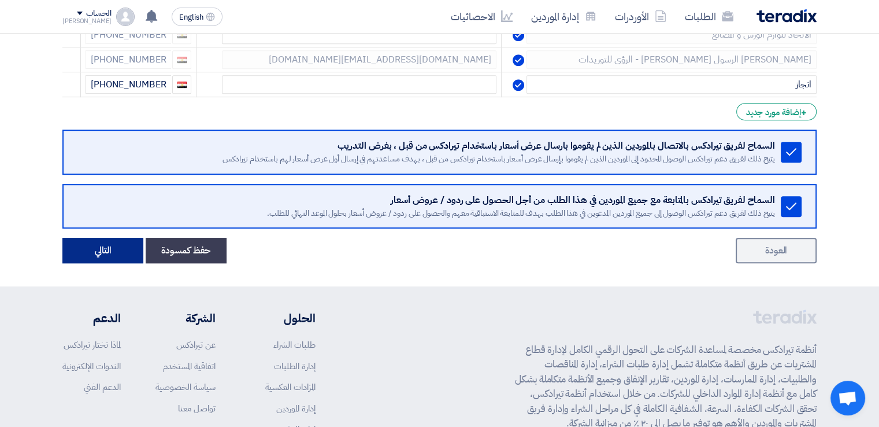
click at [112, 243] on button "التالي" at bounding box center [102, 250] width 81 height 25
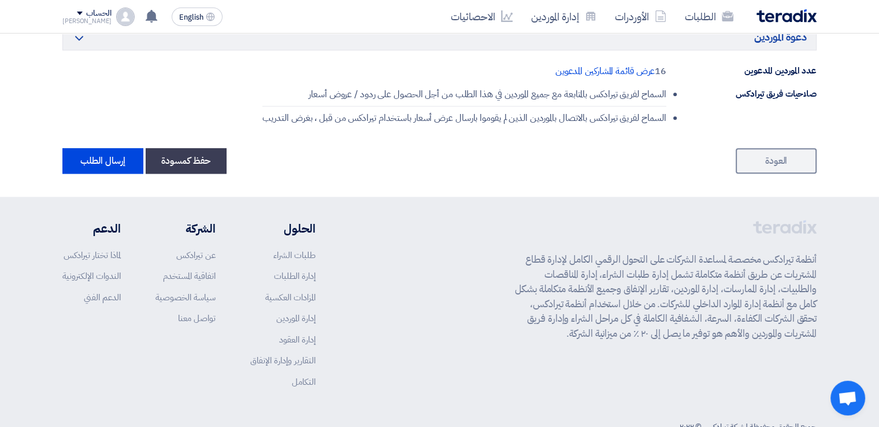
scroll to position [1387, 0]
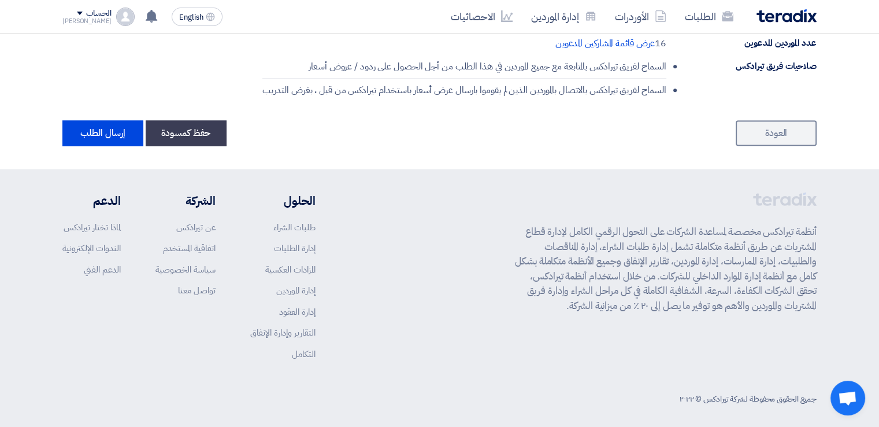
click at [110, 132] on button "إرسال الطلب" at bounding box center [102, 132] width 81 height 25
click at [797, 133] on link "العودة" at bounding box center [776, 132] width 81 height 25
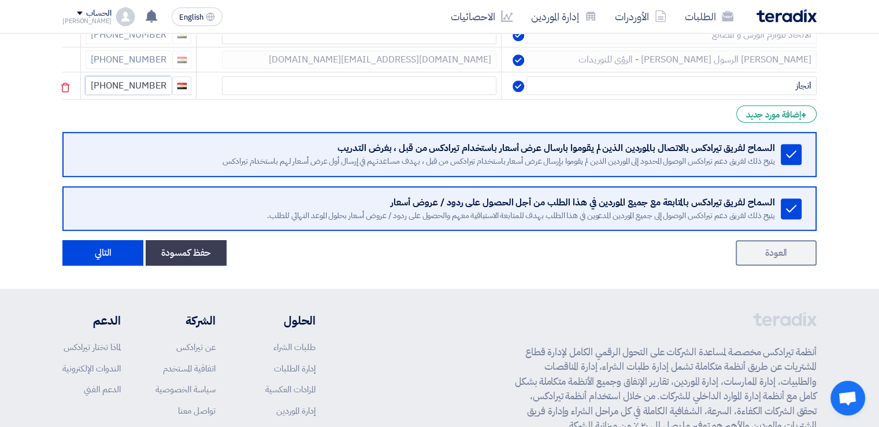
click at [117, 84] on input "[PHONE_NUMBER]" at bounding box center [129, 85] width 86 height 18
click at [112, 84] on input "[PHONE_NUMBER]" at bounding box center [129, 85] width 86 height 18
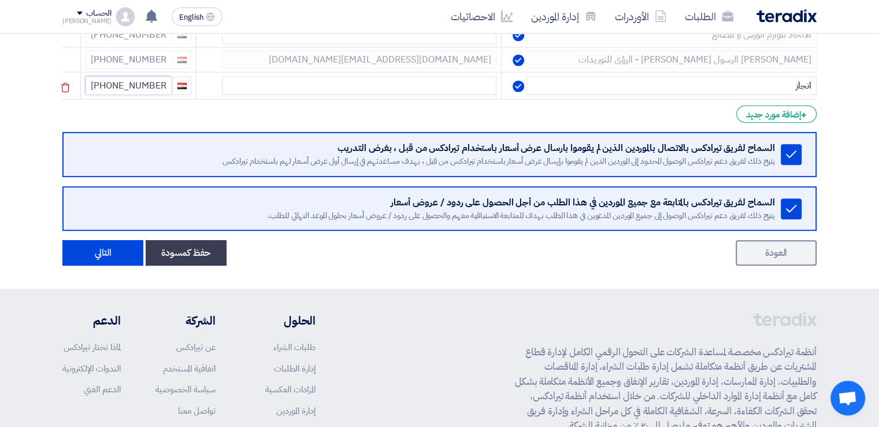
click at [112, 83] on input "[PHONE_NUMBER]" at bounding box center [129, 85] width 86 height 18
click at [118, 84] on input "[PHONE_NUMBER]" at bounding box center [129, 85] width 86 height 18
click at [150, 82] on input "[PHONE_NUMBER]" at bounding box center [129, 85] width 86 height 18
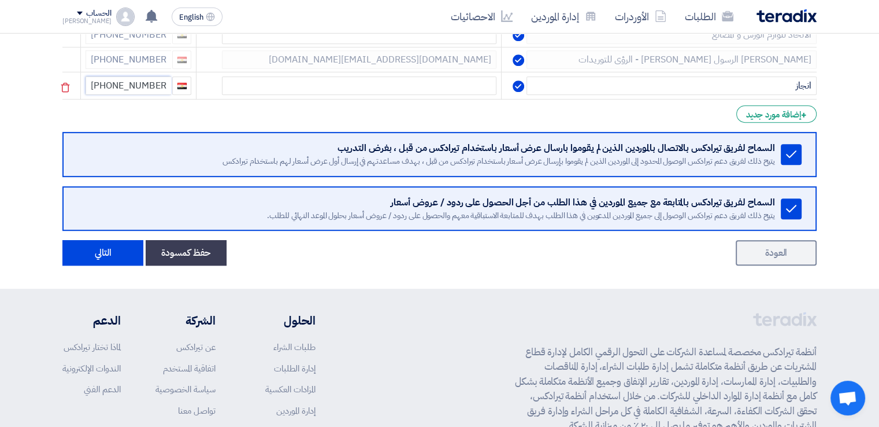
drag, startPoint x: 167, startPoint y: 84, endPoint x: 113, endPoint y: 76, distance: 54.4
click at [113, 76] on input "[PHONE_NUMBER]" at bounding box center [129, 85] width 86 height 18
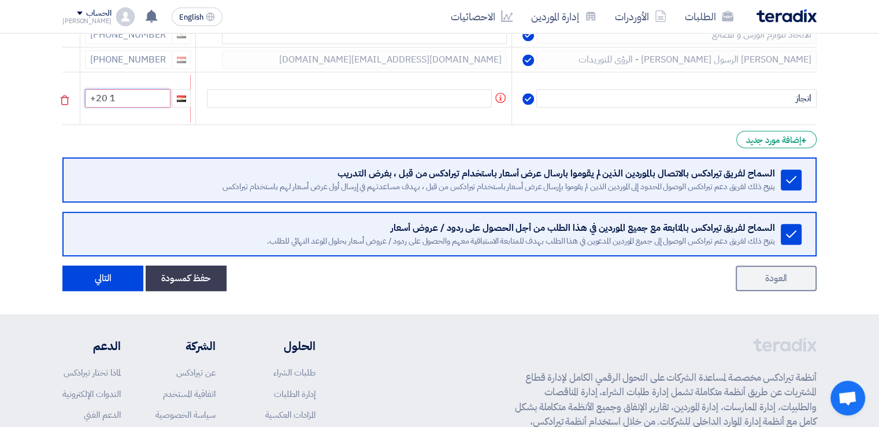
click at [135, 93] on input "+20 1" at bounding box center [128, 98] width 86 height 18
type input "[PHONE_NUMBER]"
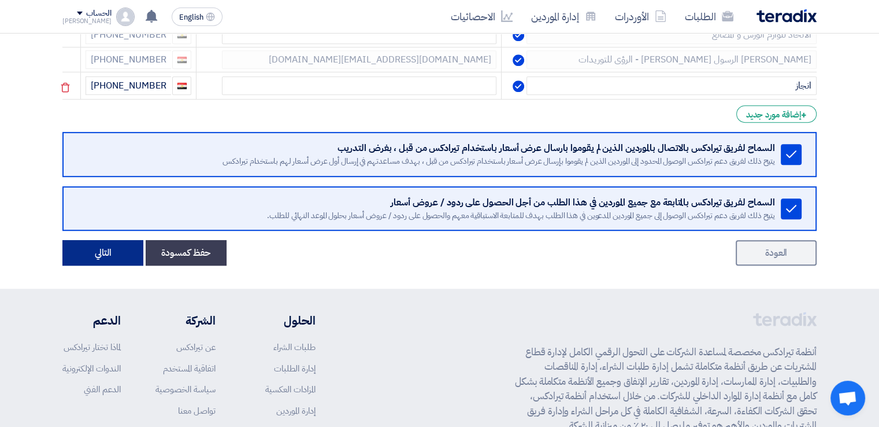
click at [120, 246] on button "التالي" at bounding box center [102, 252] width 81 height 25
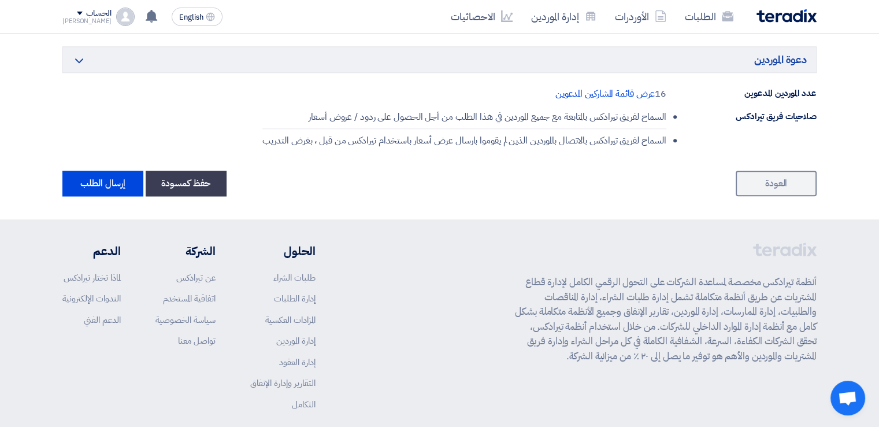
scroll to position [1390, 0]
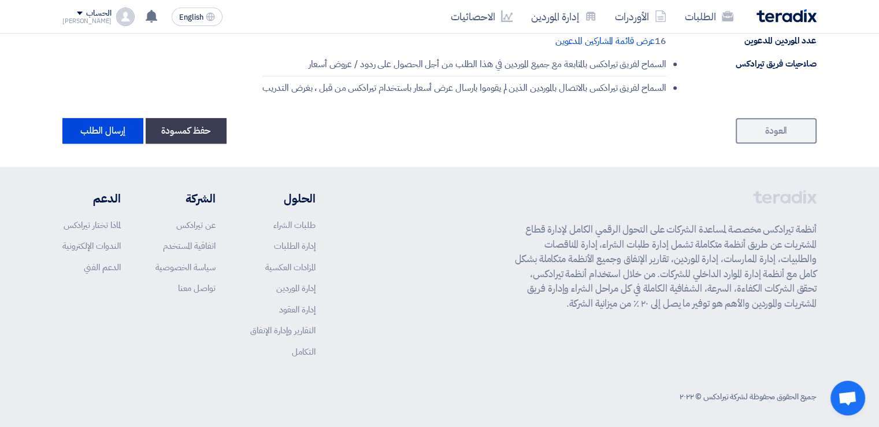
click at [101, 126] on button "إرسال الطلب" at bounding box center [102, 130] width 81 height 25
click at [797, 123] on link "العودة" at bounding box center [776, 130] width 81 height 25
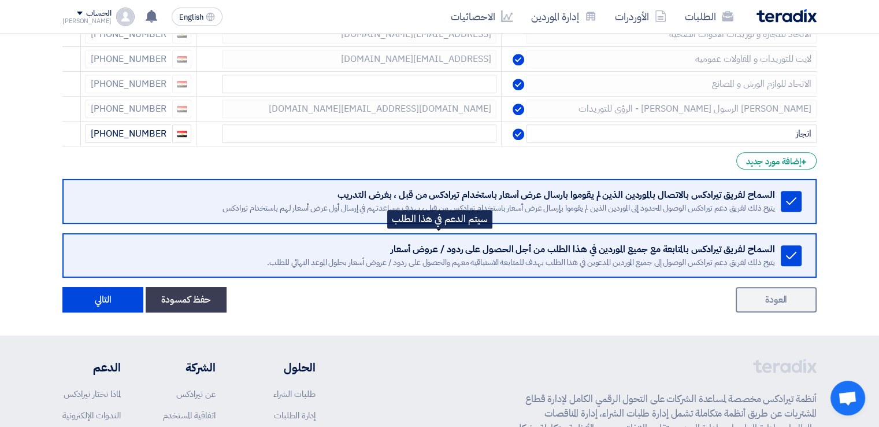
scroll to position [462, 0]
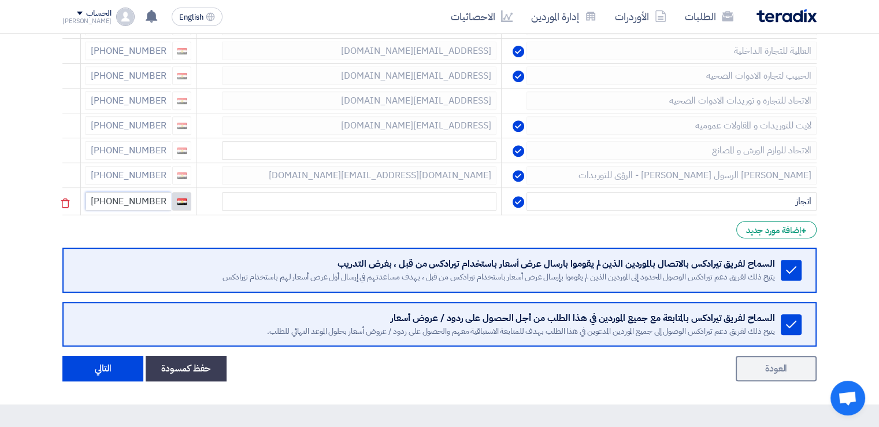
drag, startPoint x: 113, startPoint y: 199, endPoint x: 179, endPoint y: 202, distance: 66.5
click at [179, 202] on div "[PHONE_NUMBER]" at bounding box center [139, 201] width 106 height 18
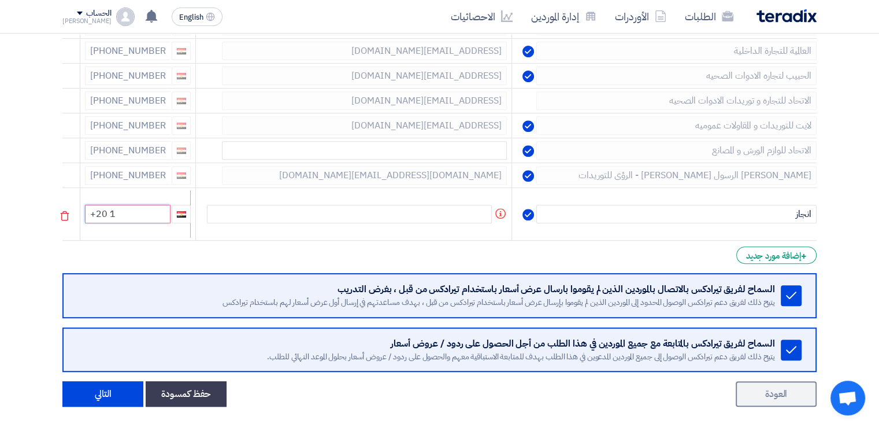
click at [133, 216] on input "+20 1" at bounding box center [128, 214] width 86 height 18
type input "[PHONE_NUMBER]"
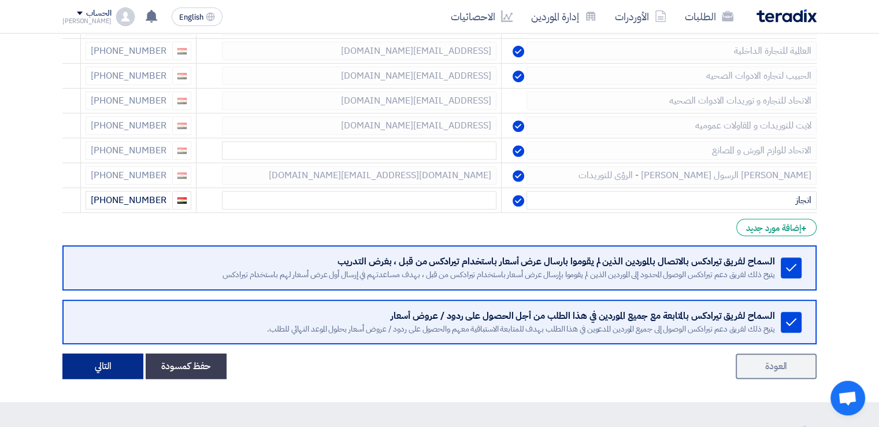
click at [111, 358] on button "التالي" at bounding box center [102, 365] width 81 height 25
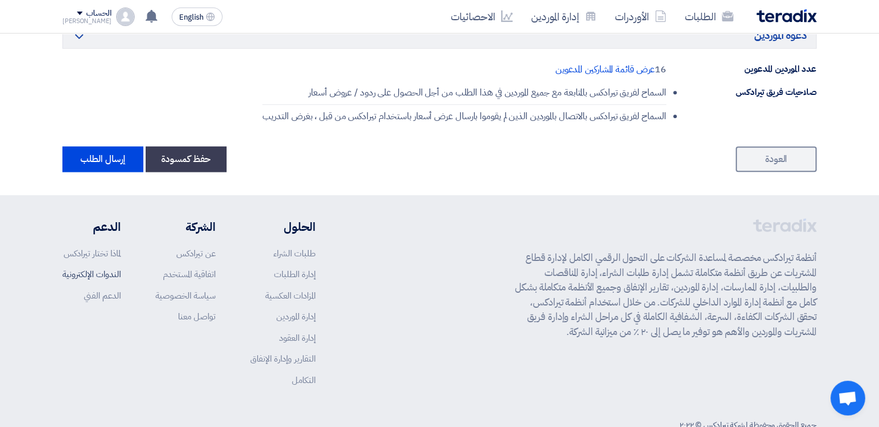
scroll to position [1390, 0]
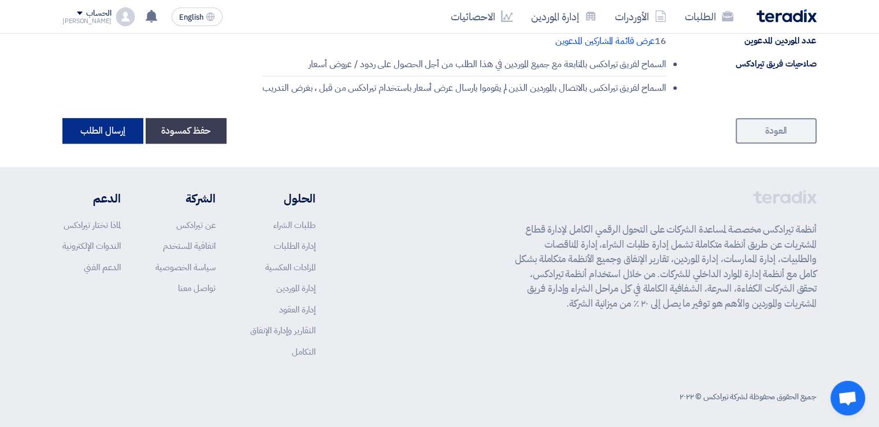
click at [99, 128] on button "إرسال الطلب" at bounding box center [102, 130] width 81 height 25
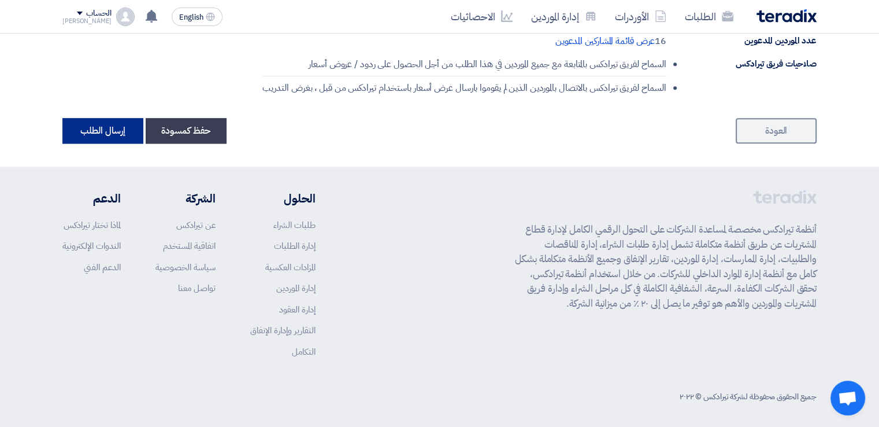
click at [102, 128] on button "إرسال الطلب" at bounding box center [102, 130] width 81 height 25
click at [104, 128] on button "إرسال الطلب" at bounding box center [102, 130] width 81 height 25
drag, startPoint x: 108, startPoint y: 128, endPoint x: 93, endPoint y: 129, distance: 14.6
click at [93, 129] on button "إرسال الطلب" at bounding box center [102, 130] width 81 height 25
click at [770, 124] on link "العودة" at bounding box center [776, 130] width 81 height 25
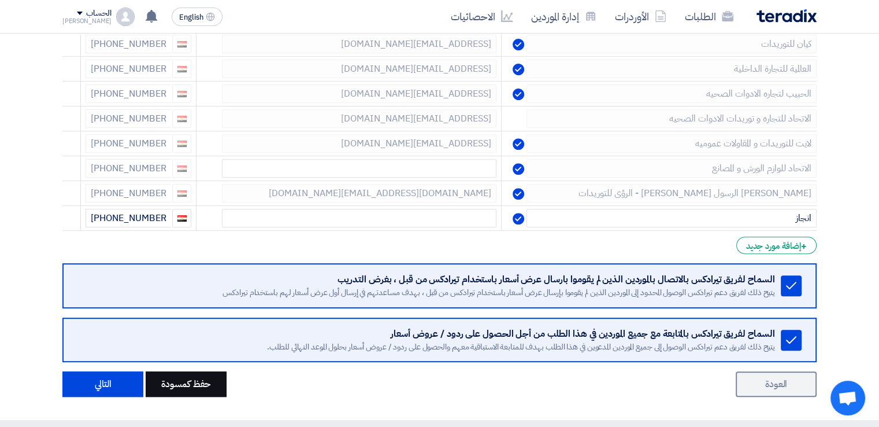
scroll to position [462, 0]
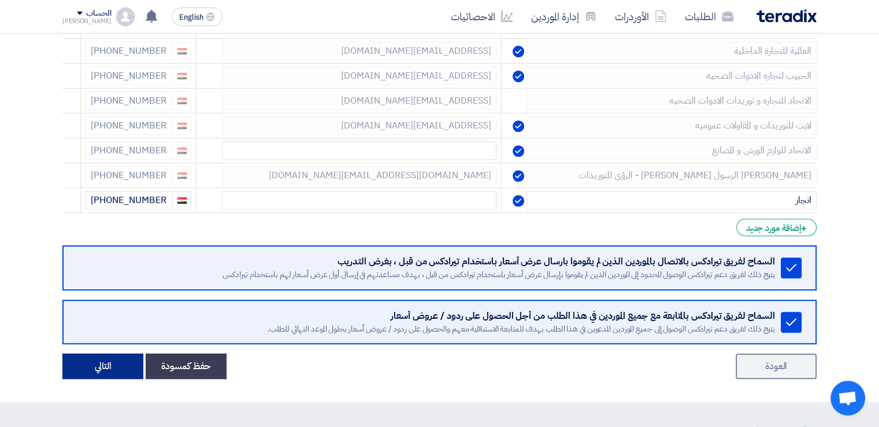
click at [76, 361] on button "التالي" at bounding box center [102, 365] width 81 height 25
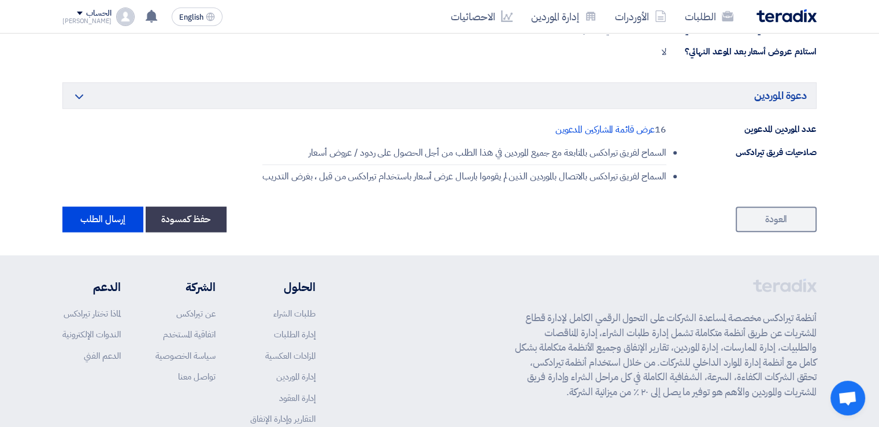
scroll to position [1390, 0]
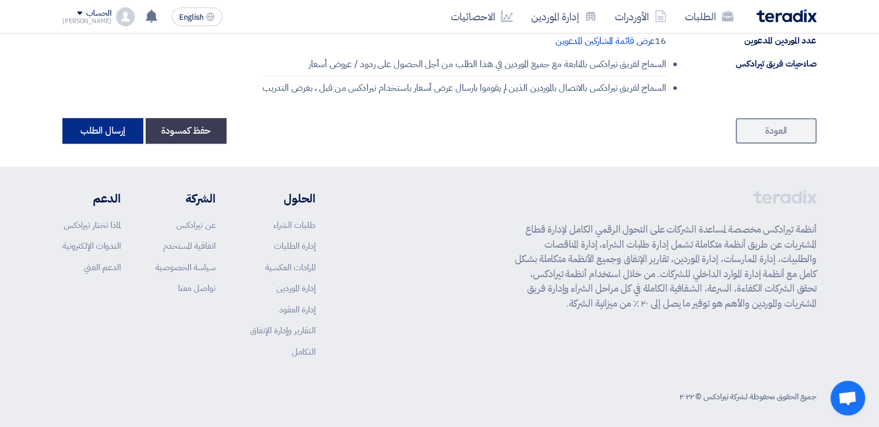
click at [103, 130] on button "إرسال الطلب" at bounding box center [102, 130] width 81 height 25
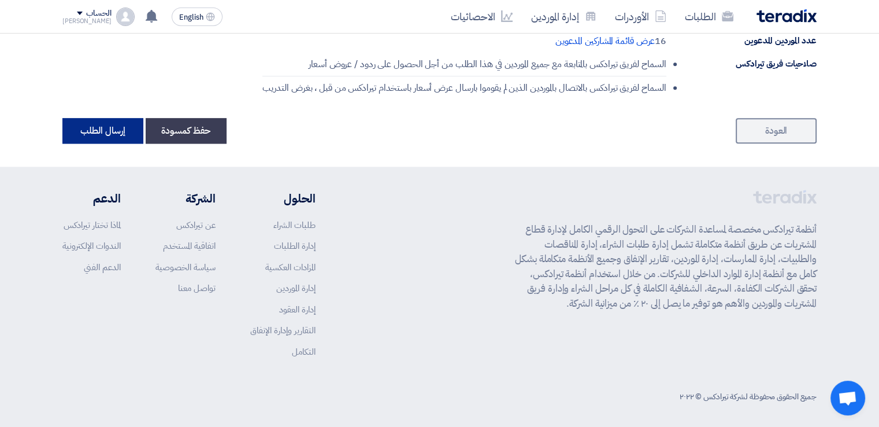
click at [103, 130] on button "إرسال الطلب" at bounding box center [102, 130] width 81 height 25
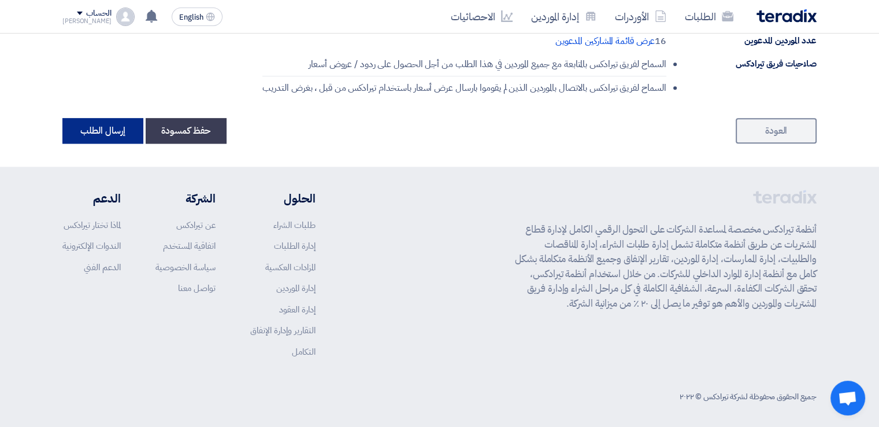
click at [103, 130] on button "إرسال الطلب" at bounding box center [102, 130] width 81 height 25
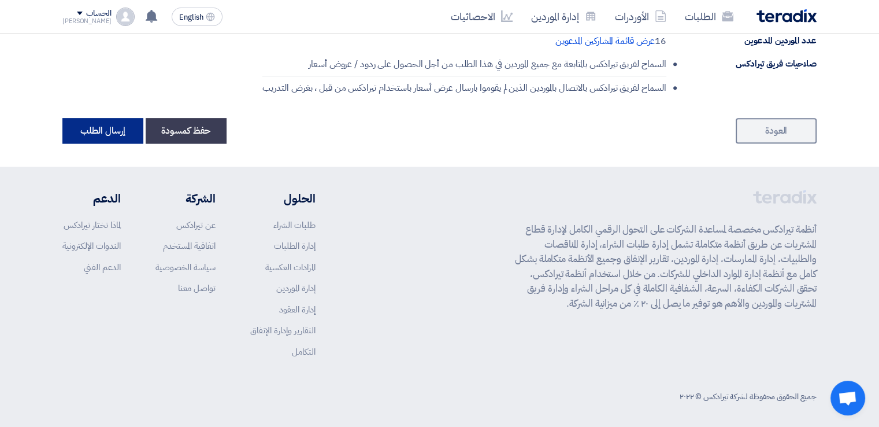
click at [103, 130] on button "إرسال الطلب" at bounding box center [102, 130] width 81 height 25
click at [176, 134] on button "حفظ كمسودة" at bounding box center [186, 130] width 81 height 25
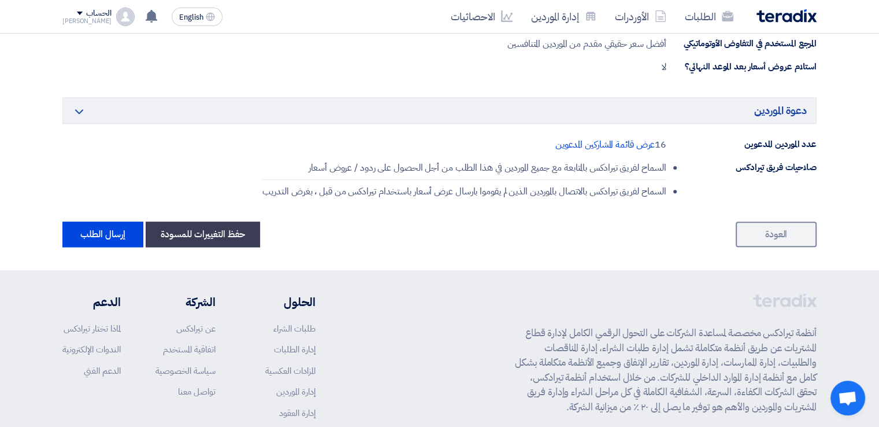
scroll to position [1274, 0]
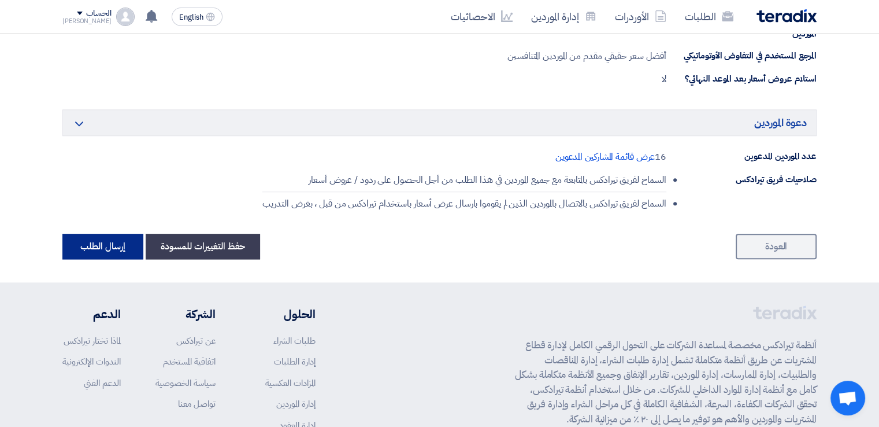
click at [115, 236] on button "إرسال الطلب" at bounding box center [102, 246] width 81 height 25
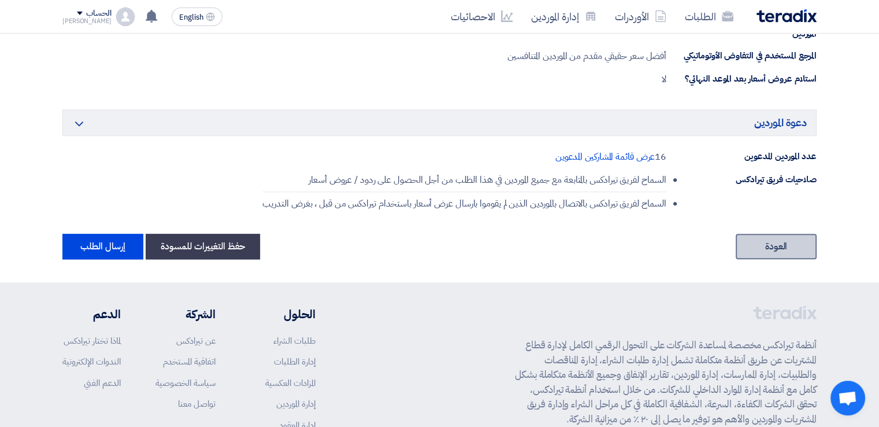
click at [790, 247] on link "العودة" at bounding box center [776, 246] width 81 height 25
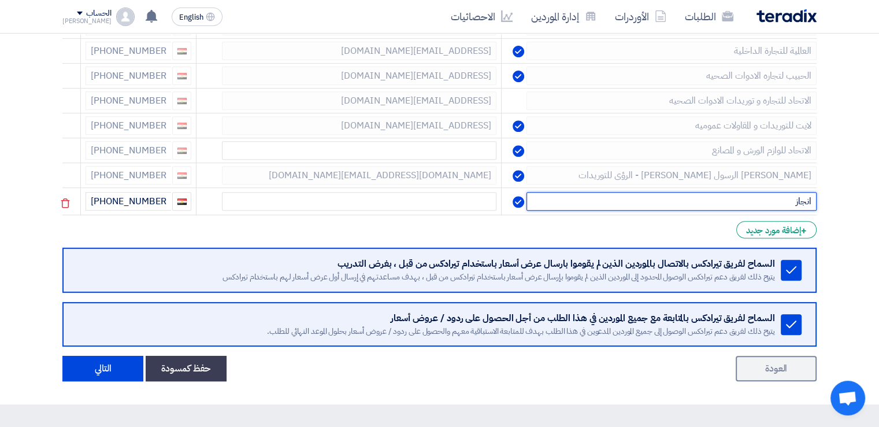
click at [712, 201] on input "انجاز" at bounding box center [672, 201] width 290 height 18
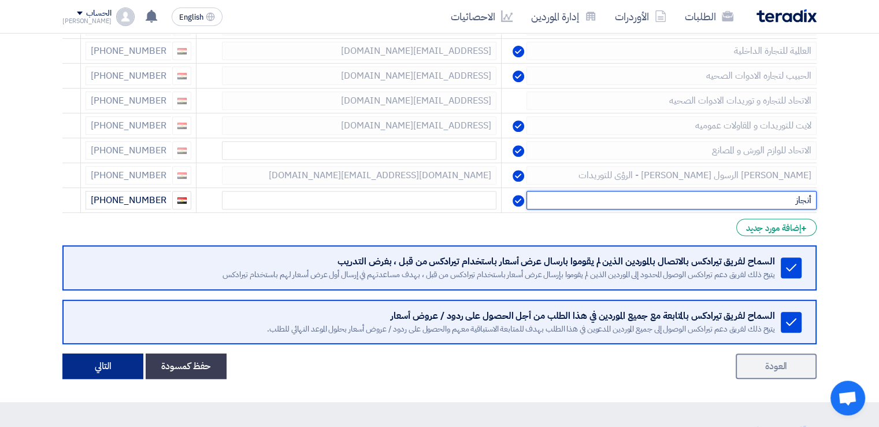
type input "أنجاز"
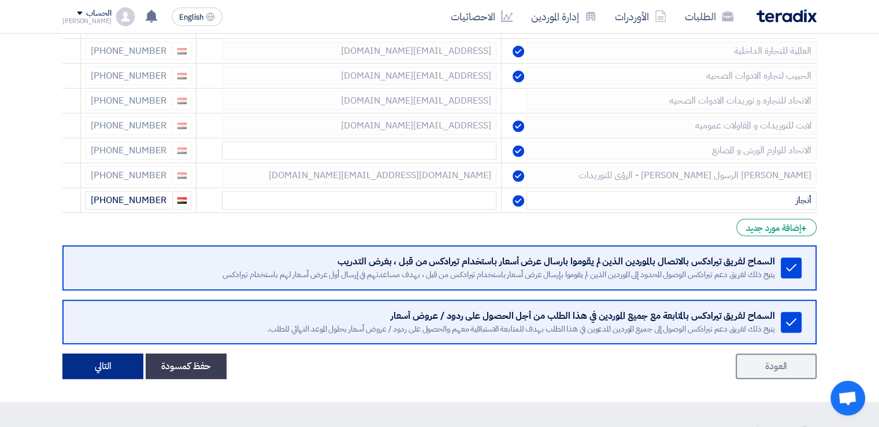
click at [117, 358] on button "التالي" at bounding box center [102, 365] width 81 height 25
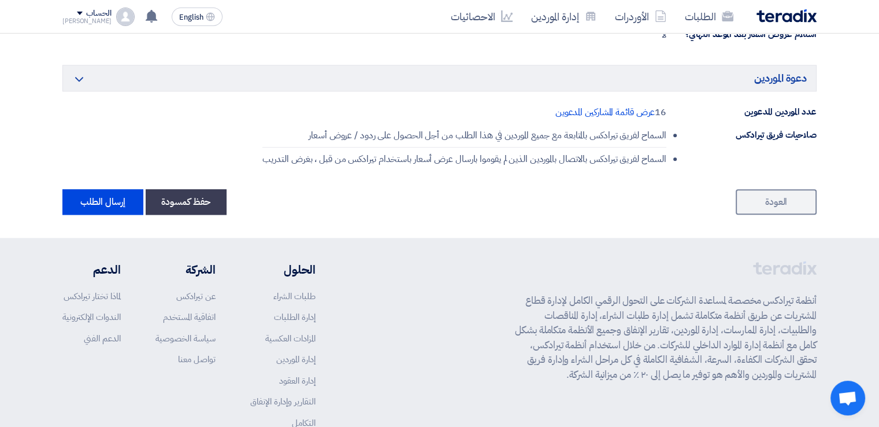
scroll to position [1390, 0]
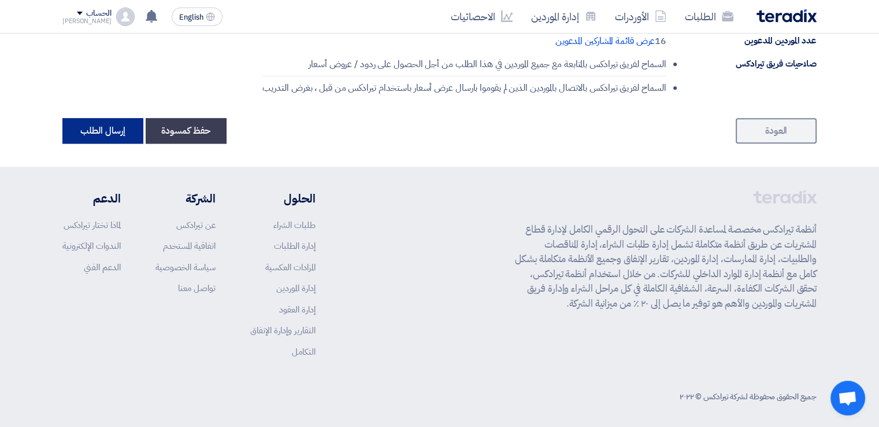
click at [124, 127] on button "إرسال الطلب" at bounding box center [102, 130] width 81 height 25
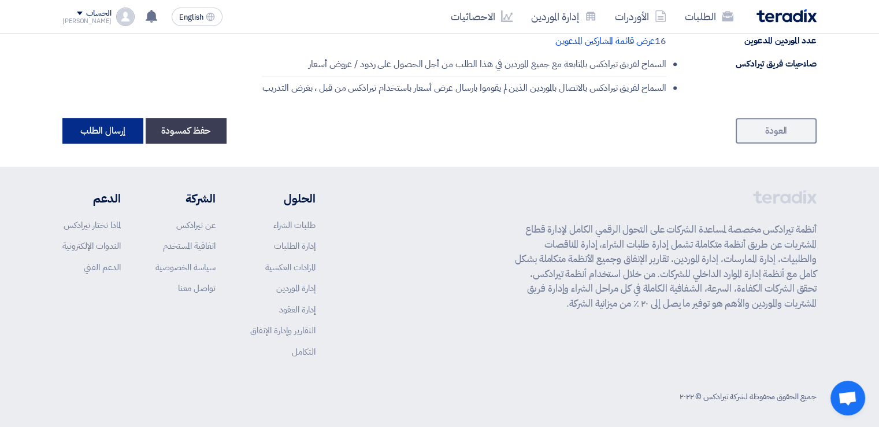
click at [124, 127] on button "إرسال الطلب" at bounding box center [102, 130] width 81 height 25
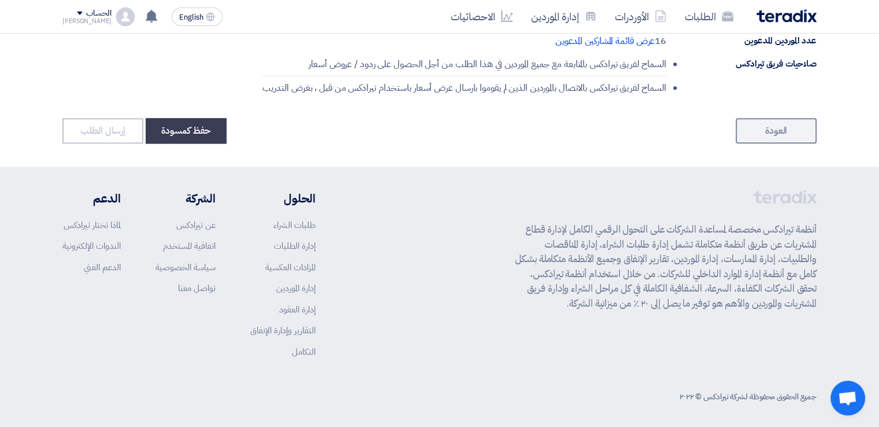
click at [124, 127] on button "إرسال الطلب" at bounding box center [102, 130] width 81 height 25
click at [106, 123] on button "إرسال الطلب" at bounding box center [102, 130] width 81 height 25
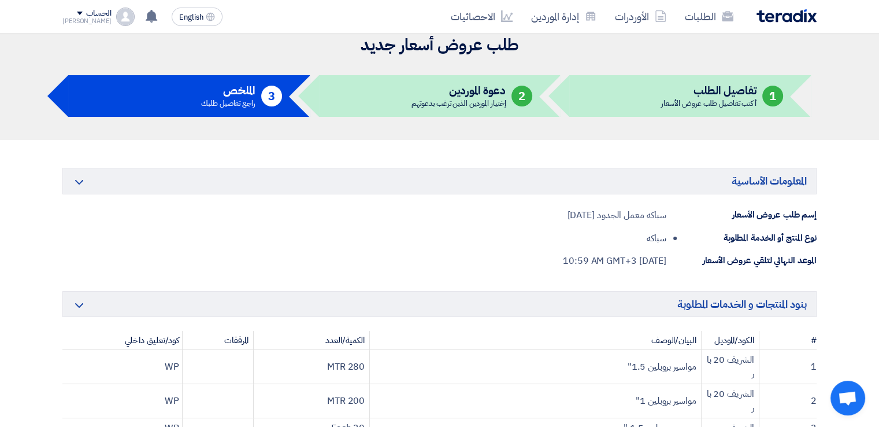
scroll to position [0, 0]
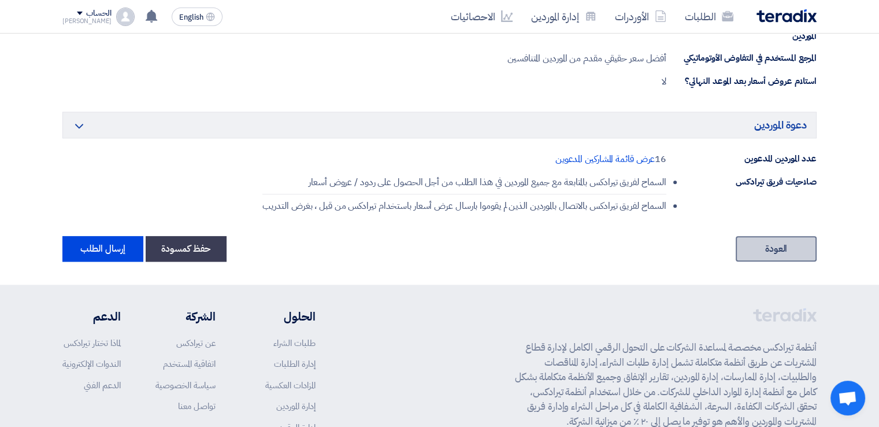
click at [793, 247] on link "العودة" at bounding box center [776, 248] width 81 height 25
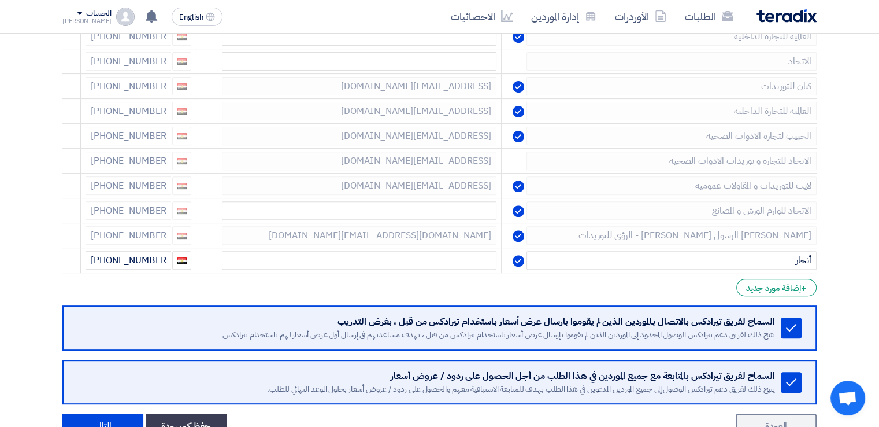
scroll to position [404, 0]
click at [113, 259] on input "[PHONE_NUMBER]" at bounding box center [129, 260] width 86 height 18
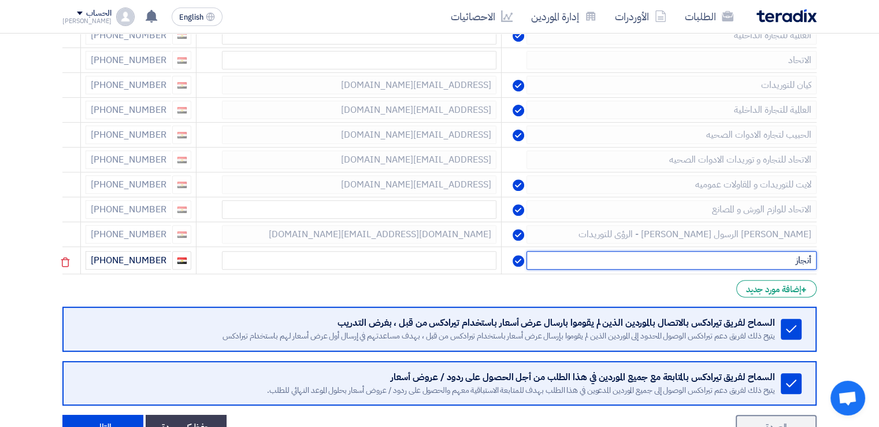
click at [609, 255] on input "أنجاز" at bounding box center [672, 260] width 290 height 18
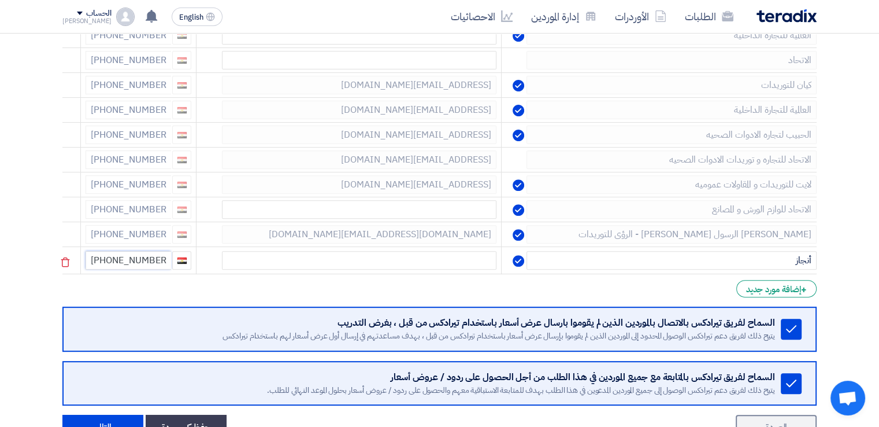
click at [162, 257] on input "[PHONE_NUMBER]" at bounding box center [129, 260] width 86 height 18
drag, startPoint x: 167, startPoint y: 257, endPoint x: 119, endPoint y: 258, distance: 48.6
click at [119, 258] on input "[PHONE_NUMBER]" at bounding box center [129, 260] width 86 height 18
